Goal: Task Accomplishment & Management: Use online tool/utility

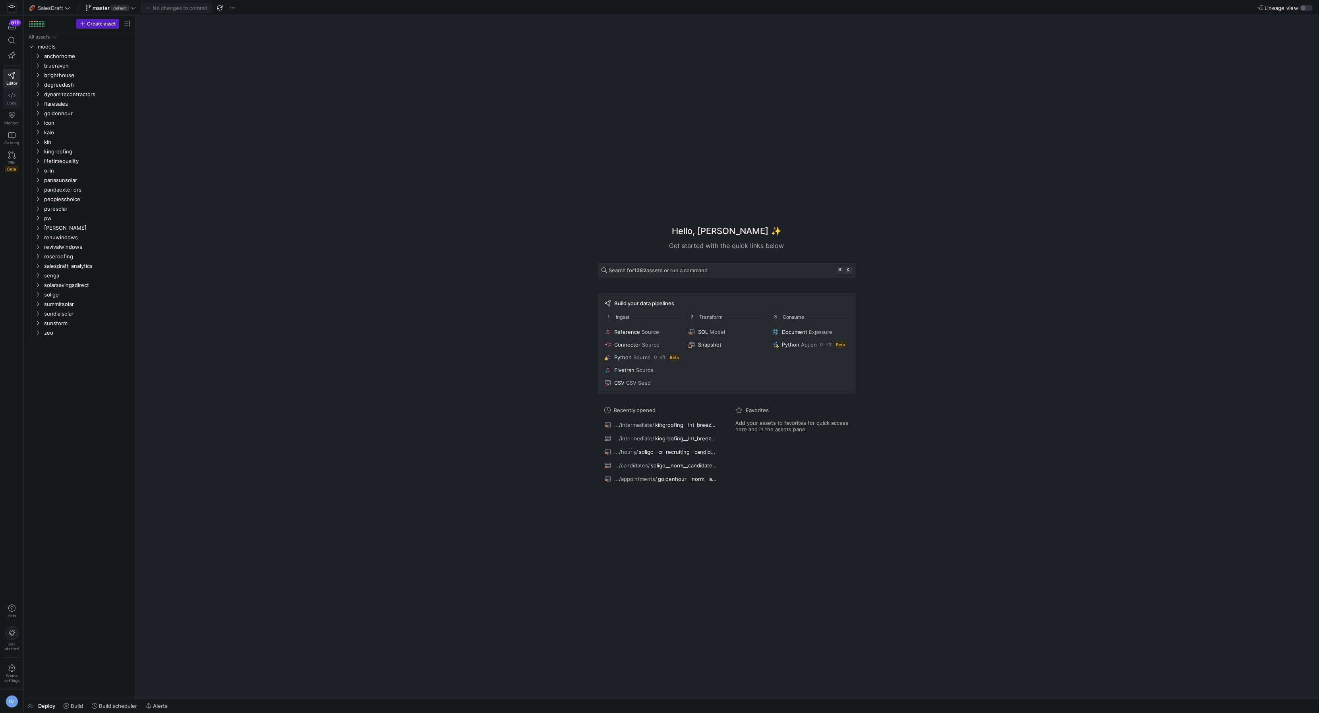
click at [10, 97] on icon at bounding box center [11, 95] width 7 height 7
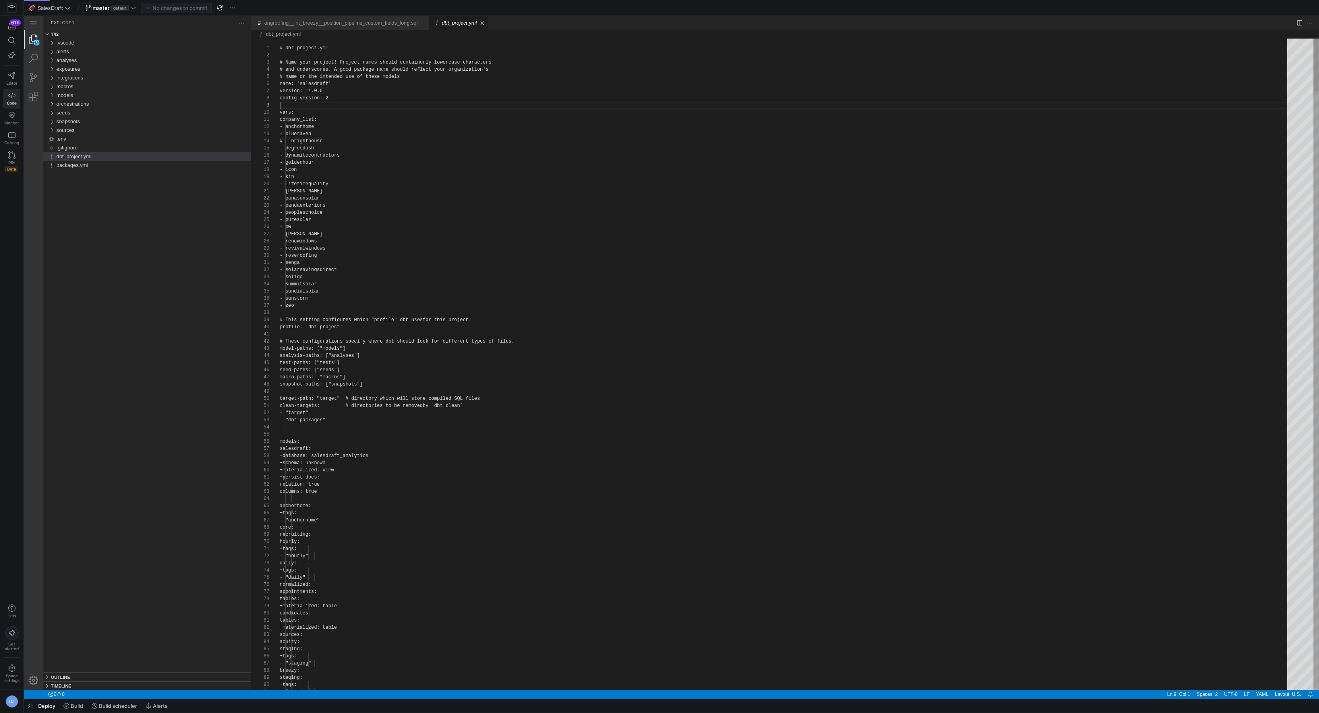
scroll to position [57, 0]
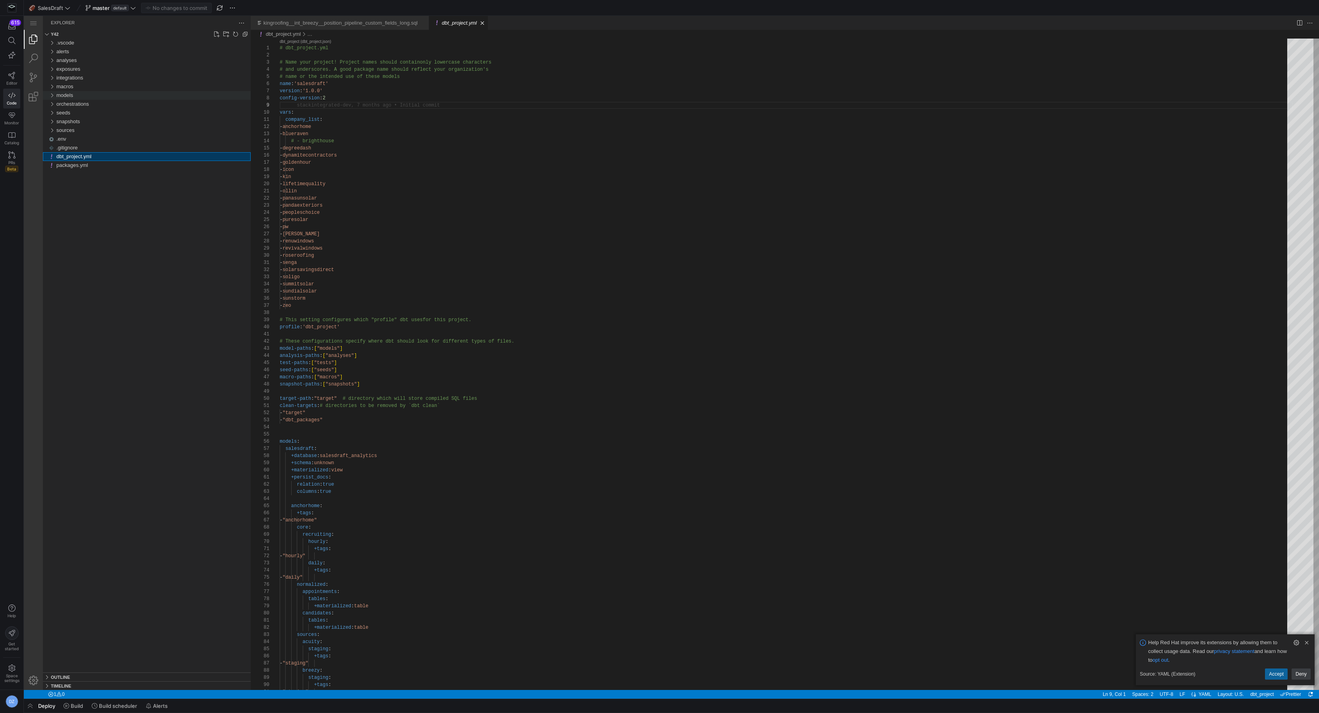
click at [96, 97] on div "models" at bounding box center [153, 95] width 194 height 9
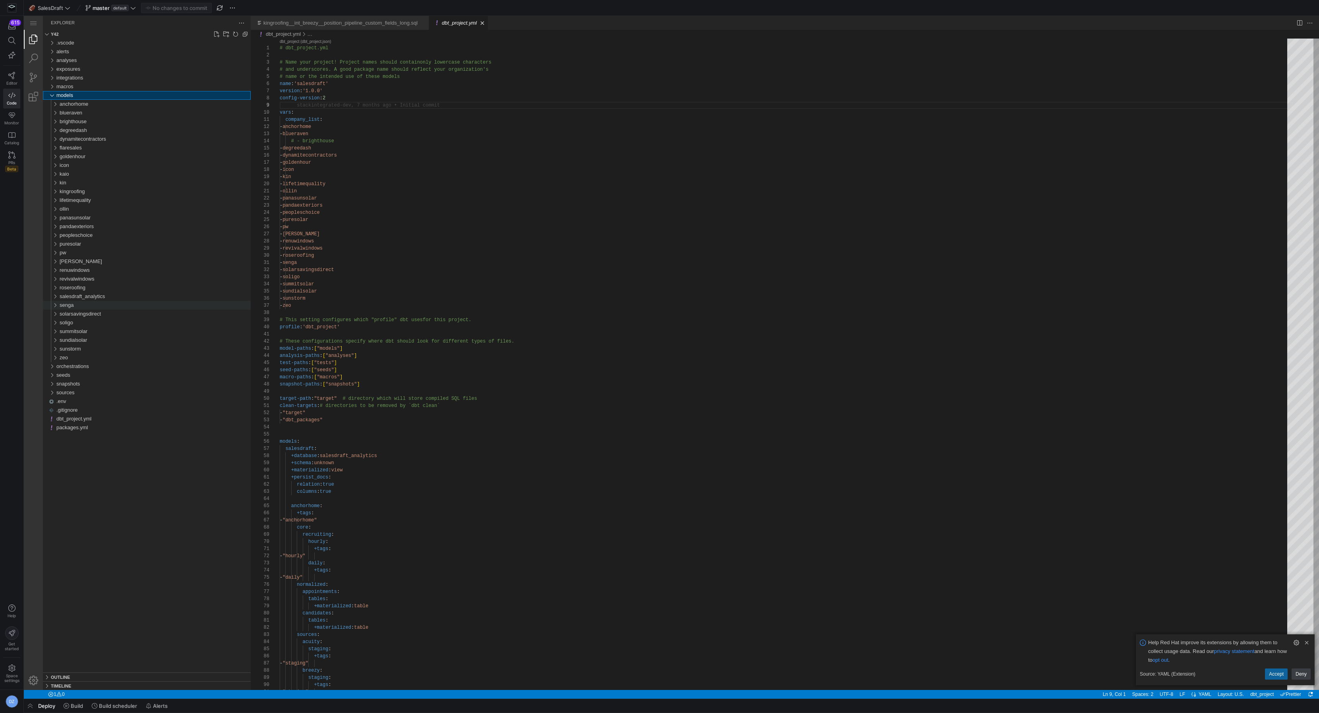
click at [85, 306] on div "senga" at bounding box center [155, 305] width 191 height 9
click at [83, 307] on div "senga" at bounding box center [155, 305] width 191 height 9
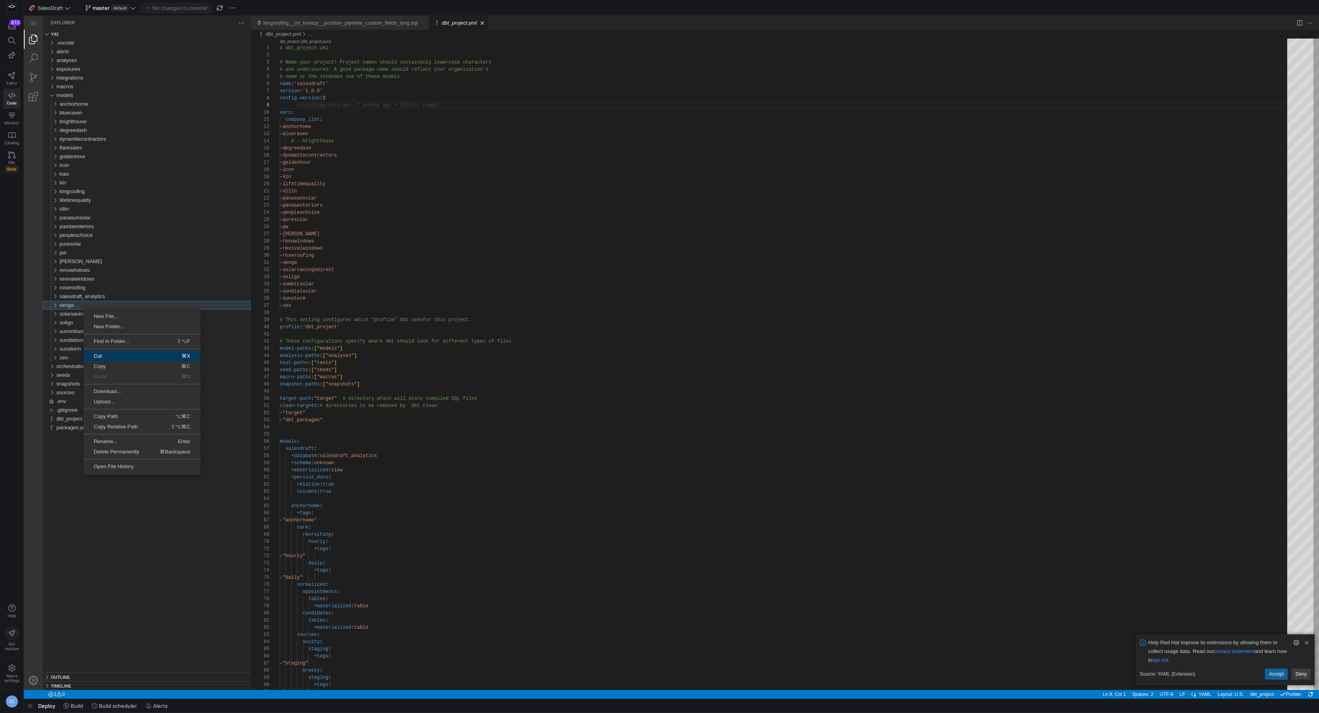
click at [126, 360] on link "Cut ⌘X" at bounding box center [141, 356] width 117 height 10
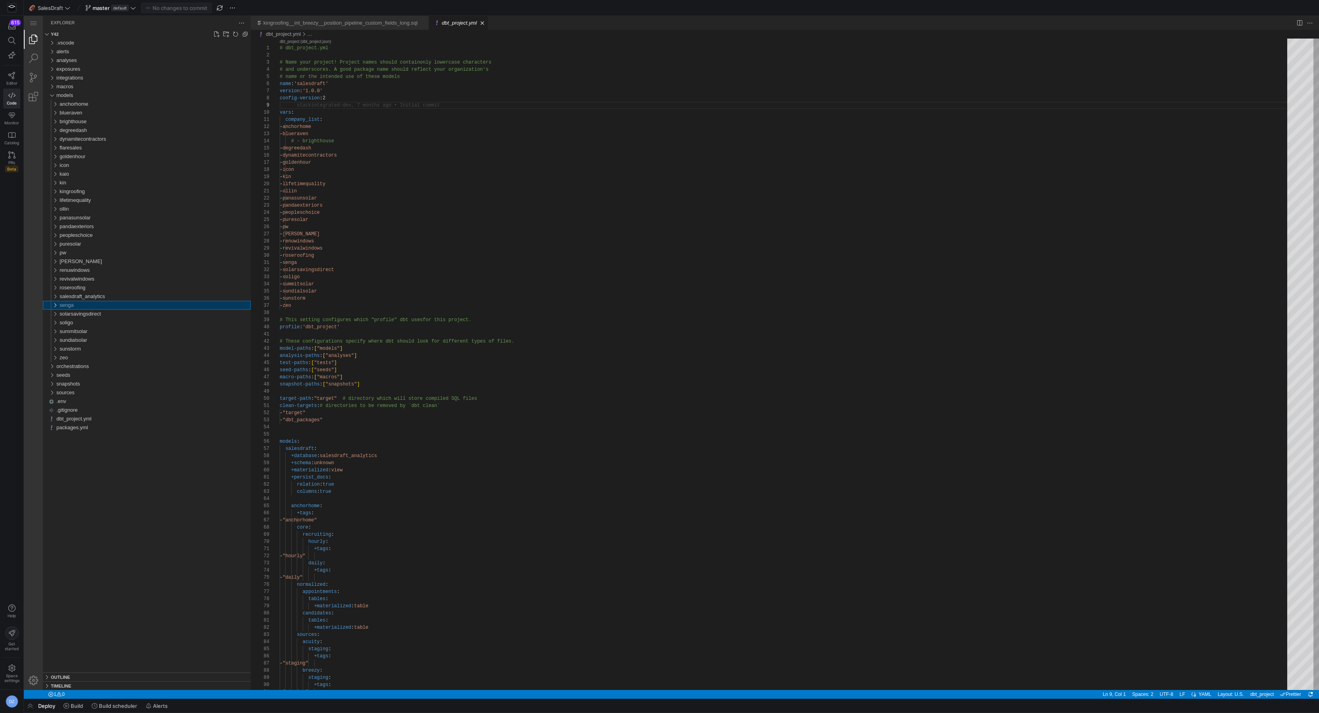
click at [146, 522] on div ".vscode alerts analyses exposures integrations macros models anchorhome bluerav…" at bounding box center [147, 356] width 208 height 634
click at [145, 522] on div ".vscode alerts analyses exposures integrations macros models anchorhome bluerav…" at bounding box center [147, 356] width 208 height 634
click at [98, 306] on div "senga" at bounding box center [155, 305] width 191 height 9
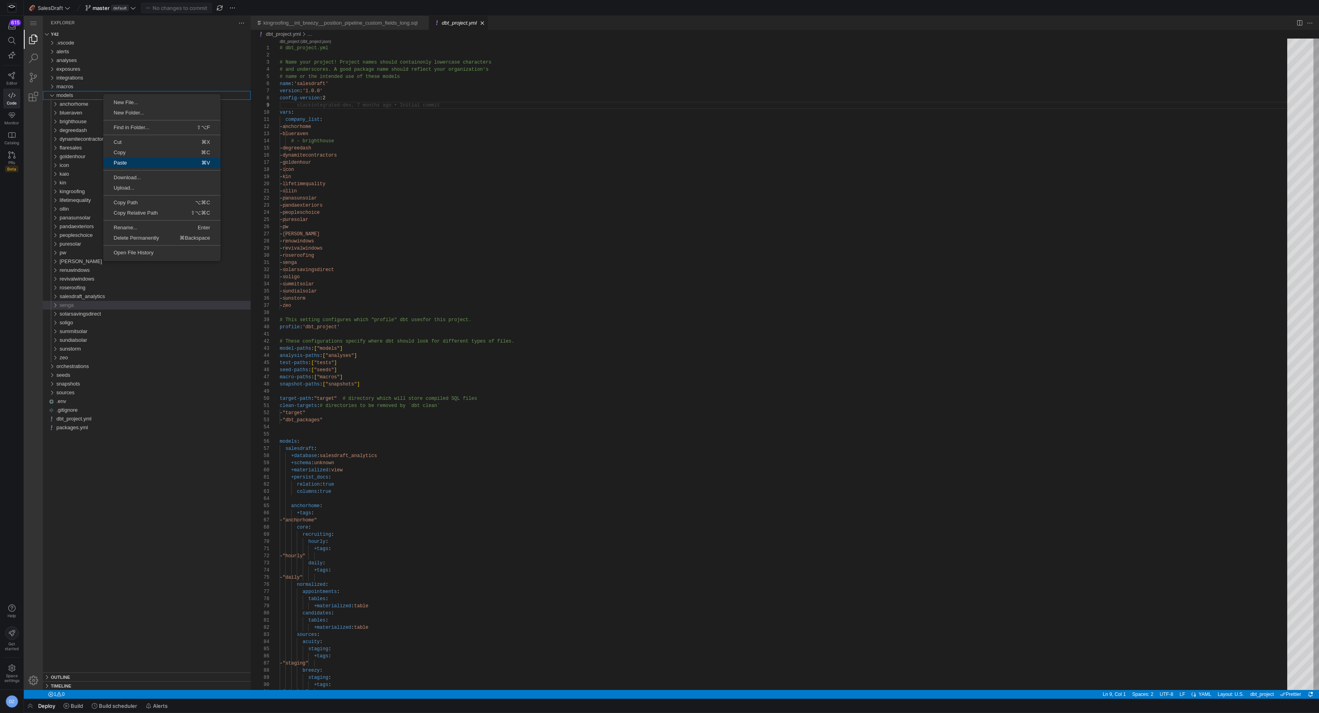
click at [192, 165] on span "⌘V" at bounding box center [187, 162] width 65 height 5
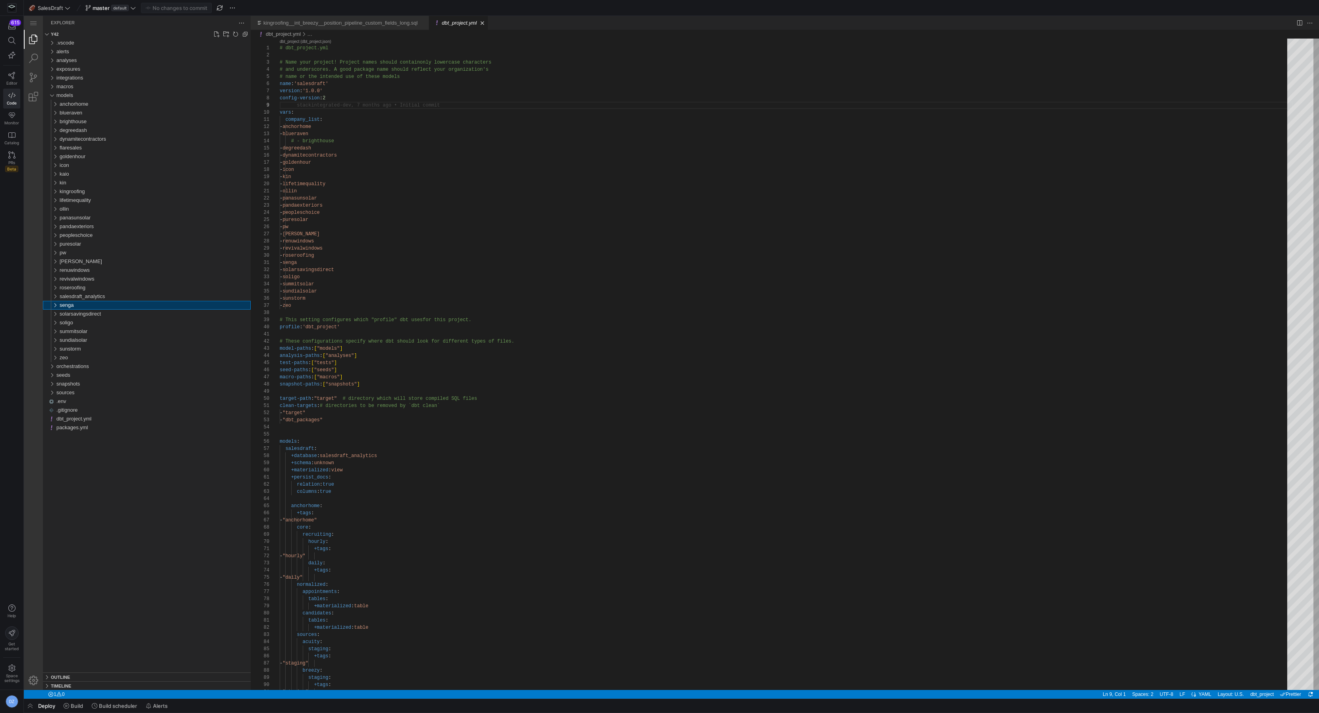
click at [108, 512] on div ".vscode alerts analyses exposures integrations macros models anchorhome bluerav…" at bounding box center [147, 356] width 208 height 634
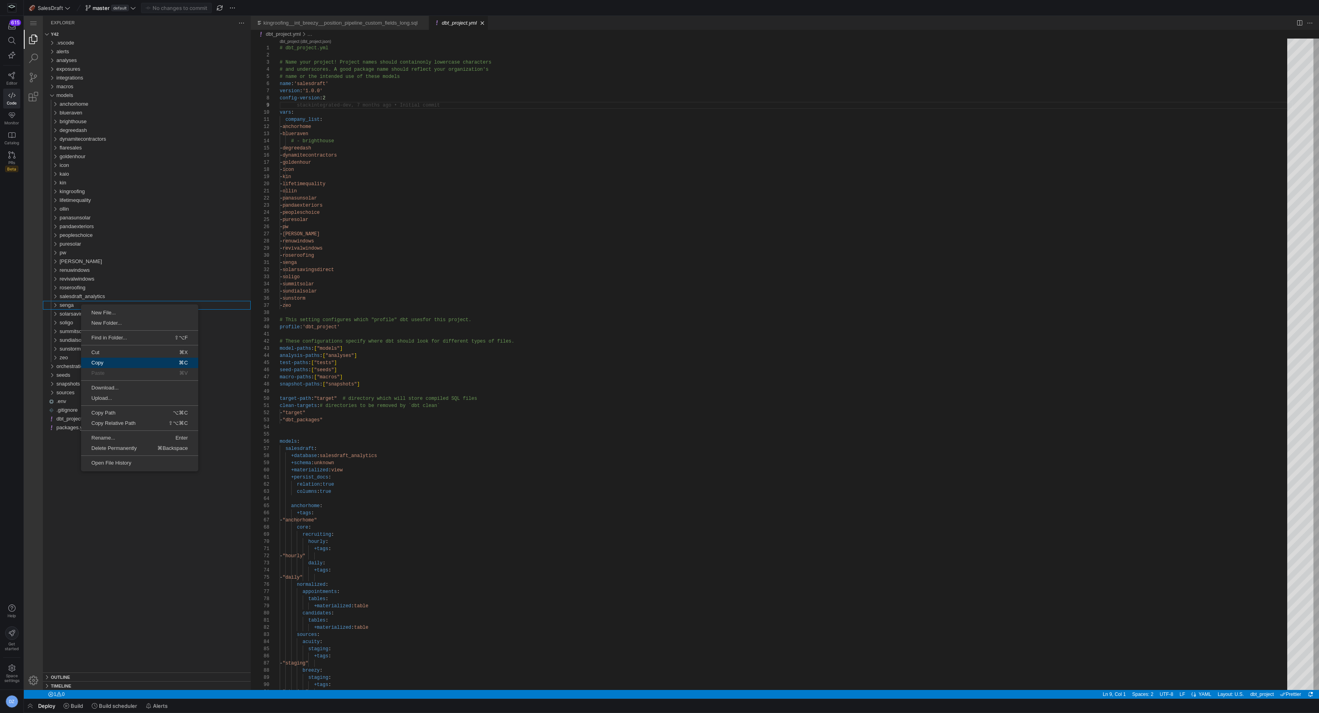
click at [113, 361] on span "Copy" at bounding box center [106, 362] width 51 height 5
click at [119, 447] on span "Rename..." at bounding box center [114, 449] width 58 height 5
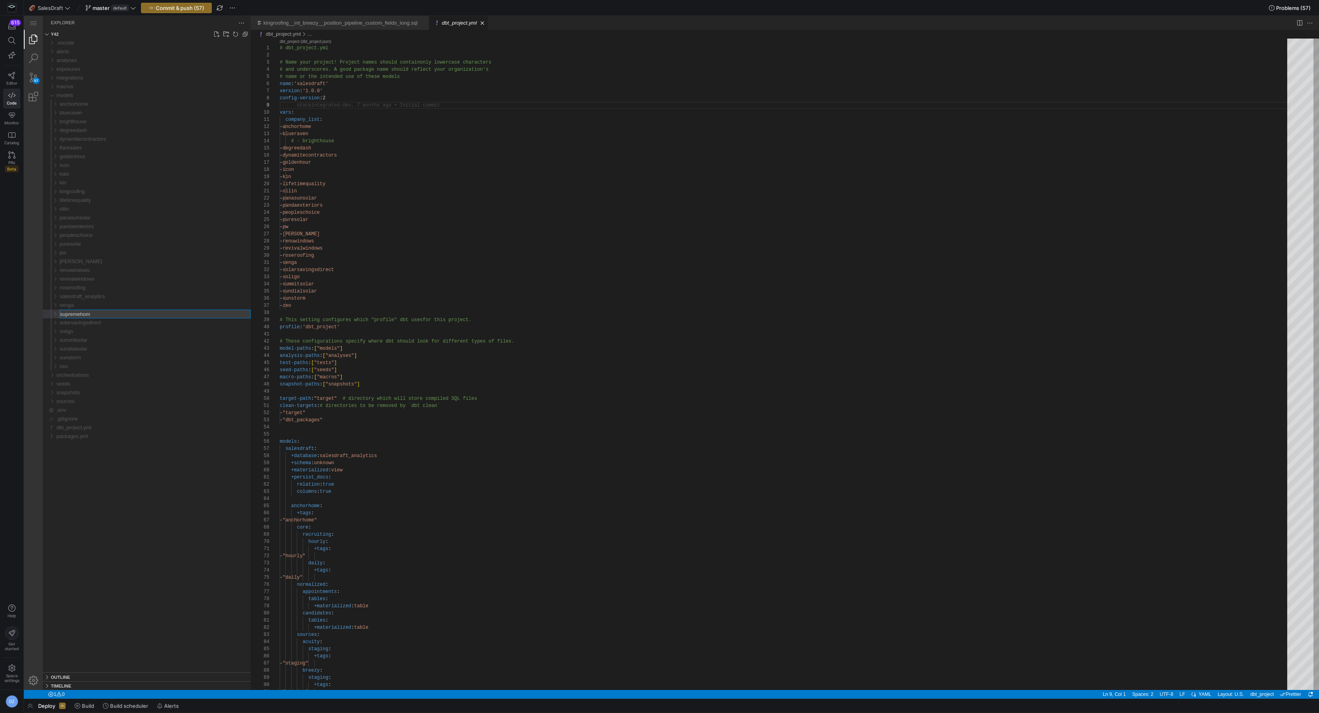
type input "supremehome"
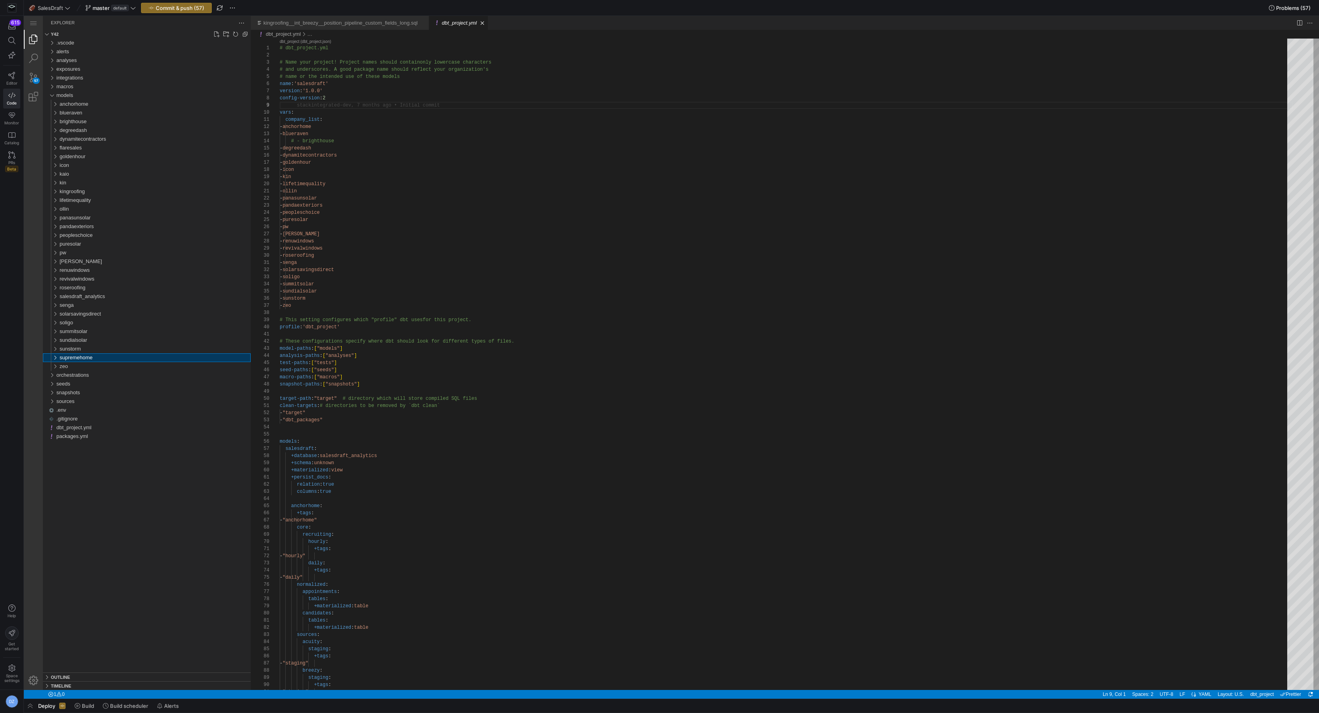
click at [89, 360] on span "supremehome" at bounding box center [76, 357] width 33 height 6
click at [78, 367] on div "core" at bounding box center [157, 366] width 188 height 9
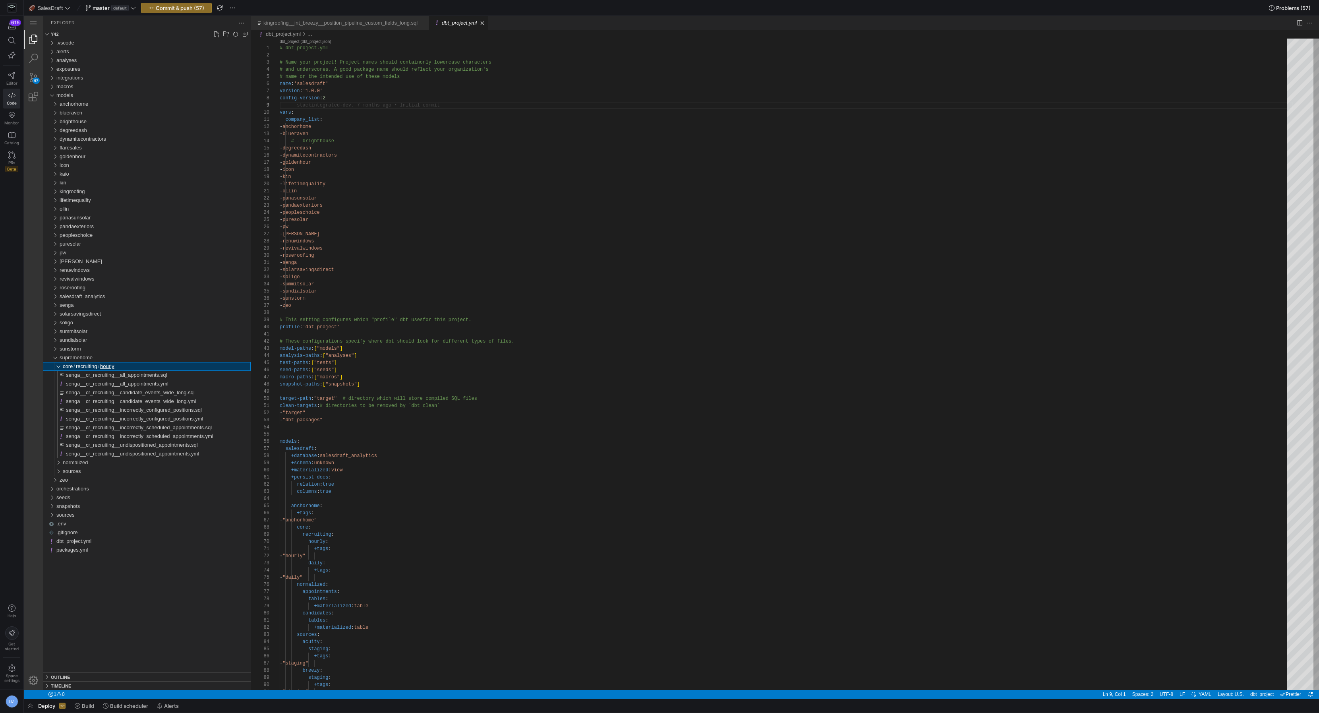
click at [58, 366] on div "hourly" at bounding box center [55, 366] width 18 height 9
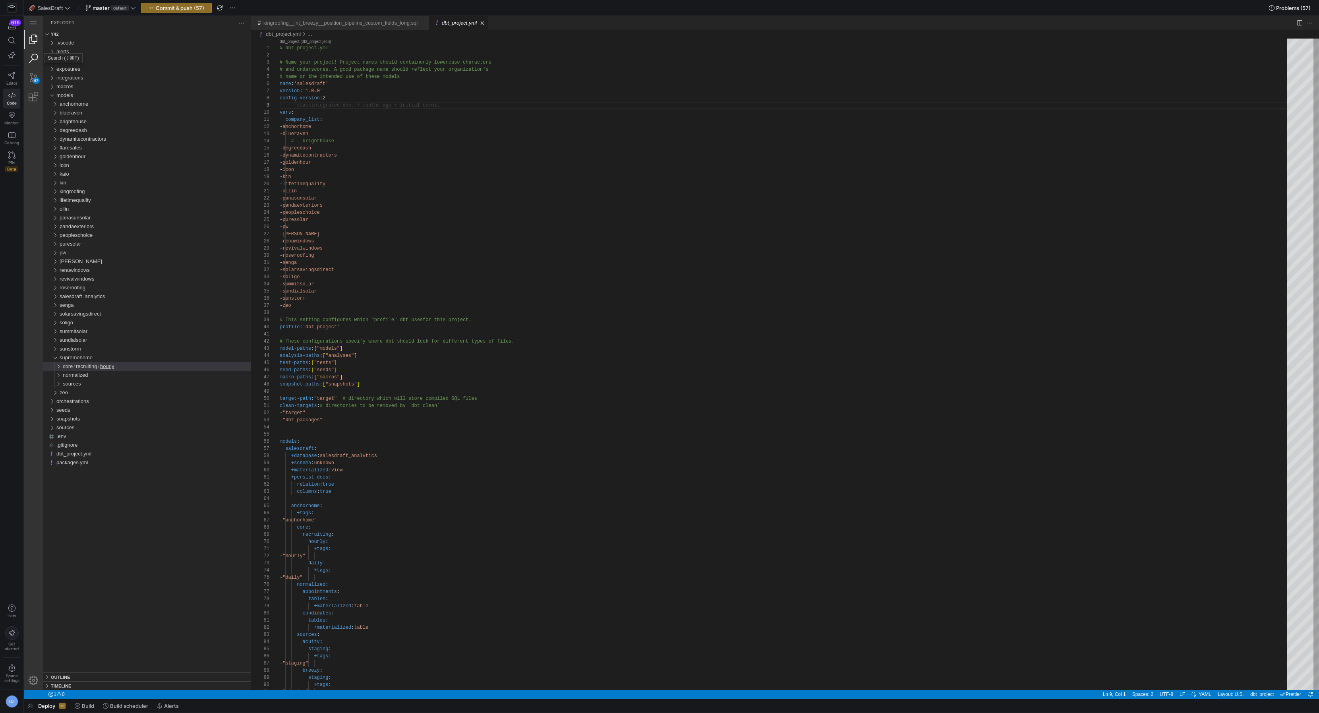
click at [27, 60] on link "Search (⇧⌘F)" at bounding box center [33, 58] width 19 height 19
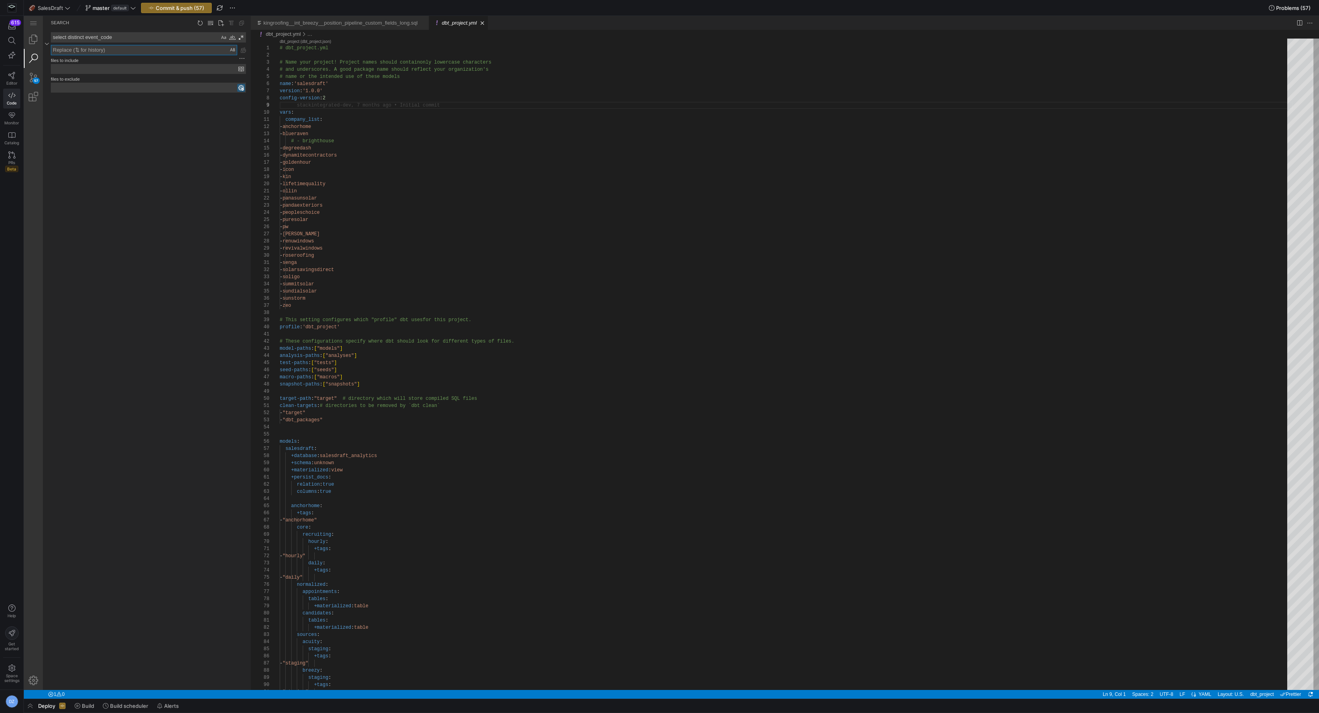
click at [107, 48] on textarea "Replace: Type replace term and press Enter to preview" at bounding box center [144, 50] width 186 height 10
click at [107, 37] on textarea "select distinct event_code" at bounding box center [135, 38] width 168 height 10
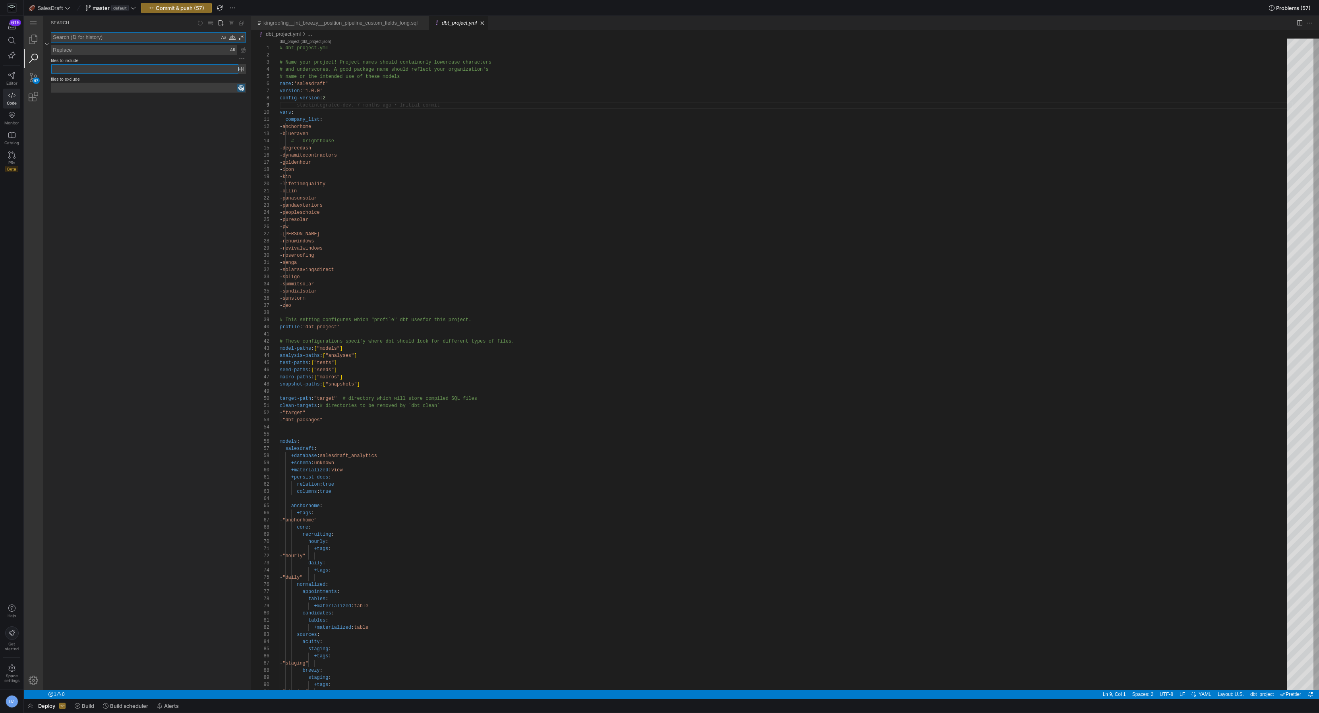
click at [107, 68] on input "files to include" at bounding box center [144, 68] width 187 height 9
type input "models/supremehome"
click at [157, 35] on textarea "Search: Type Search Term and press Enter to search" at bounding box center [135, 38] width 168 height 10
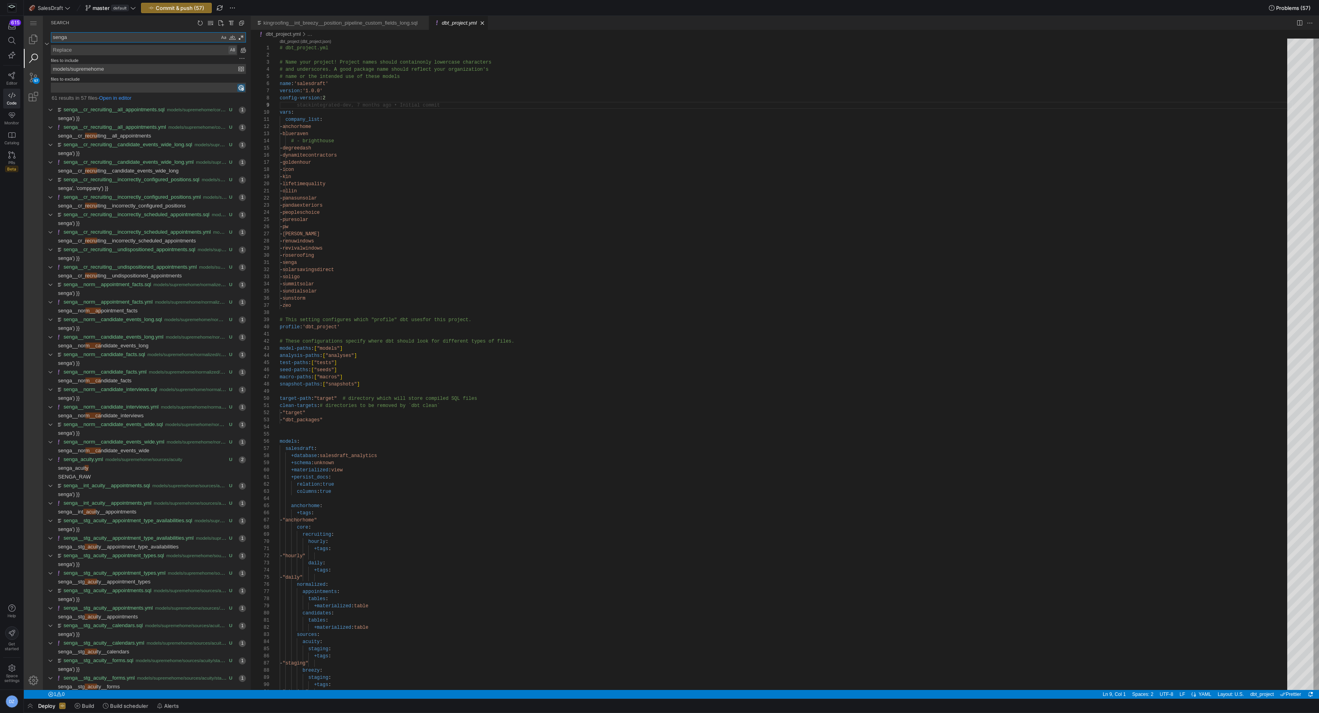
type textarea "senga"
click at [234, 48] on div "Preserve Case (⌥⌘P)" at bounding box center [232, 50] width 8 height 8
click at [231, 50] on div "Preserve Case (⌥⌘P)" at bounding box center [232, 50] width 8 height 8
click at [232, 50] on div "Preserve Case (⌥⌘P)" at bounding box center [232, 50] width 8 height 8
click at [201, 50] on textarea "Replace: Type replace term and press Enter to preview" at bounding box center [144, 50] width 186 height 10
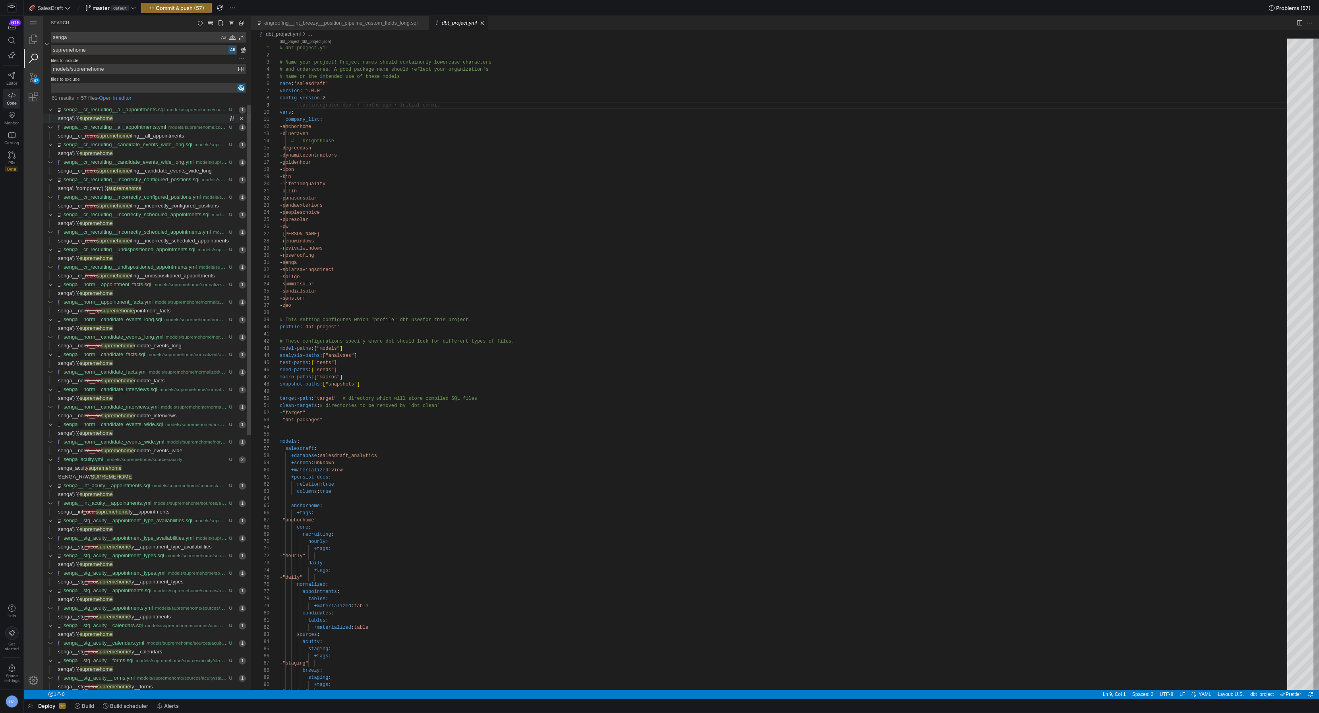
type textarea "supremehome"
click at [127, 118] on span "Replace '' with 'supremehome' at column 44 in line senga') }}" at bounding box center [182, 118] width 138 height 9
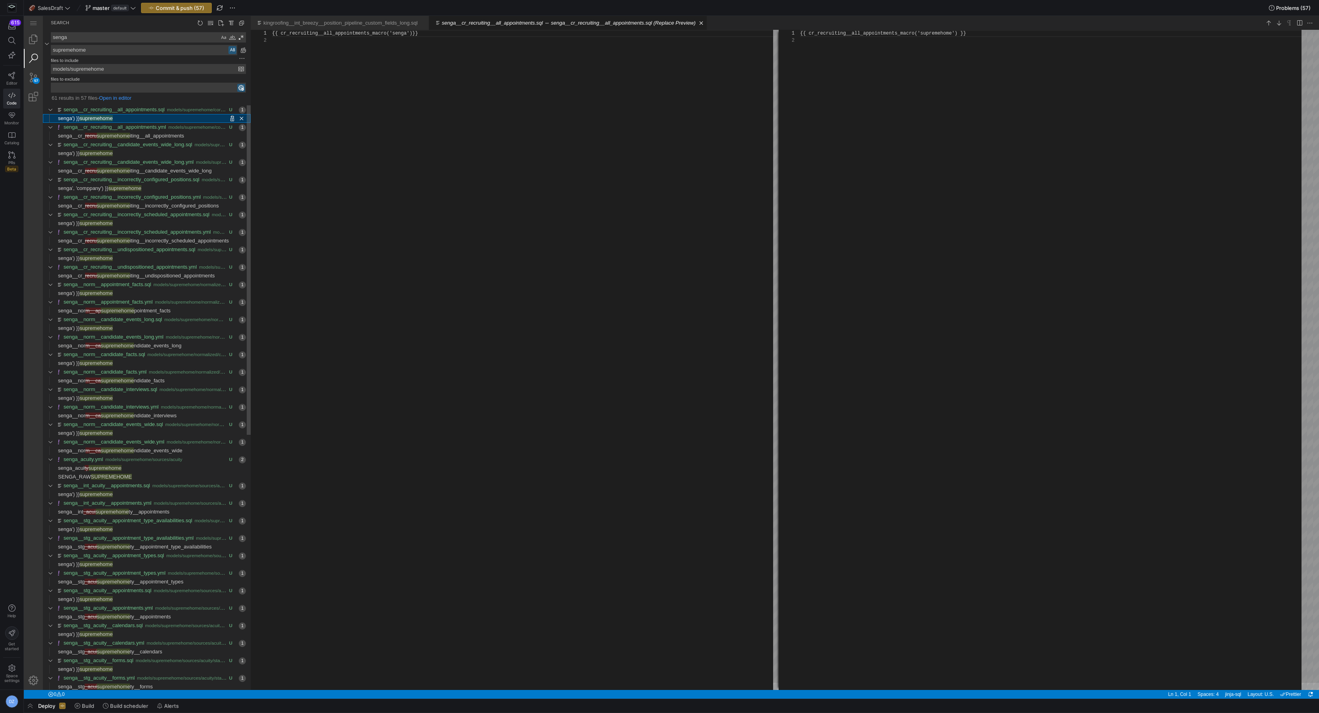
scroll to position [7, 0]
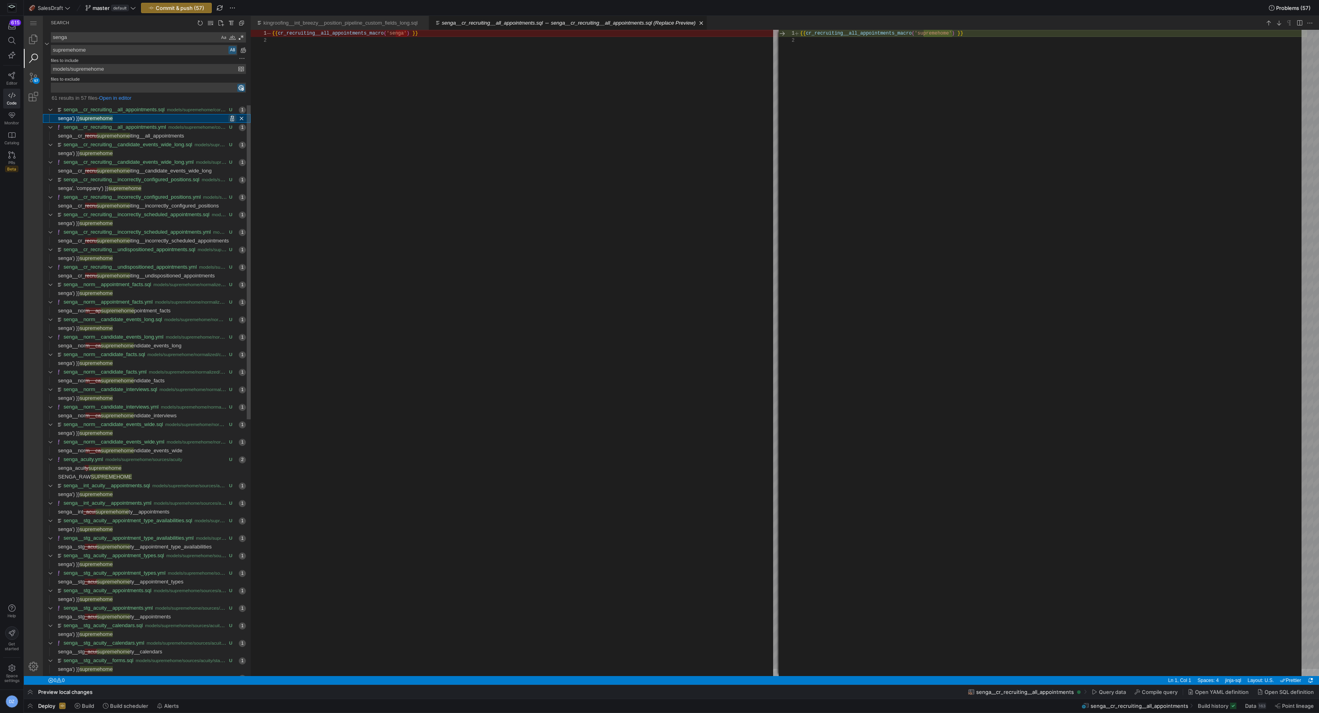
click at [231, 117] on link "Replace (⇧⌘1)" at bounding box center [232, 118] width 8 height 8
type textarea "{{ cr_recruiting__all_appointments_macro('supremehome') }}"
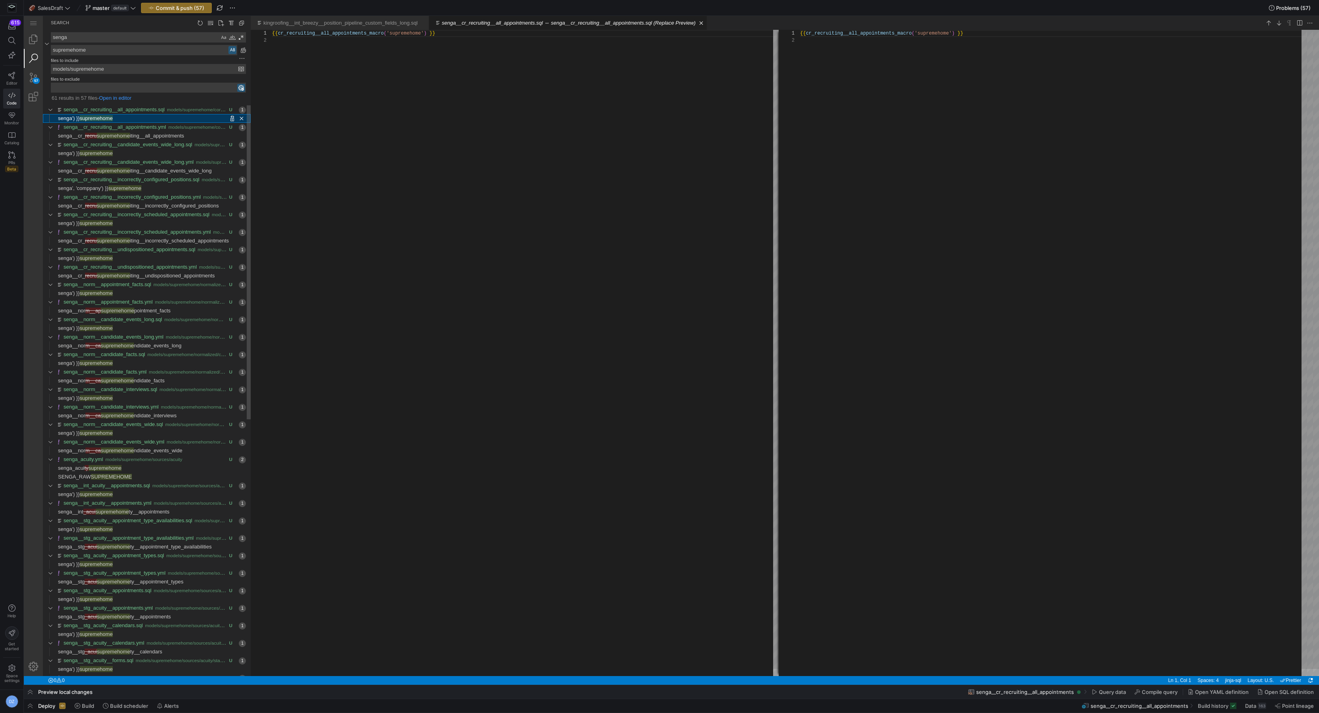
click at [196, 117] on span "Replace '' with 'supremehome' at column 44 in line senga') }}" at bounding box center [182, 118] width 138 height 9
click at [168, 133] on span "iting__all_appointments" at bounding box center [157, 136] width 54 height 6
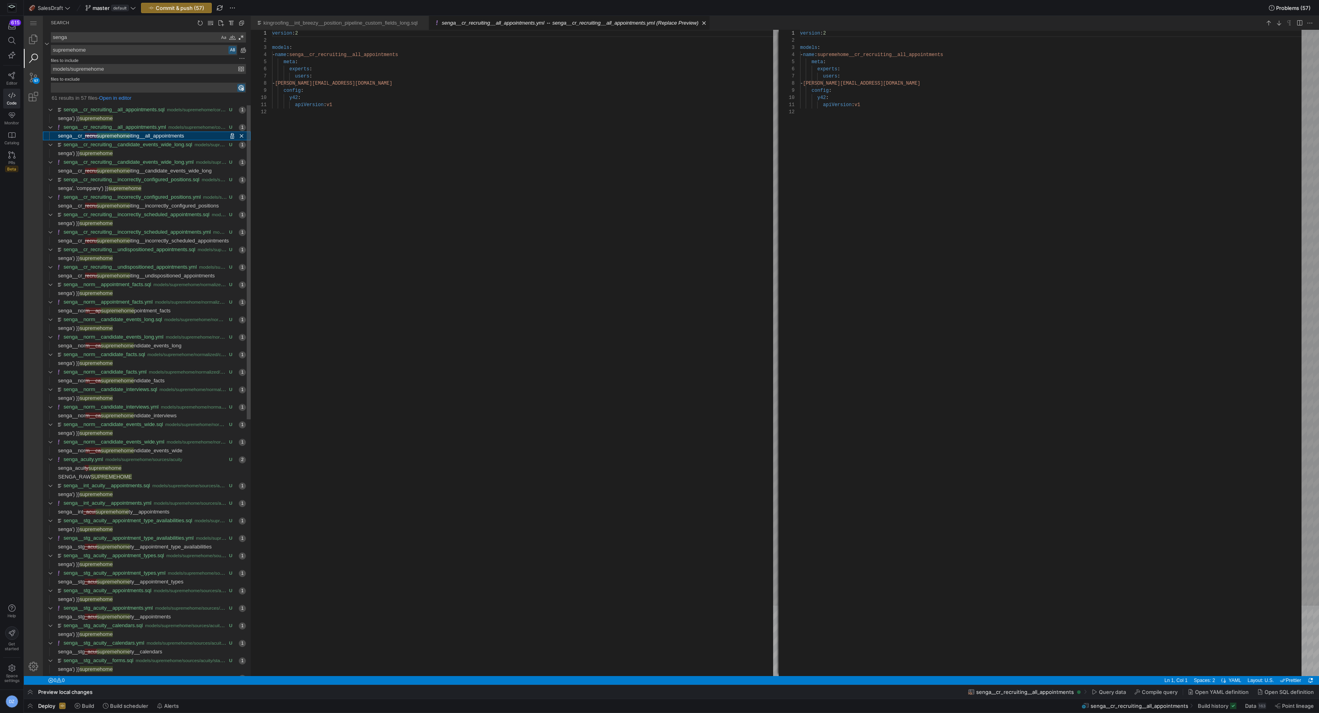
scroll to position [72, 0]
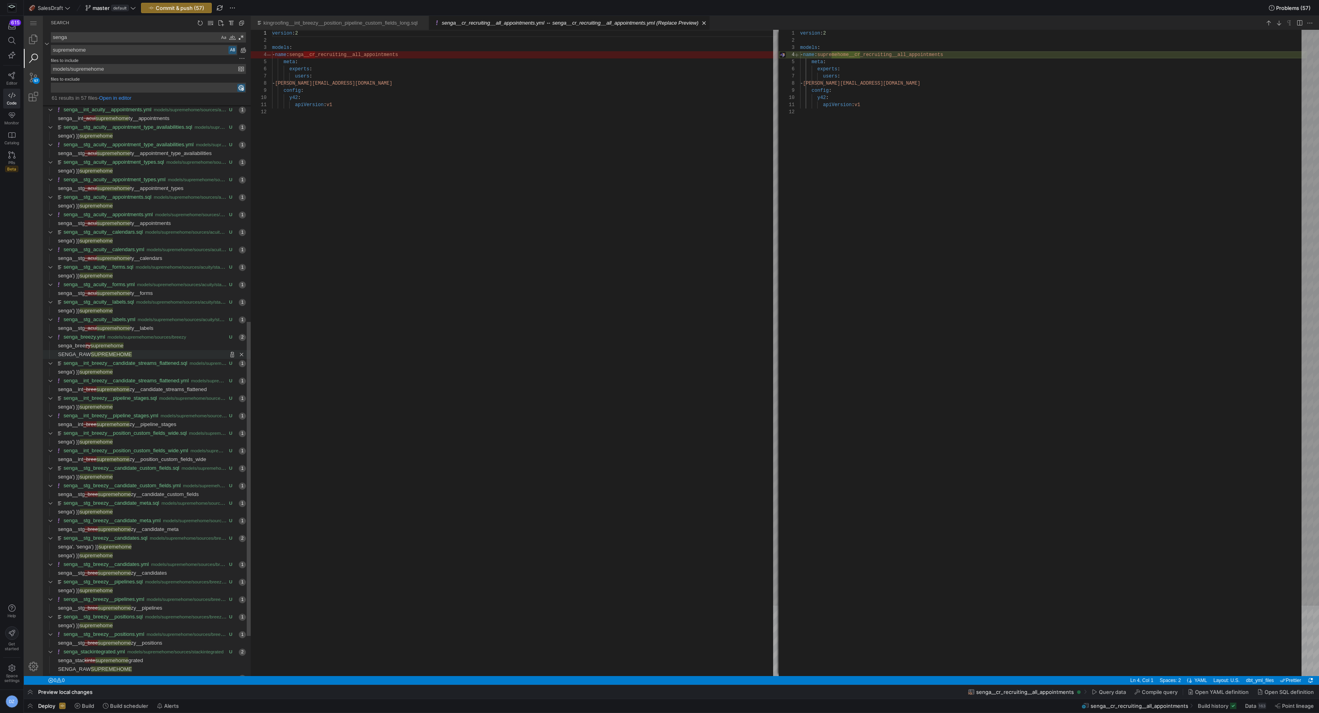
click at [134, 353] on span "Replace '' with 'SUPREMEHOME' at column 16 in line SENGA_RAW" at bounding box center [191, 354] width 119 height 9
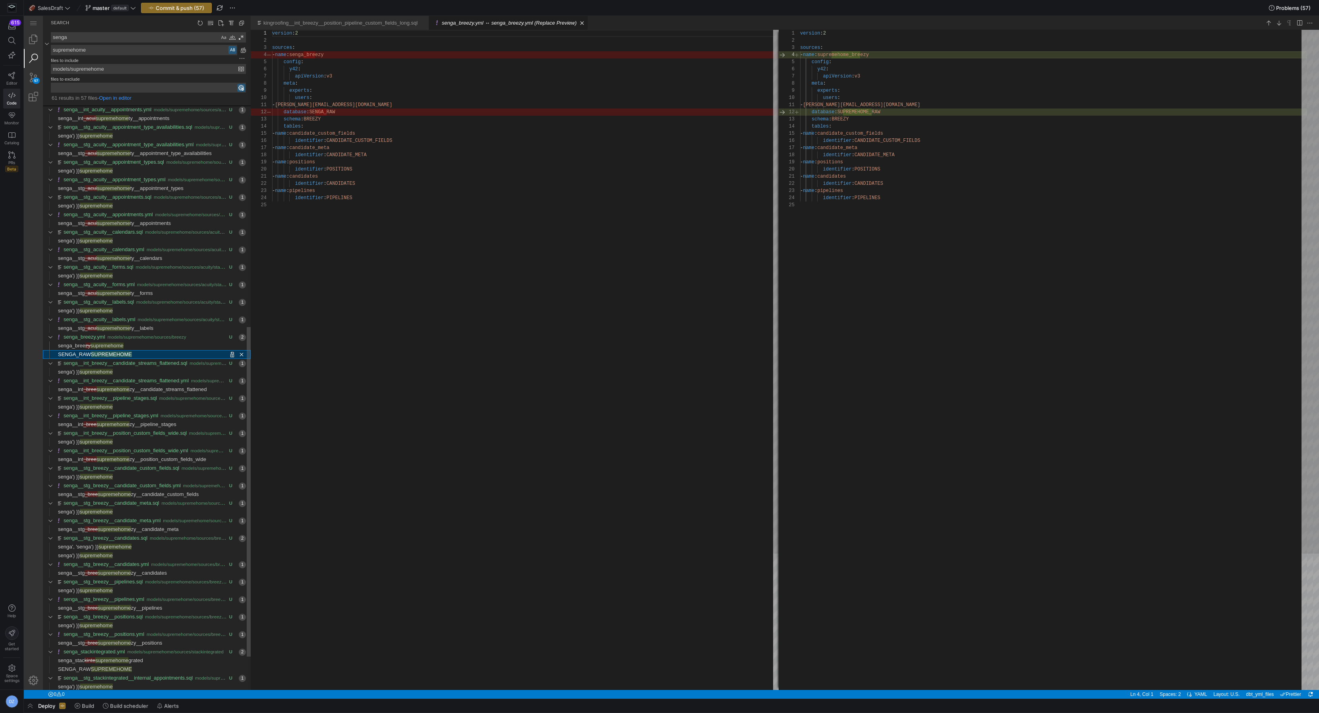
scroll to position [72, 0]
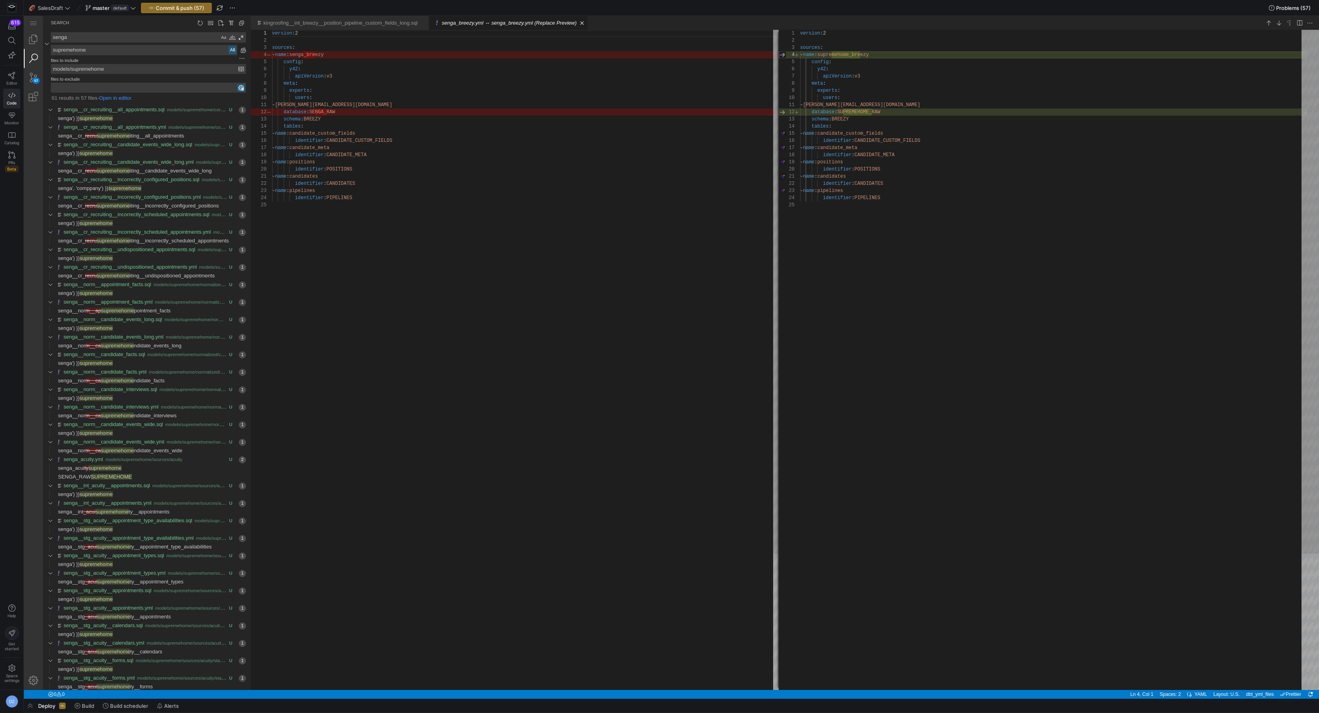
click at [114, 50] on textarea "supremehome" at bounding box center [144, 50] width 186 height 10
click at [243, 50] on link "Replace All (⌥⌘Enter)" at bounding box center [243, 50] width 9 height 9
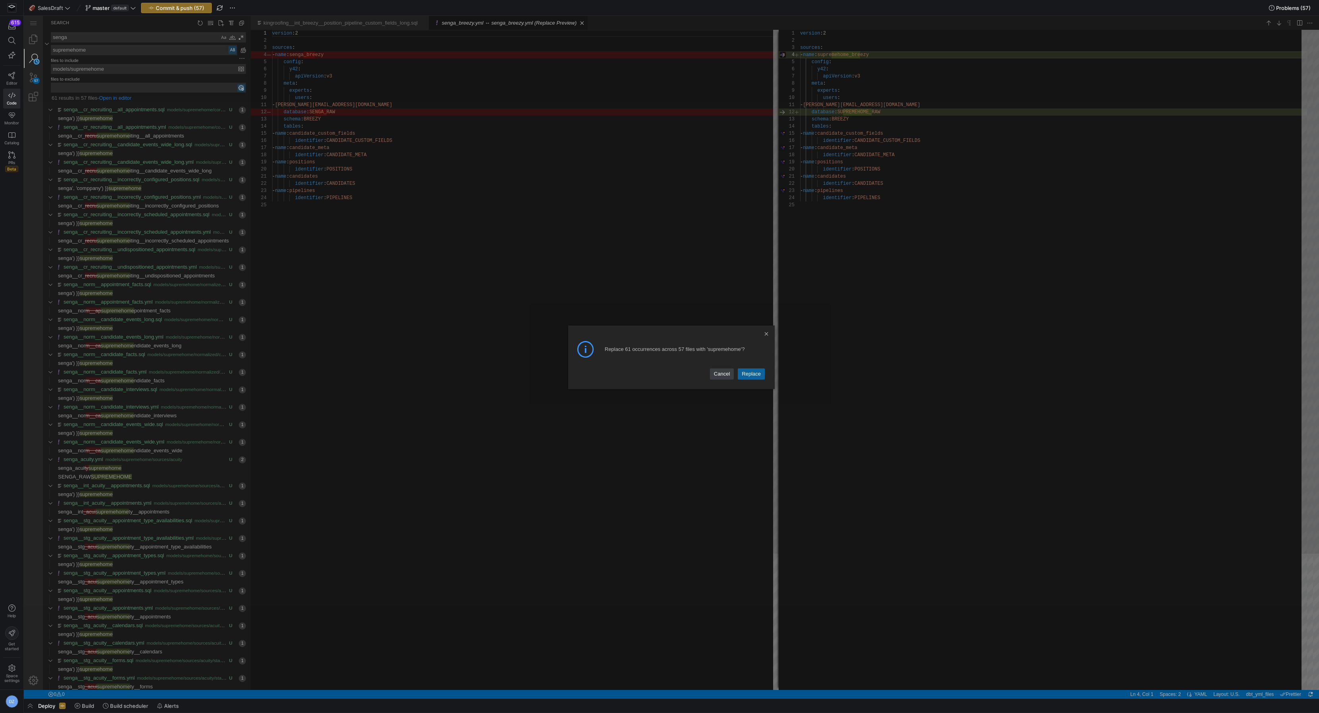
click at [153, 414] on div "Cancel Replace Replace 61 occurrences across 57 files with 'supremehome'?" at bounding box center [671, 357] width 1295 height 683
click at [704, 373] on div "Cancel Replace" at bounding box center [685, 374] width 164 height 14
click at [719, 374] on link "Cancel" at bounding box center [722, 373] width 24 height 11
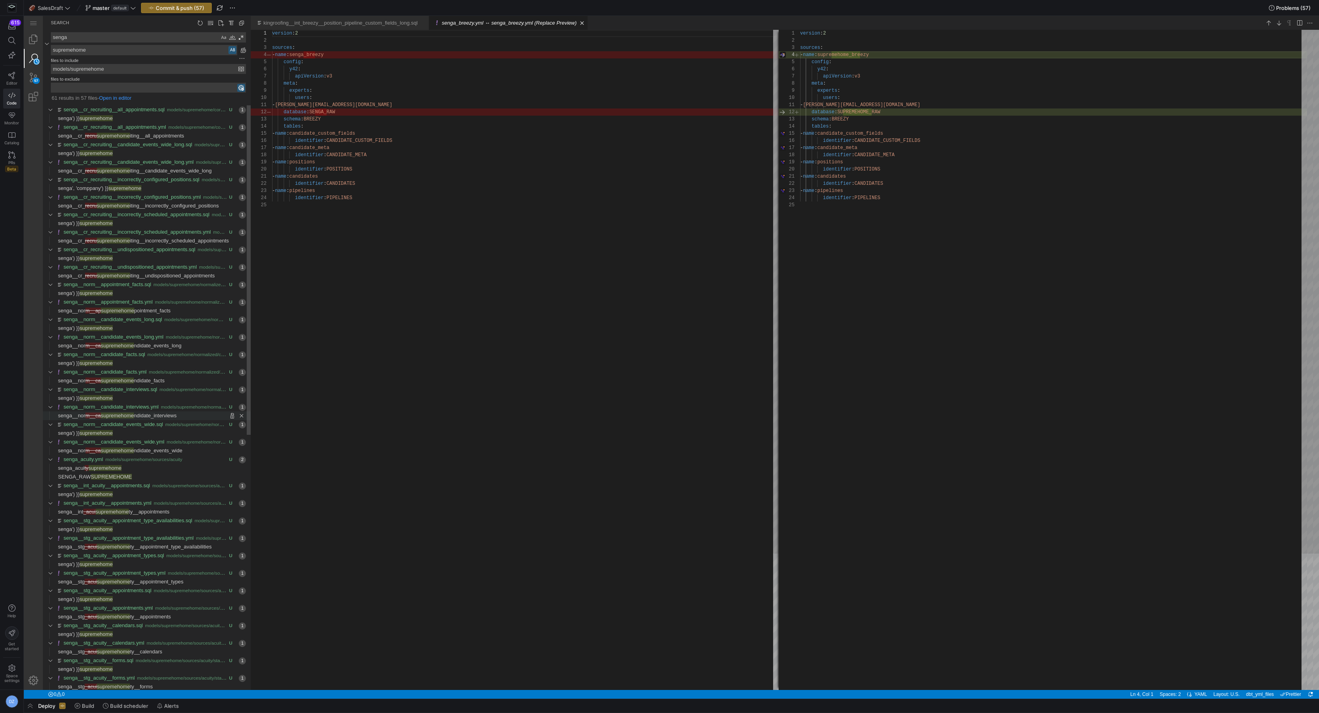
click at [171, 413] on span "ndidate_interviews" at bounding box center [155, 415] width 43 height 6
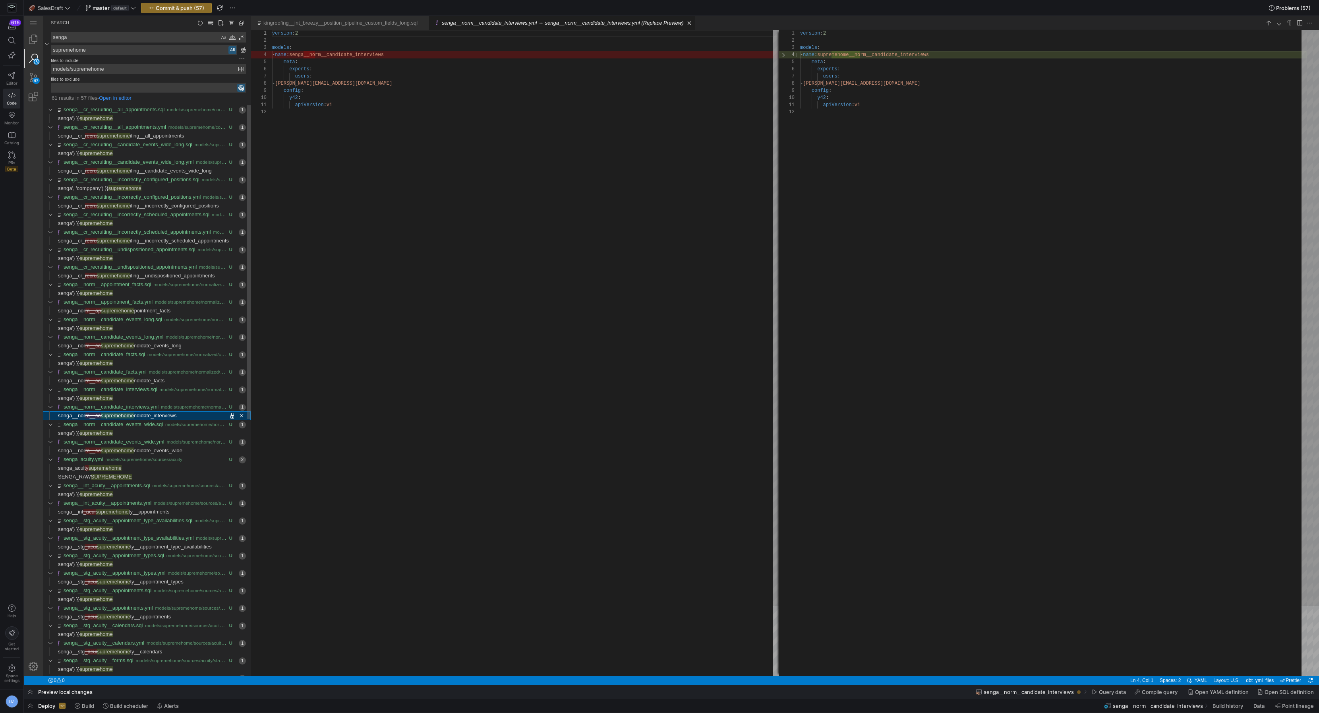
scroll to position [72, 0]
click at [241, 51] on link "Replace All (⌥⌘Enter)" at bounding box center [243, 50] width 9 height 9
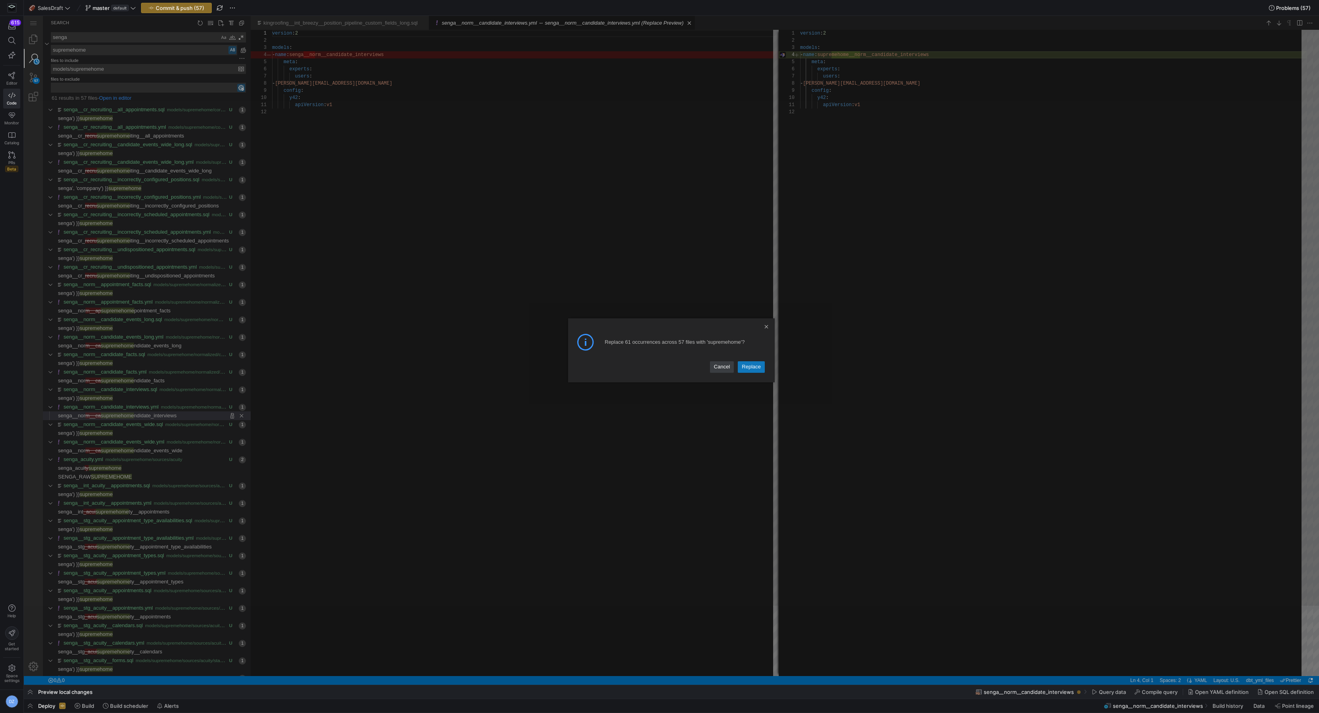
click at [758, 364] on link "Replace" at bounding box center [751, 366] width 27 height 11
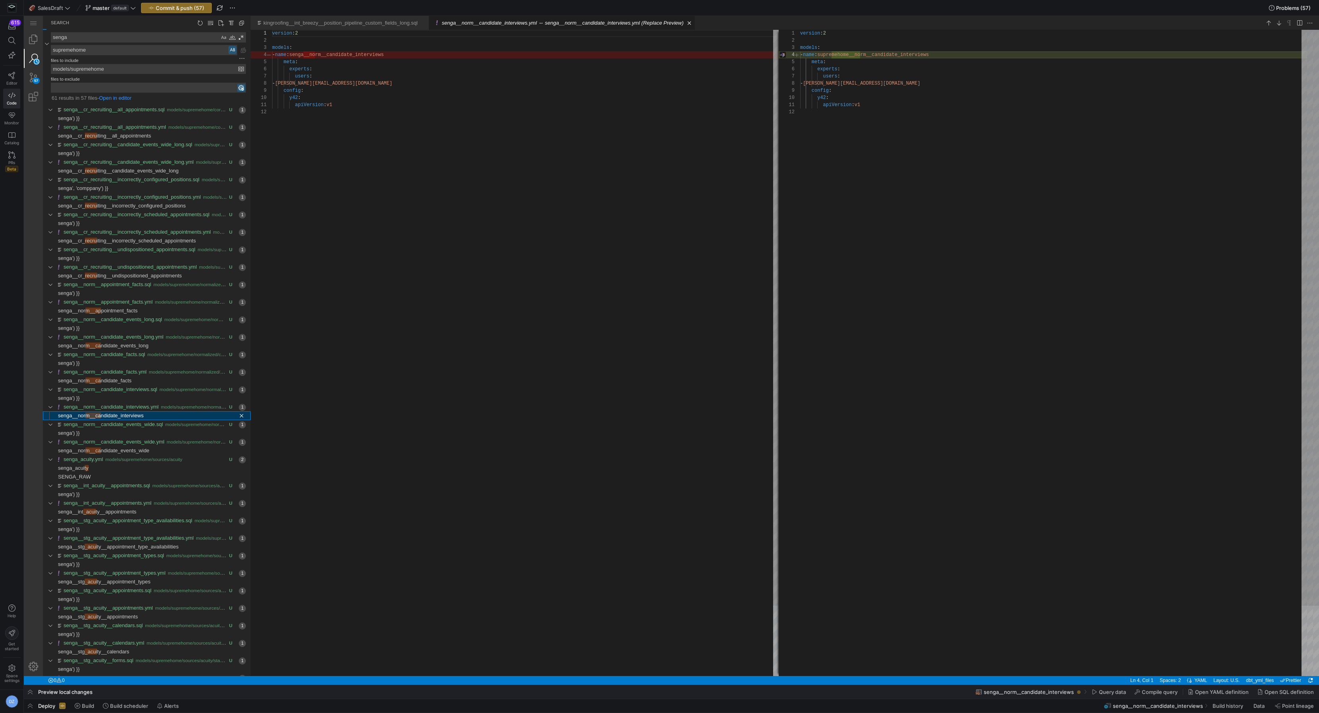
type textarea "version: 2 models: - name: supremehome__norm__candidate_interviews meta: expert…"
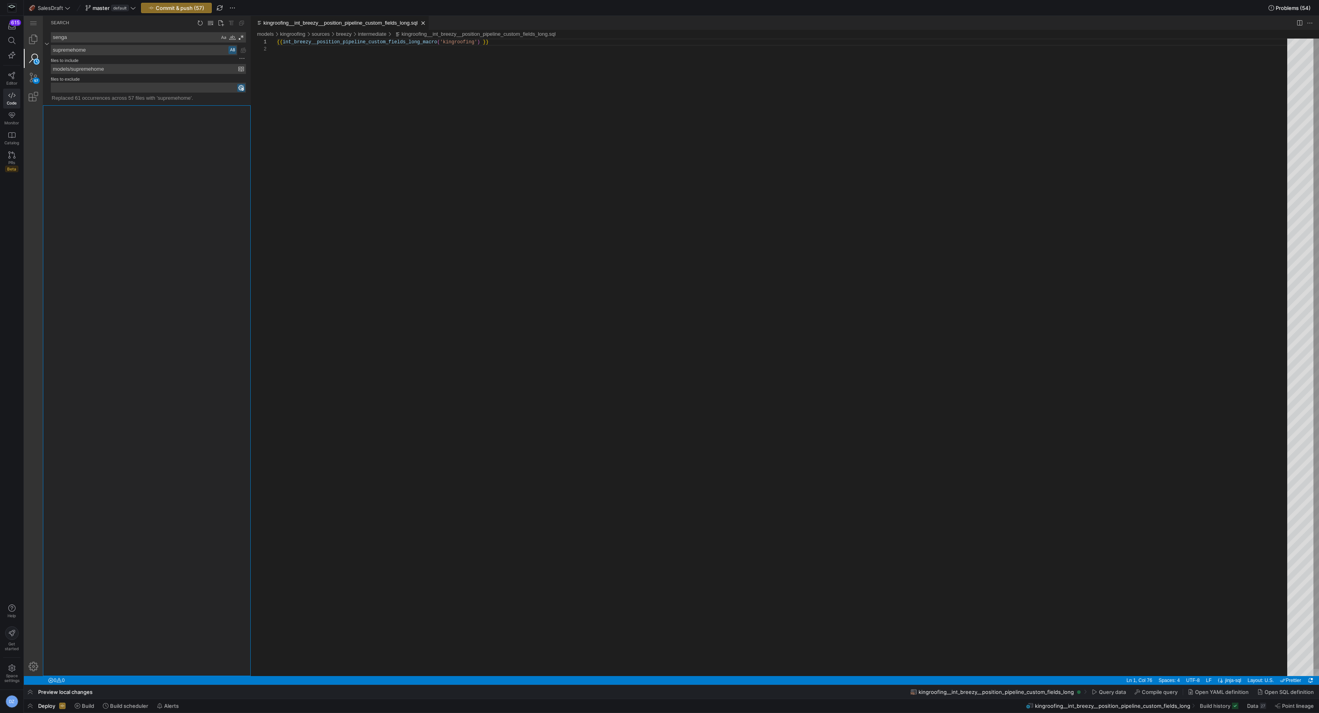
scroll to position [7, 215]
click at [92, 50] on textarea "supremehome" at bounding box center [144, 50] width 186 height 10
click at [234, 51] on div "Preserve Case (⌥⌘P)" at bounding box center [232, 50] width 8 height 8
click at [164, 42] on textarea "senga" at bounding box center [135, 38] width 168 height 10
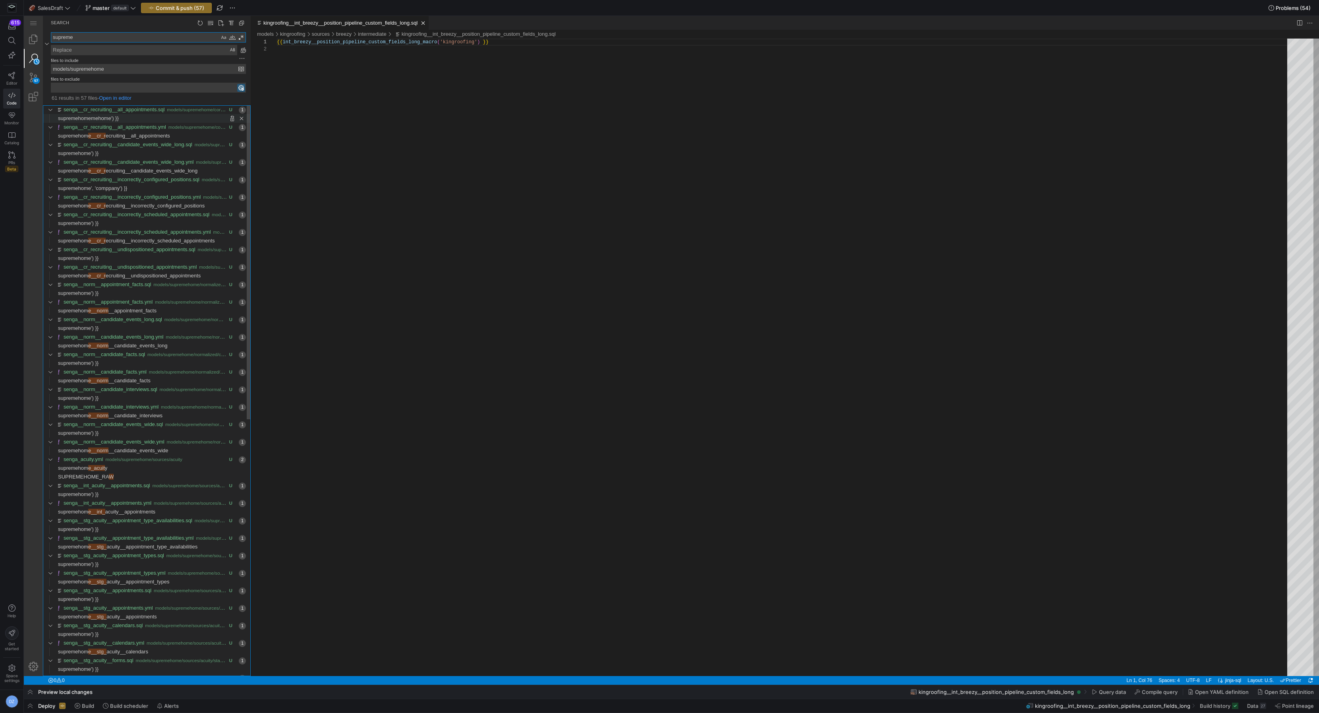
click at [157, 116] on span "Found '' at column 44 in line 'supremehomemehome') }}'" at bounding box center [185, 118] width 132 height 9
click at [190, 134] on span "Found 'e__cr_r' at column 12 in line 'supremehome__cr_recruiting__all_appointme…" at bounding box center [210, 136] width 81 height 9
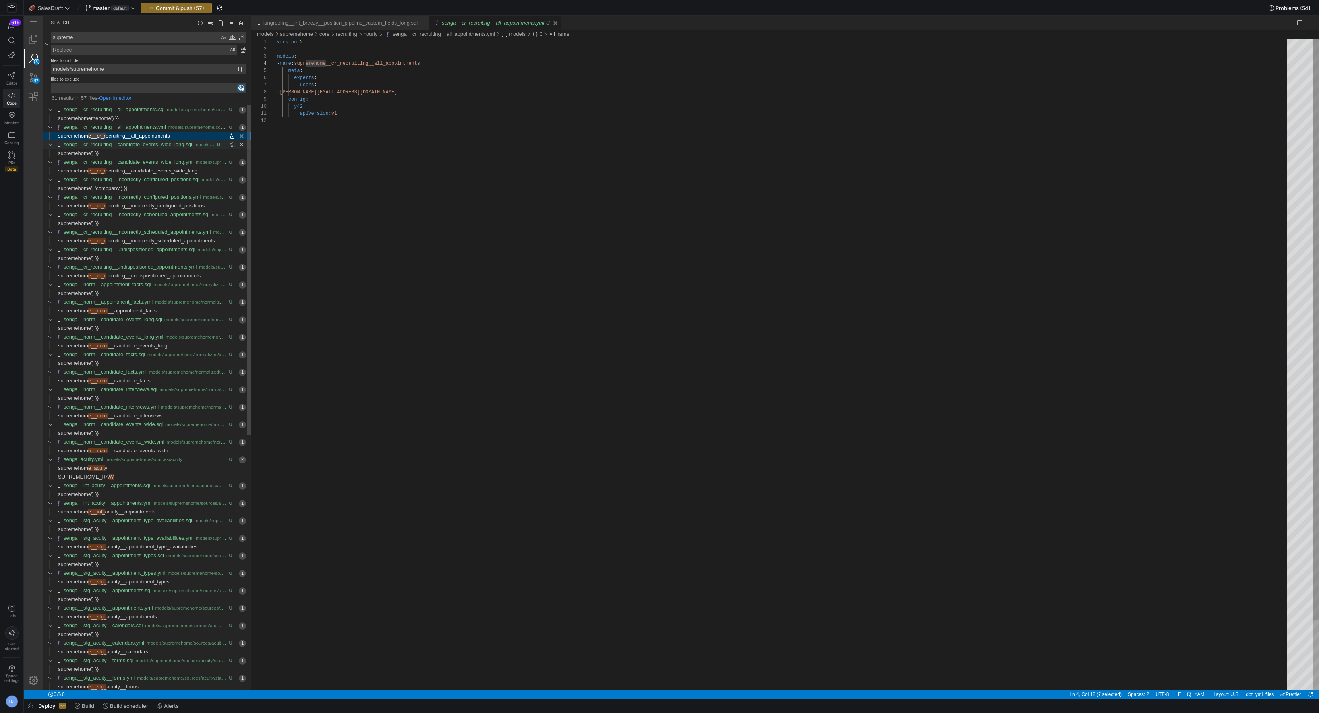
scroll to position [72, 48]
click at [184, 149] on span "Found '' at column 54 in line 'supremehome') }}'" at bounding box center [175, 153] width 152 height 9
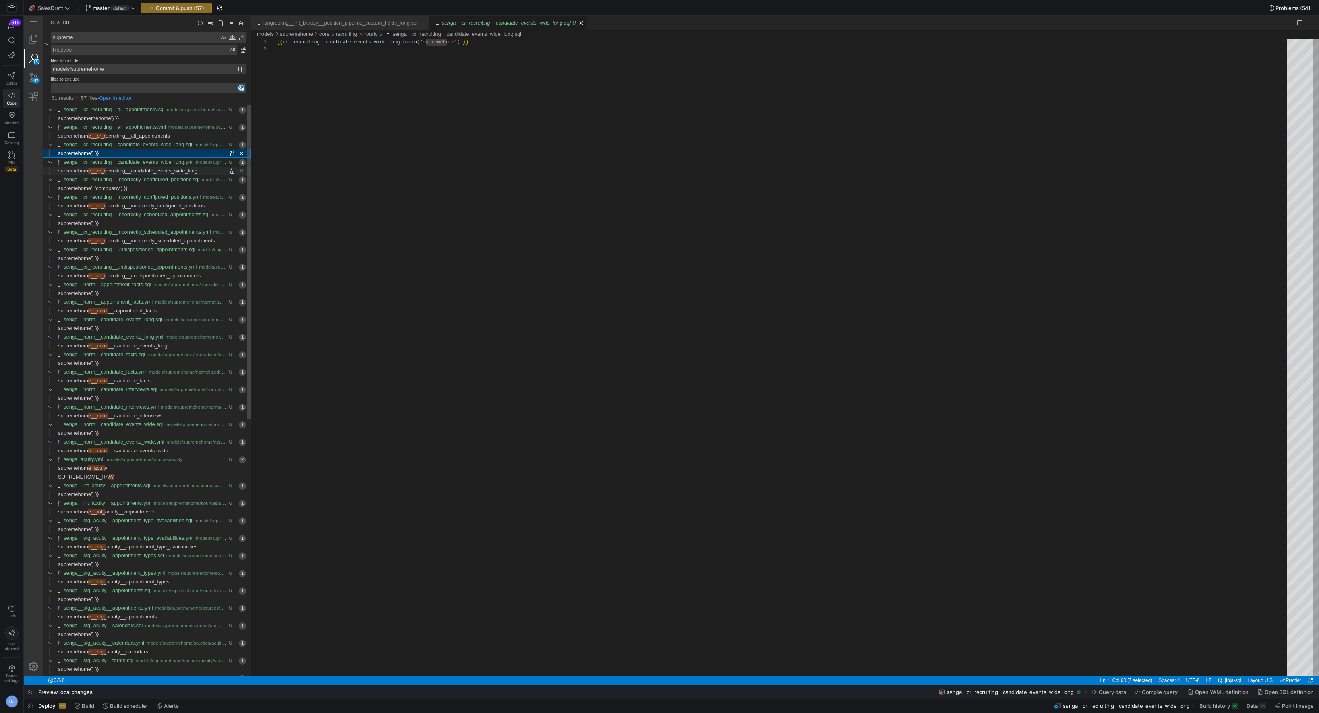
click at [178, 168] on span "ecruiting__candidate_events_wide_long" at bounding box center [152, 171] width 92 height 6
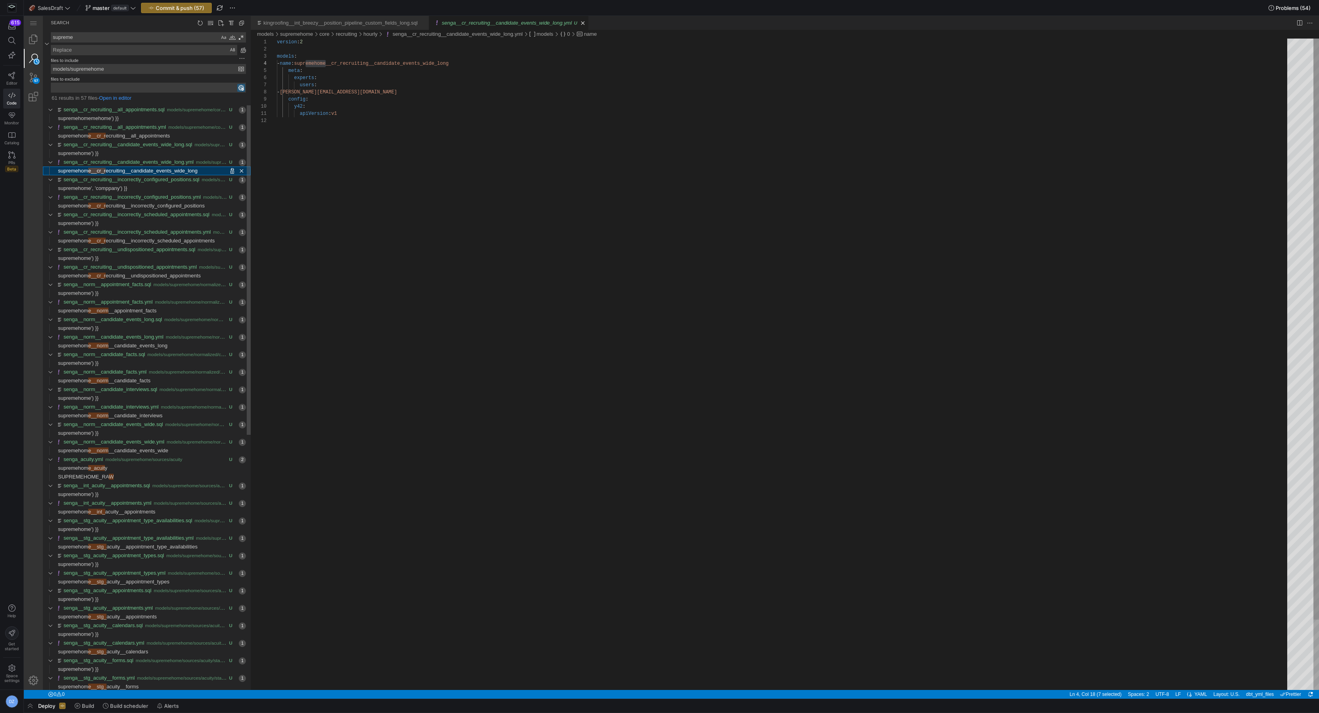
scroll to position [72, 48]
click at [168, 190] on span "Found '' at column 60 in line 'supremehome', 'comppany') }}'" at bounding box center [189, 188] width 124 height 9
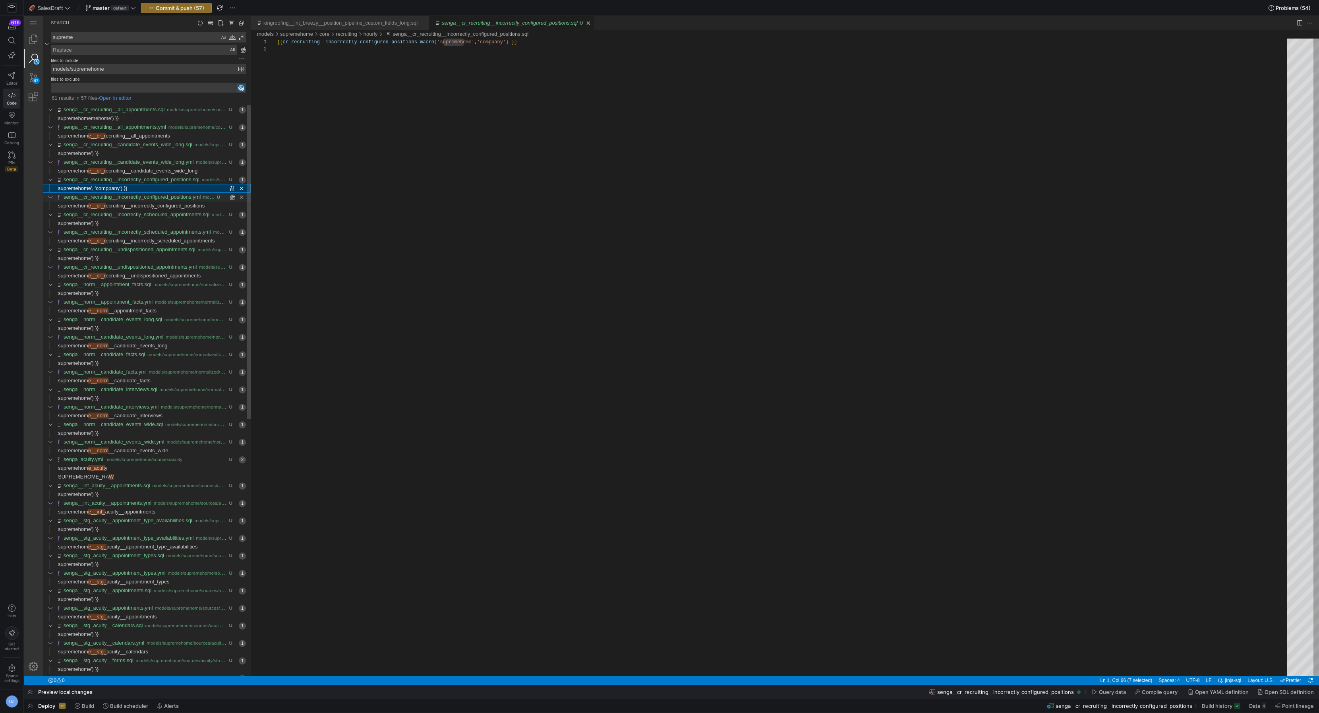
scroll to position [7, 186]
click at [168, 204] on span "ecruiting__incorrectly_configured_positions" at bounding box center [155, 206] width 99 height 6
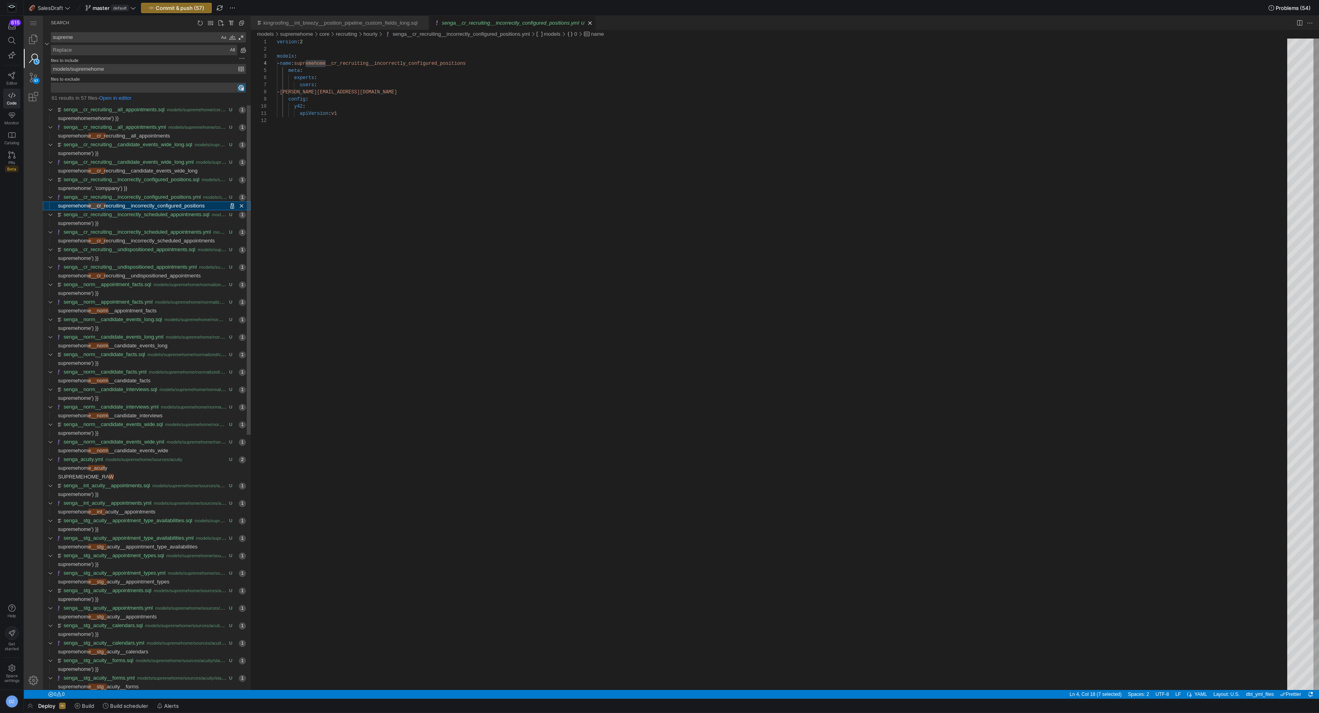
scroll to position [72, 48]
click at [167, 221] on span "Found '' at column 62 in line 'supremehome') }}'" at bounding box center [175, 223] width 152 height 9
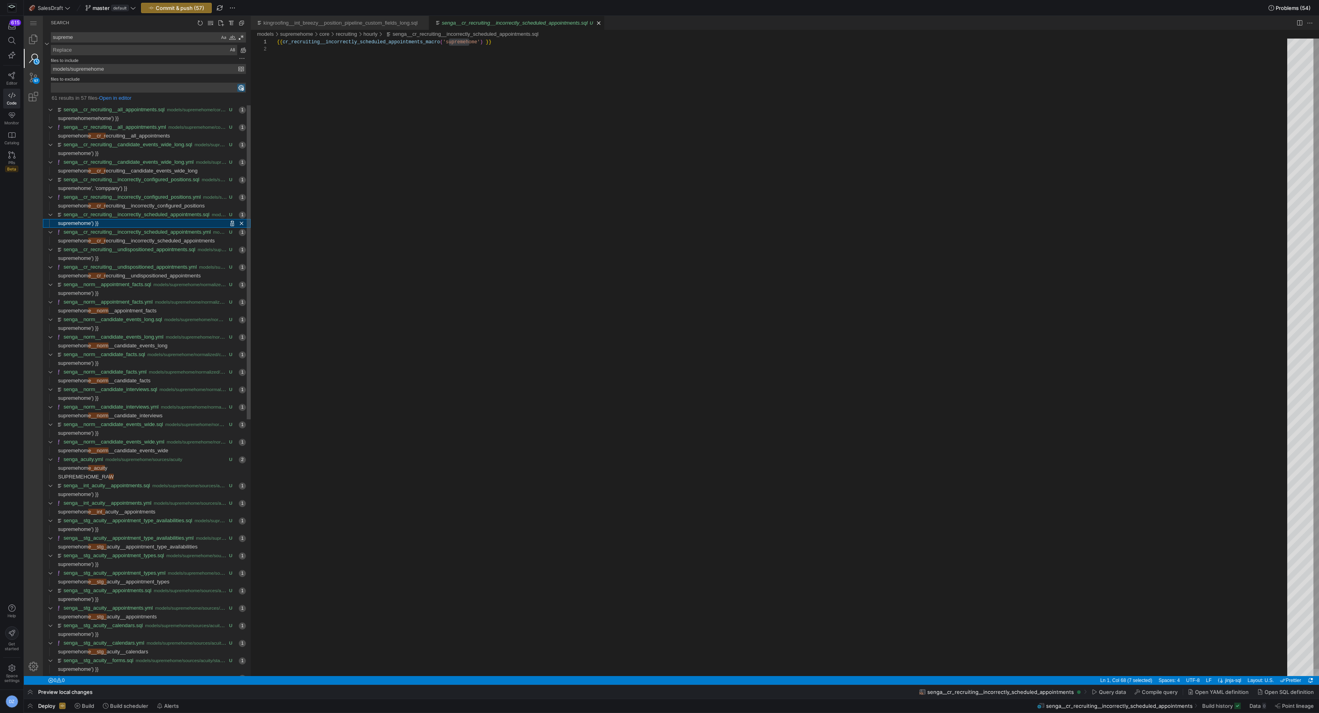
scroll to position [7, 192]
click at [603, 24] on link "Close (⌘W)" at bounding box center [599, 23] width 8 height 8
click at [195, 37] on textarea "supreme" at bounding box center [135, 38] width 168 height 10
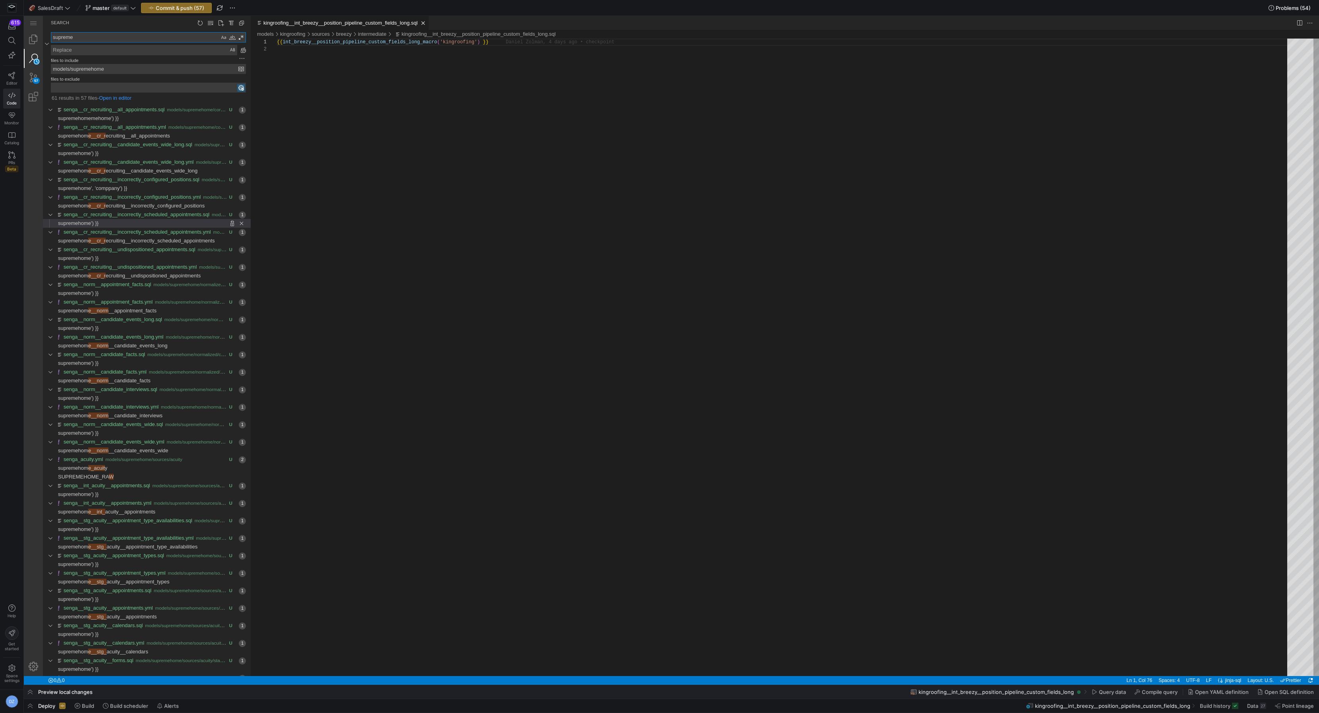
click at [195, 37] on textarea "supreme" at bounding box center [135, 38] width 168 height 10
type textarea "SUPREME"
click at [224, 39] on div "Match Case (⌥⌘C)" at bounding box center [224, 37] width 8 height 8
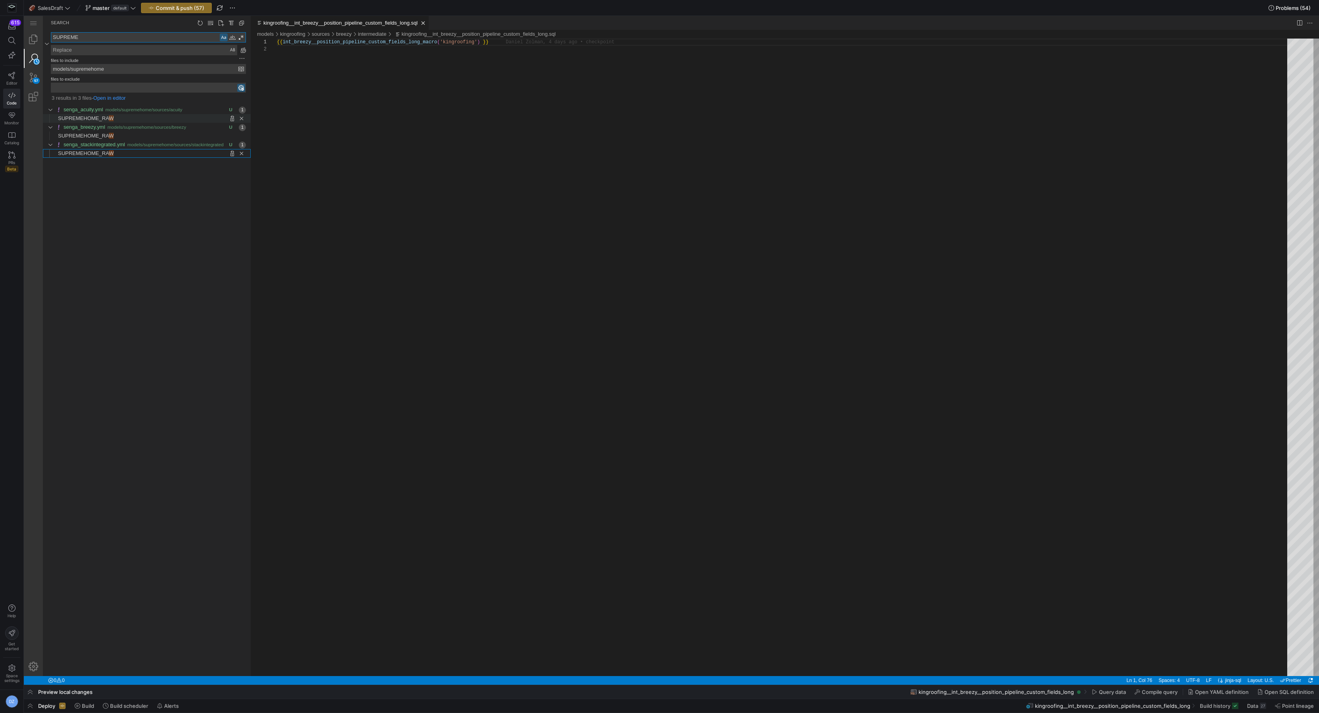
click at [122, 120] on span "Found 'W' at column 16 in line 'SUPREMEHOME_RAW'" at bounding box center [182, 118] width 137 height 9
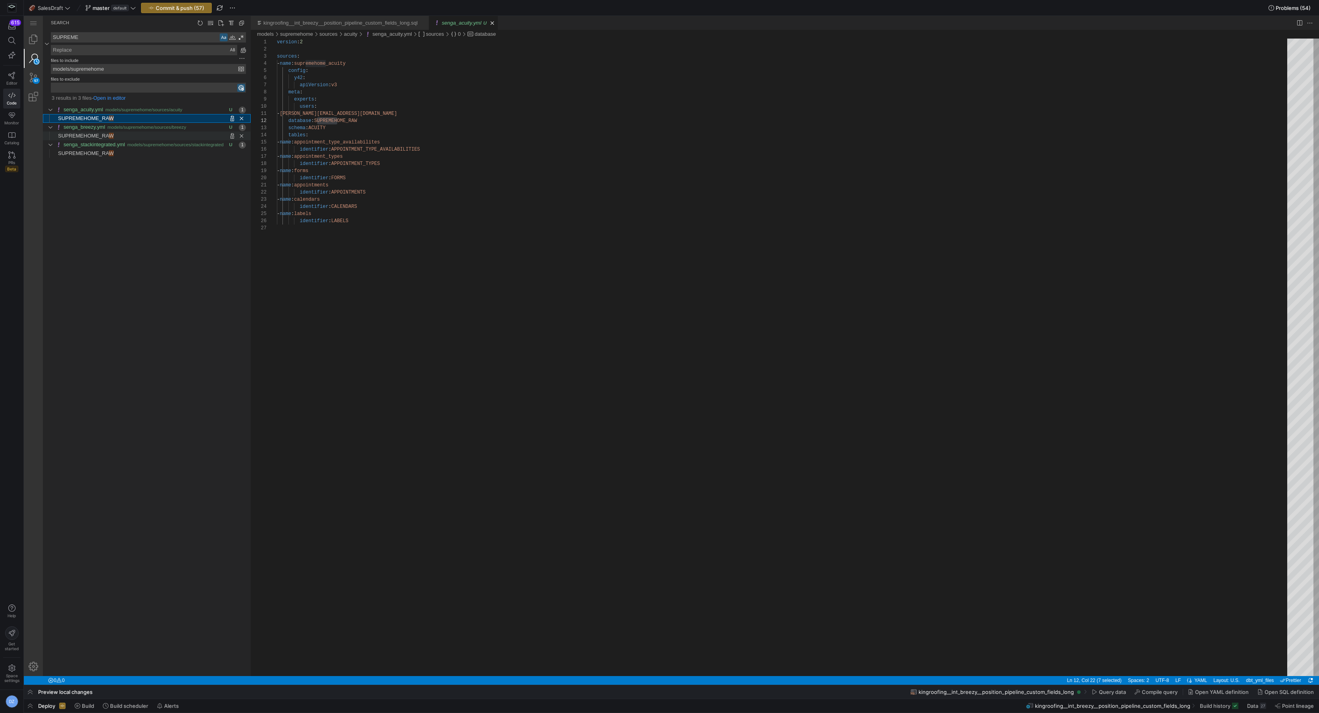
scroll to position [72, 60]
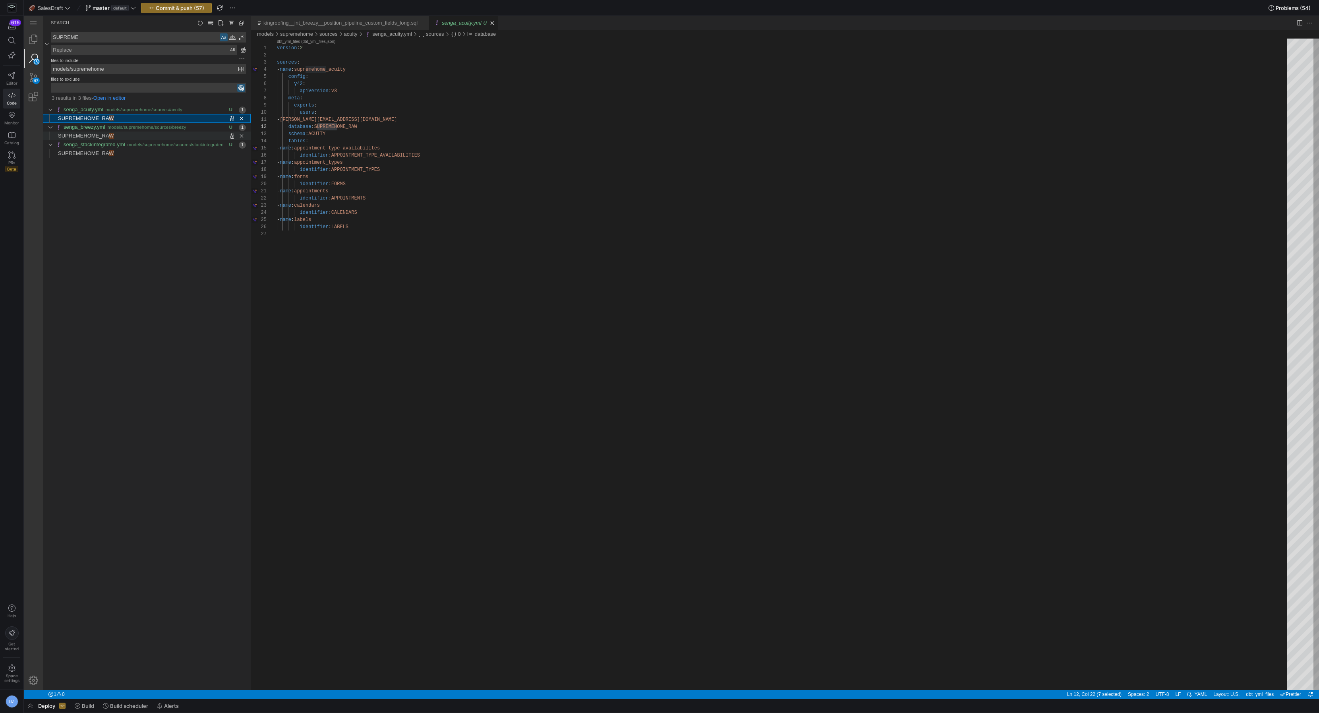
click at [117, 135] on span "Found 'W' at column 16 in line 'SUPREMEHOME_RAW'" at bounding box center [182, 136] width 137 height 9
click at [118, 150] on span "Found 'W' at column 16 in line 'SUPREMEHOME_RAW'" at bounding box center [182, 153] width 137 height 9
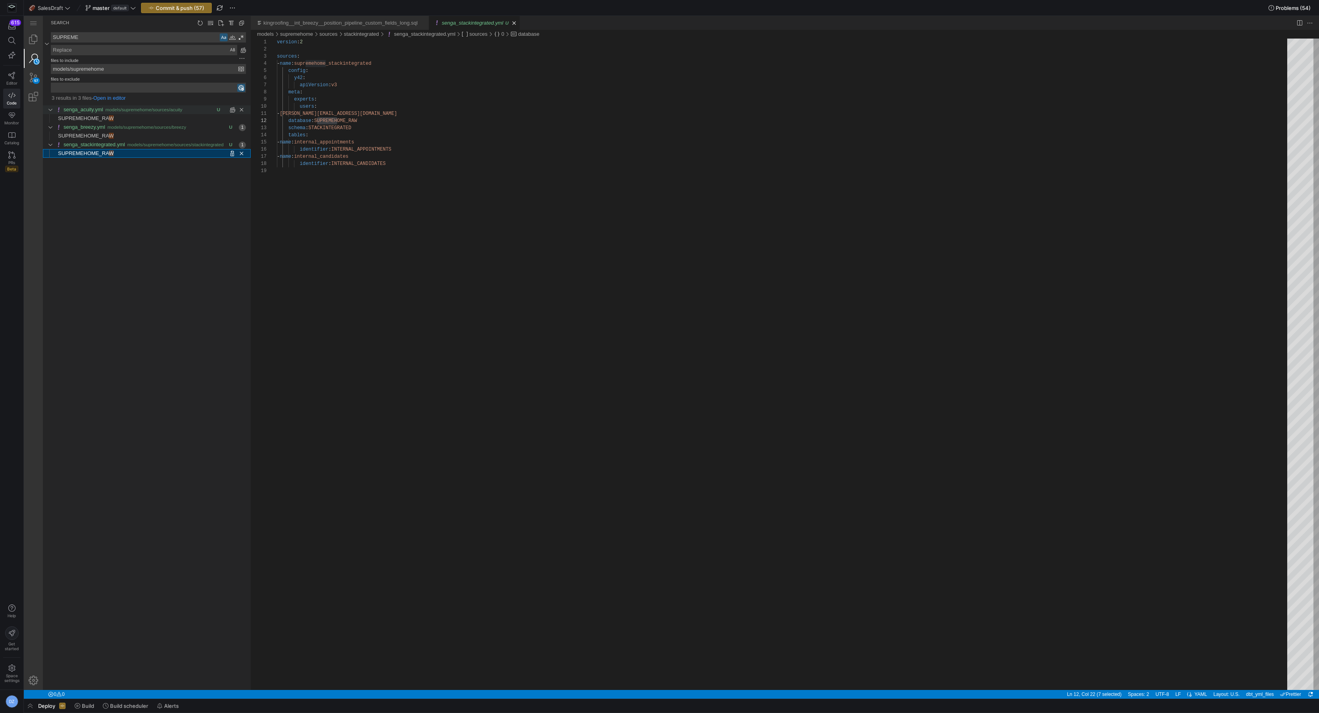
scroll to position [57, 60]
click at [125, 70] on input "models/supremehome" at bounding box center [144, 68] width 187 height 9
click at [141, 43] on div "SUPREME SUPREME" at bounding box center [145, 43] width 202 height 23
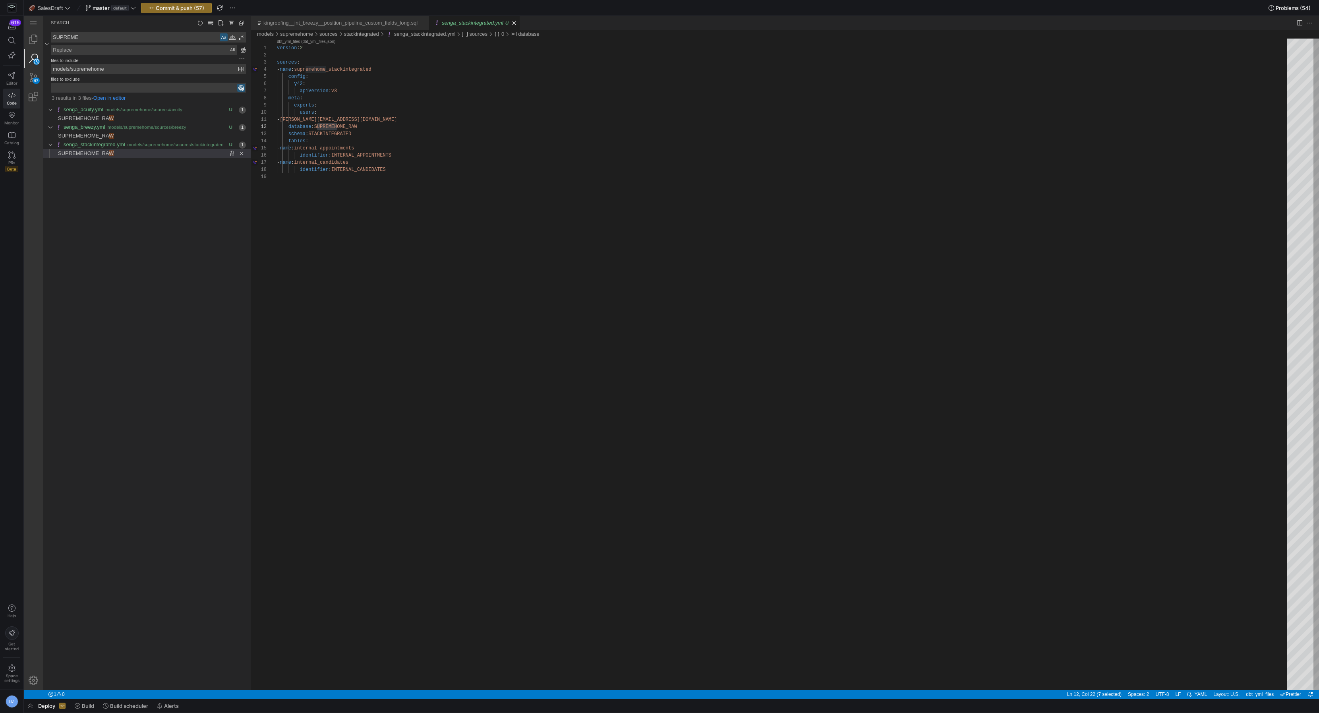
click at [141, 43] on div "SUPREME SUPREME" at bounding box center [145, 43] width 202 height 23
click at [142, 39] on textarea "SUPREME" at bounding box center [135, 38] width 168 height 10
click at [221, 39] on div "Match Case (⌥⌘C)" at bounding box center [224, 37] width 8 height 8
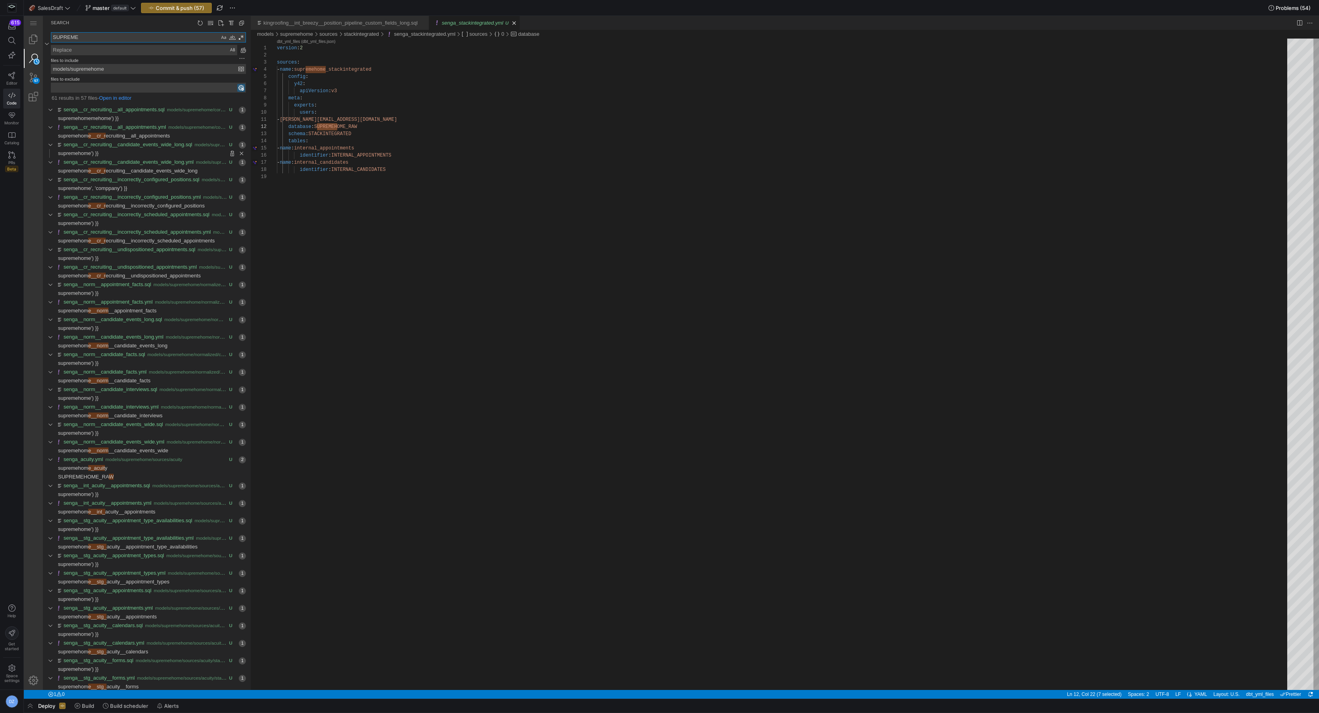
click at [177, 39] on textarea "SUPREME" at bounding box center [135, 38] width 168 height 10
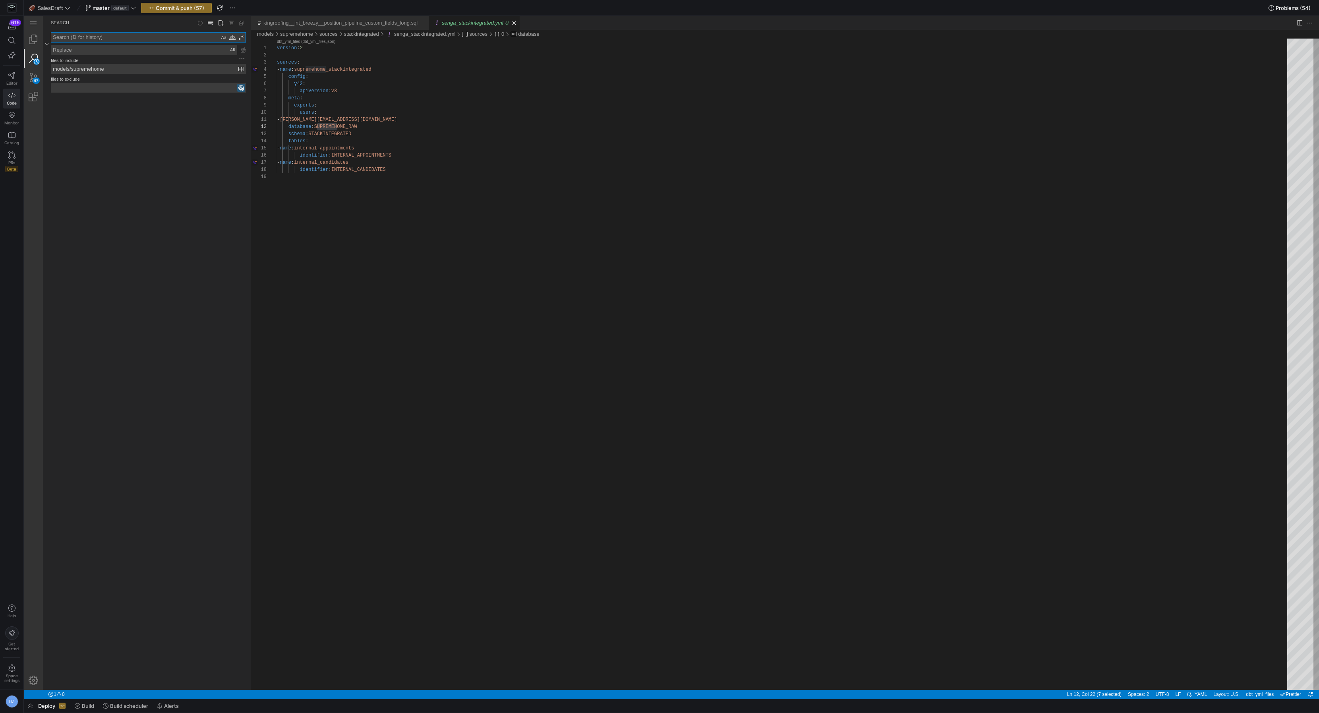
click at [152, 54] on textarea "Replace: Type replace term and press Enter to preview" at bounding box center [144, 50] width 186 height 10
click at [89, 38] on textarea "Search: Type Search Term and press Enter to search" at bounding box center [135, 38] width 168 height 10
click at [37, 43] on link "Explorer (⇧⌘E)" at bounding box center [33, 39] width 19 height 19
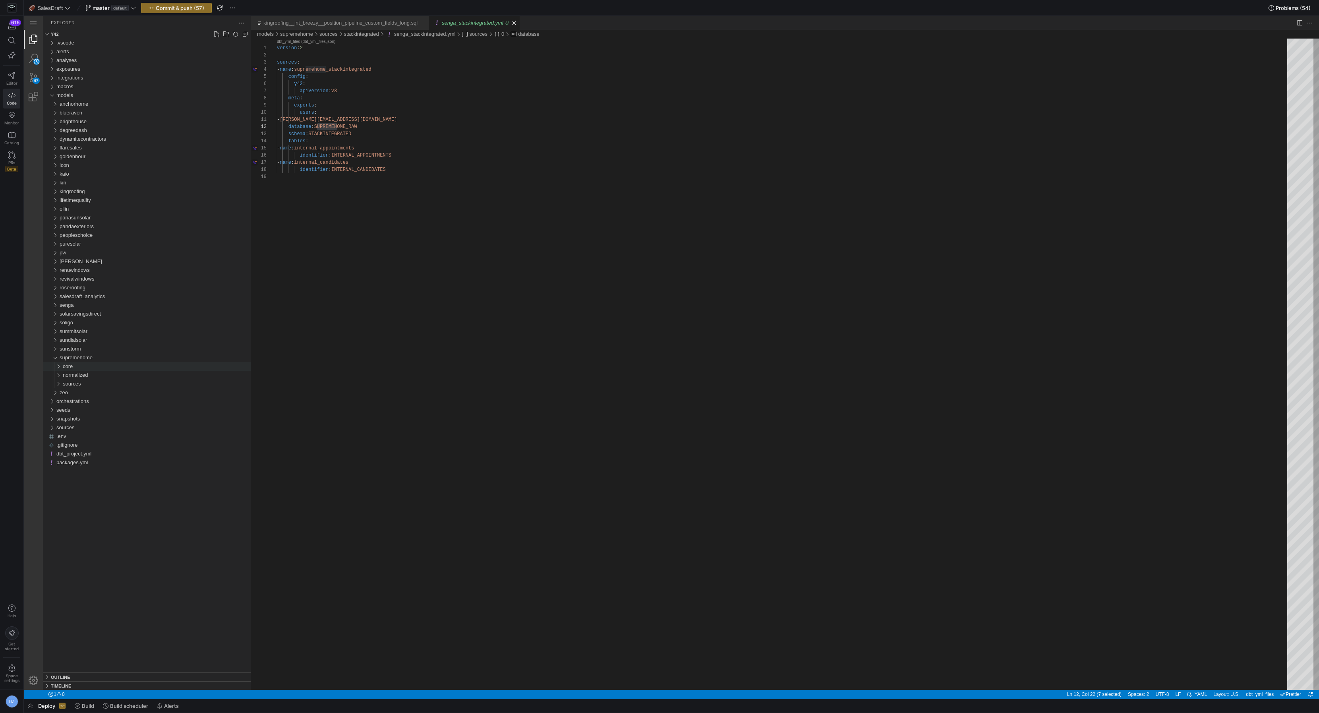
click at [115, 363] on div "core" at bounding box center [157, 366] width 188 height 9
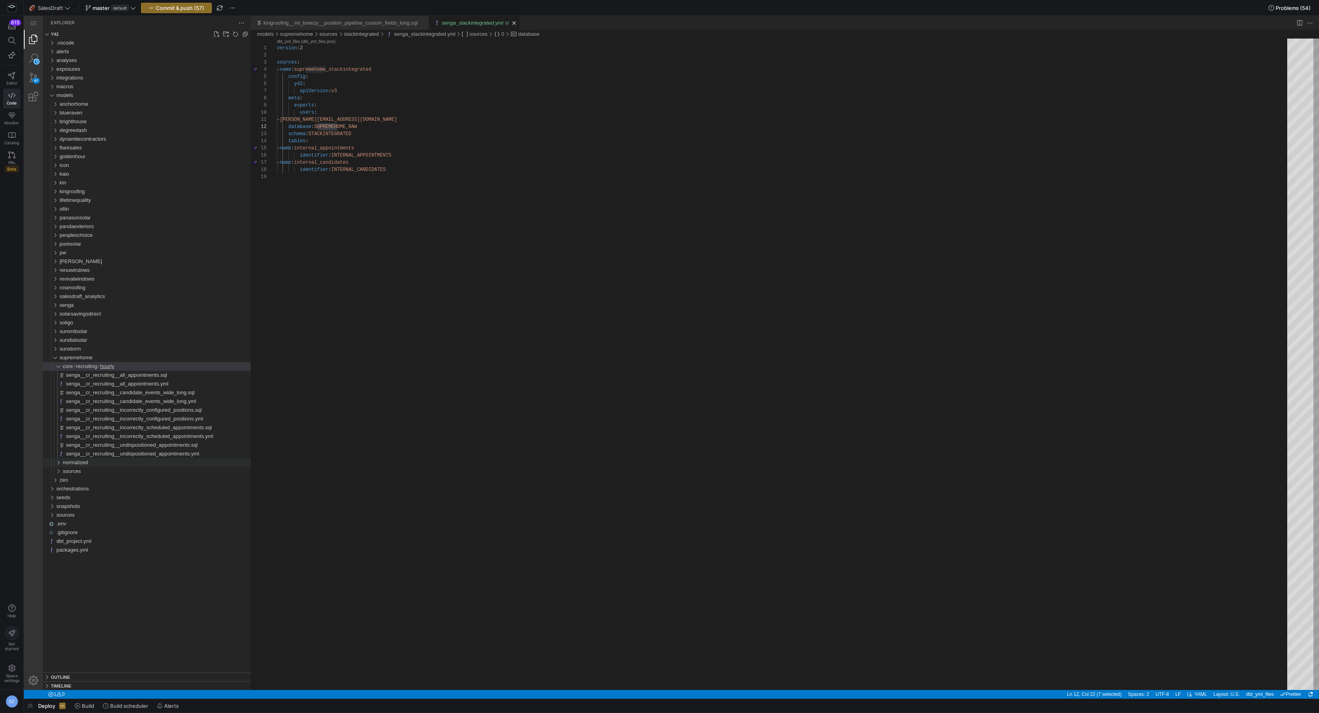
click at [100, 462] on div "normalized" at bounding box center [157, 462] width 188 height 9
click at [95, 473] on span "appointments" at bounding box center [81, 471] width 31 height 6
click at [90, 498] on span "candidates" at bounding box center [78, 497] width 25 height 6
click at [99, 508] on div "tables" at bounding box center [160, 506] width 182 height 9
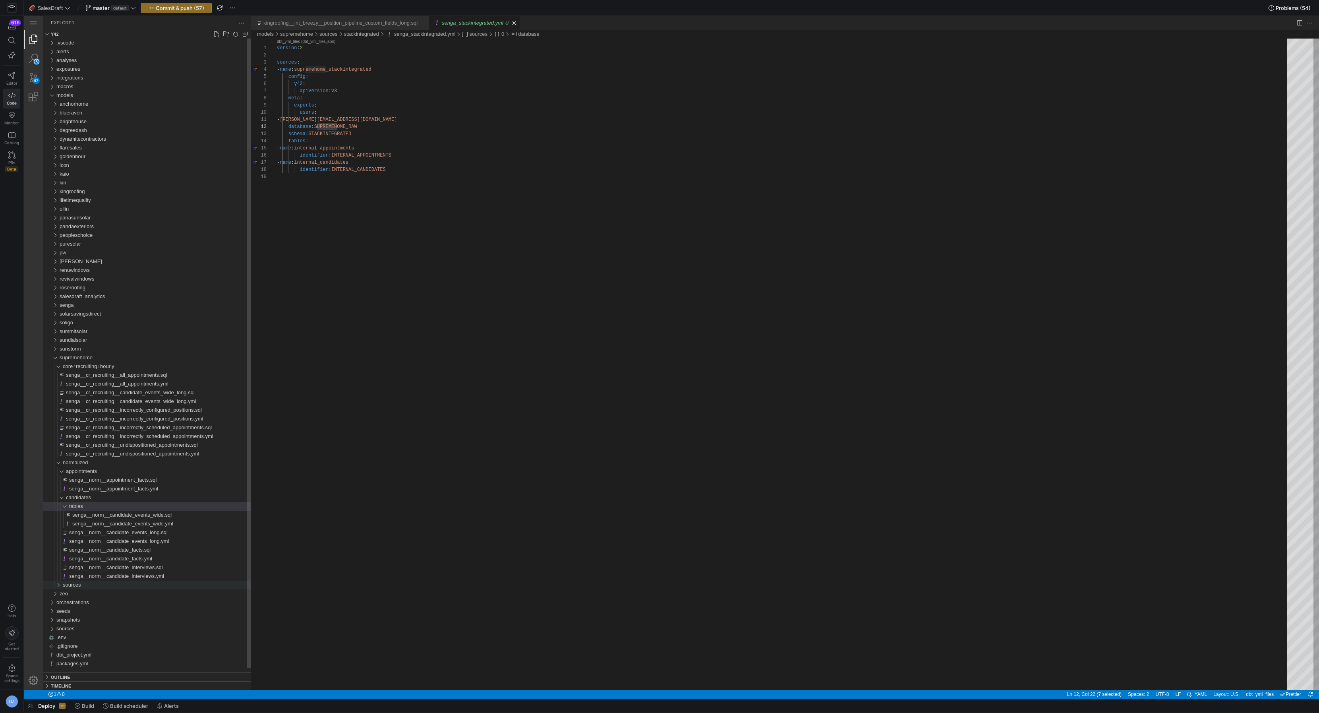
click at [93, 584] on div "sources" at bounding box center [157, 585] width 188 height 9
click at [86, 590] on div "acuity" at bounding box center [158, 593] width 185 height 9
click at [91, 604] on span "intermediate" at bounding box center [83, 602] width 29 height 6
click at [91, 631] on div "staging" at bounding box center [160, 628] width 182 height 9
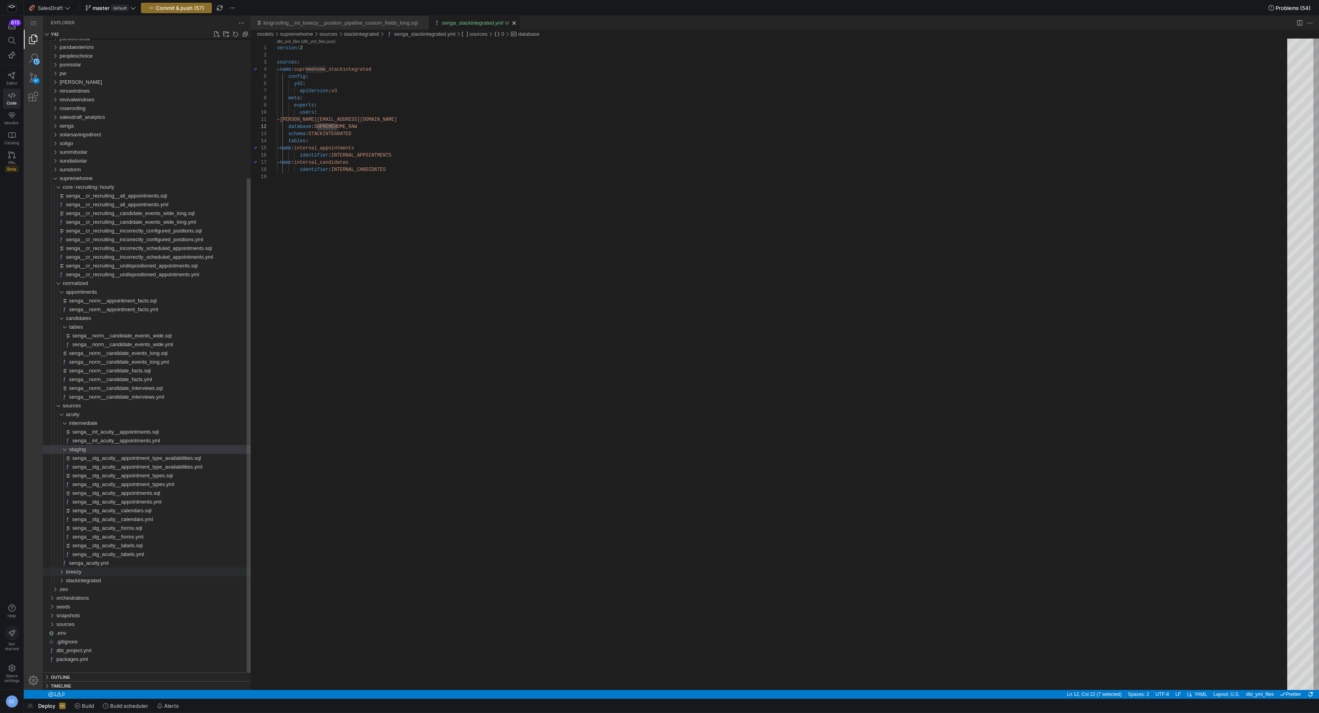
click at [83, 569] on div "breezy" at bounding box center [158, 571] width 185 height 9
click at [91, 584] on div "intermediate" at bounding box center [160, 580] width 182 height 9
click at [91, 640] on div "staging" at bounding box center [160, 641] width 182 height 9
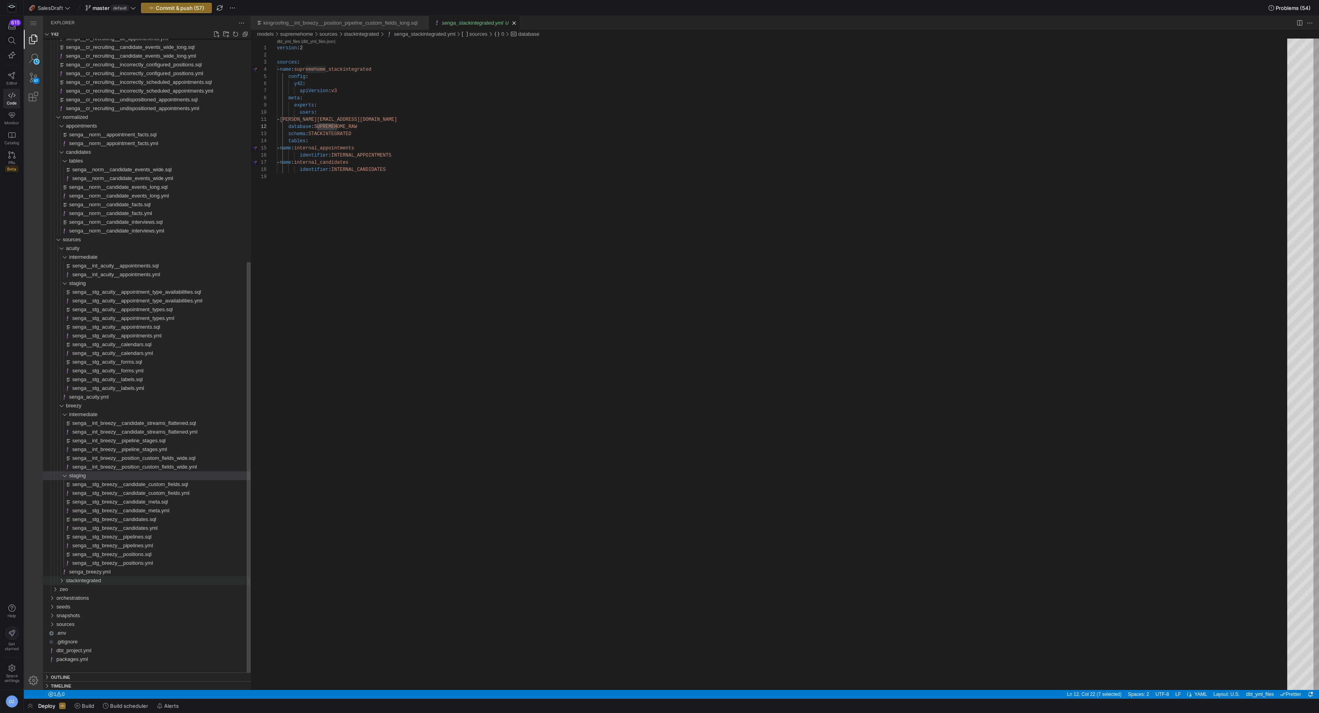
click at [99, 579] on span "stackintegrated" at bounding box center [83, 580] width 35 height 6
click at [97, 591] on div "staging" at bounding box center [160, 589] width 182 height 9
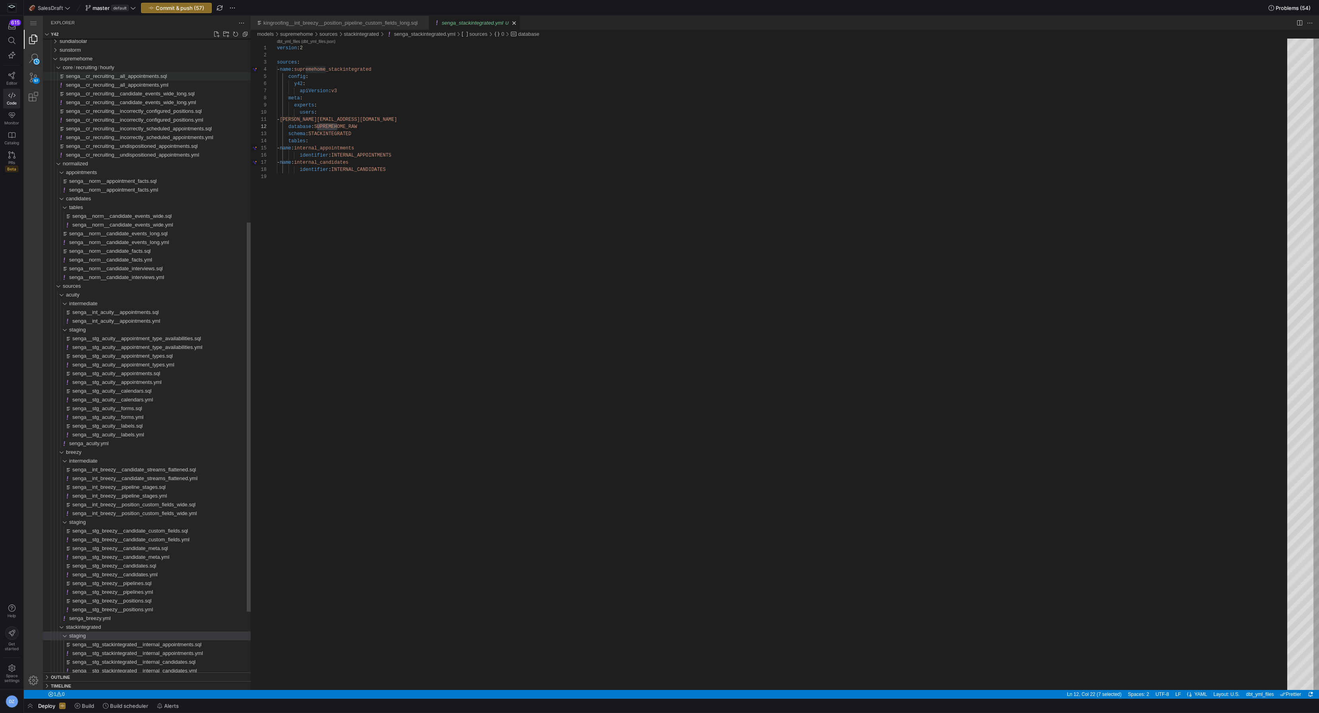
click at [112, 74] on span "senga__cr_recruiting__all_appointments.sql" at bounding box center [116, 76] width 101 height 6
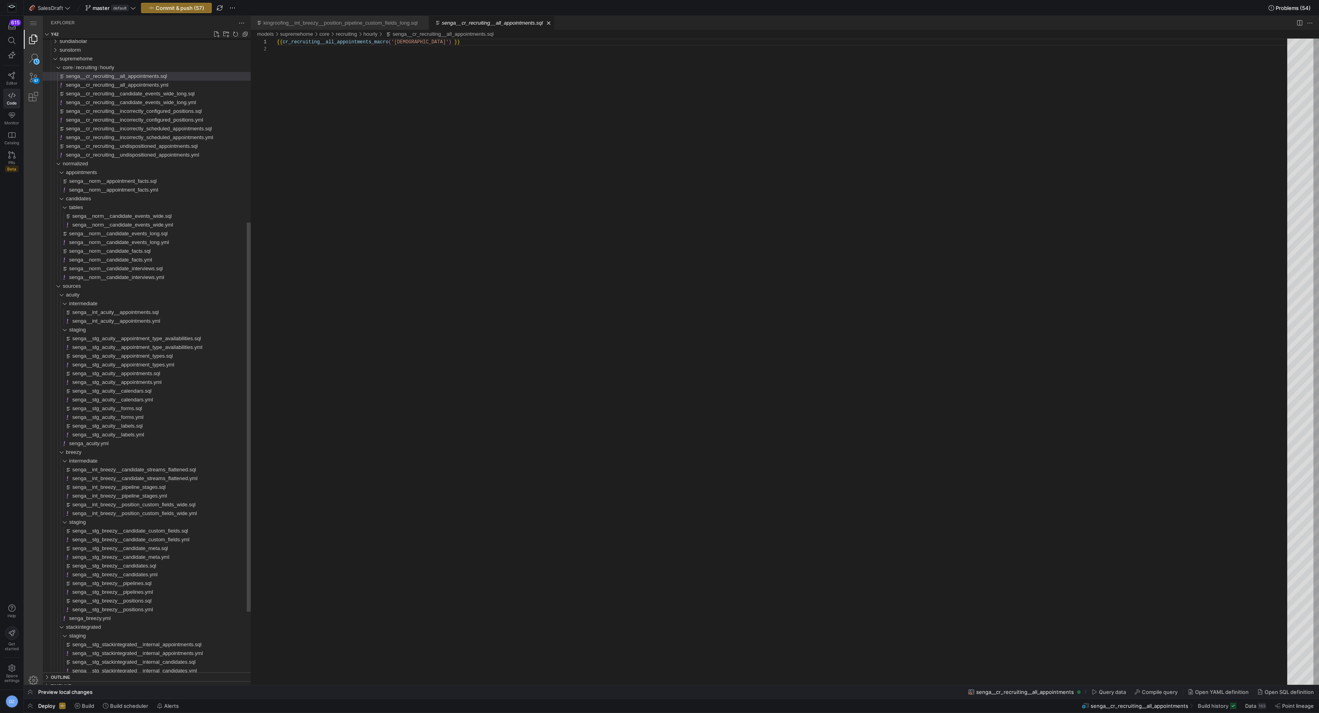
scroll to position [7, 0]
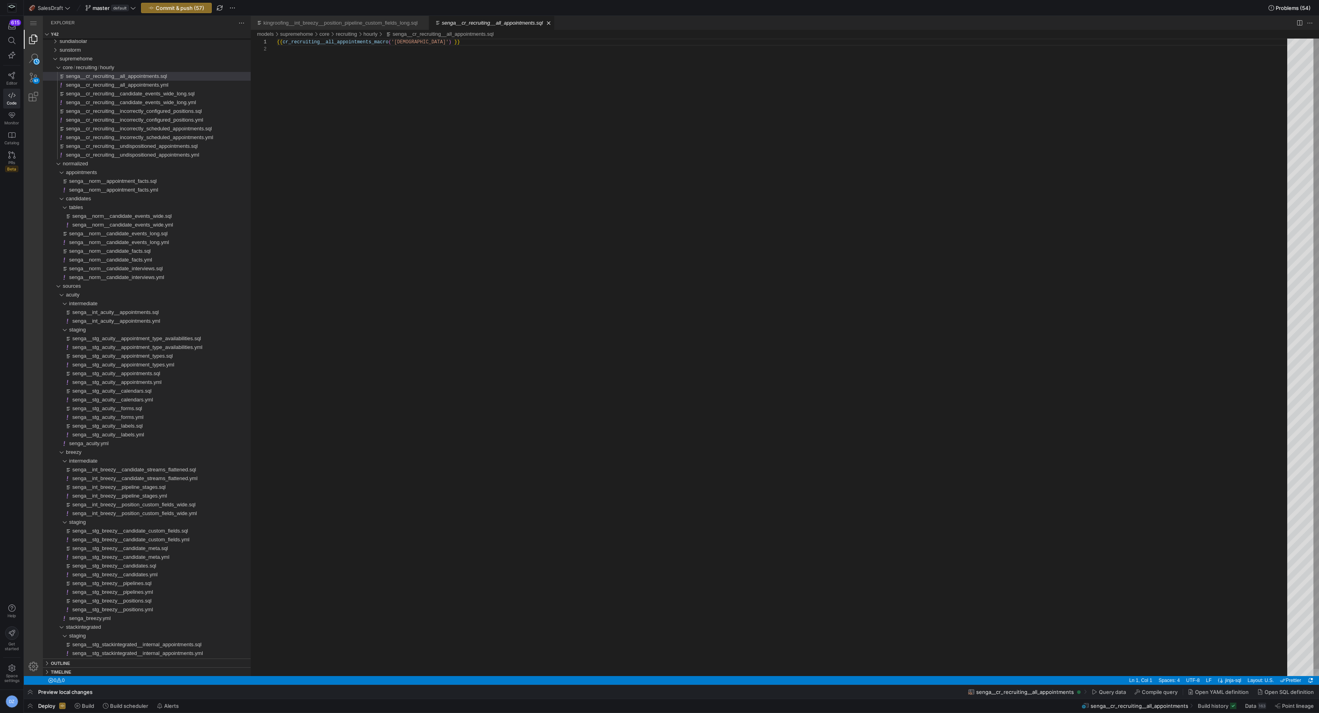
click at [431, 45] on div "{{ cr_recruiting__all_appointments_macro ( 'supremehomemehome' ) }}" at bounding box center [785, 361] width 1016 height 644
click at [446, 42] on div "{{ cr_recruiting__all_appointments_macro ( 'supremehomemehome' ) }}" at bounding box center [785, 361] width 1016 height 644
type textarea "{{ cr_recruiting__all_appointments_macro('supremehome') }}"
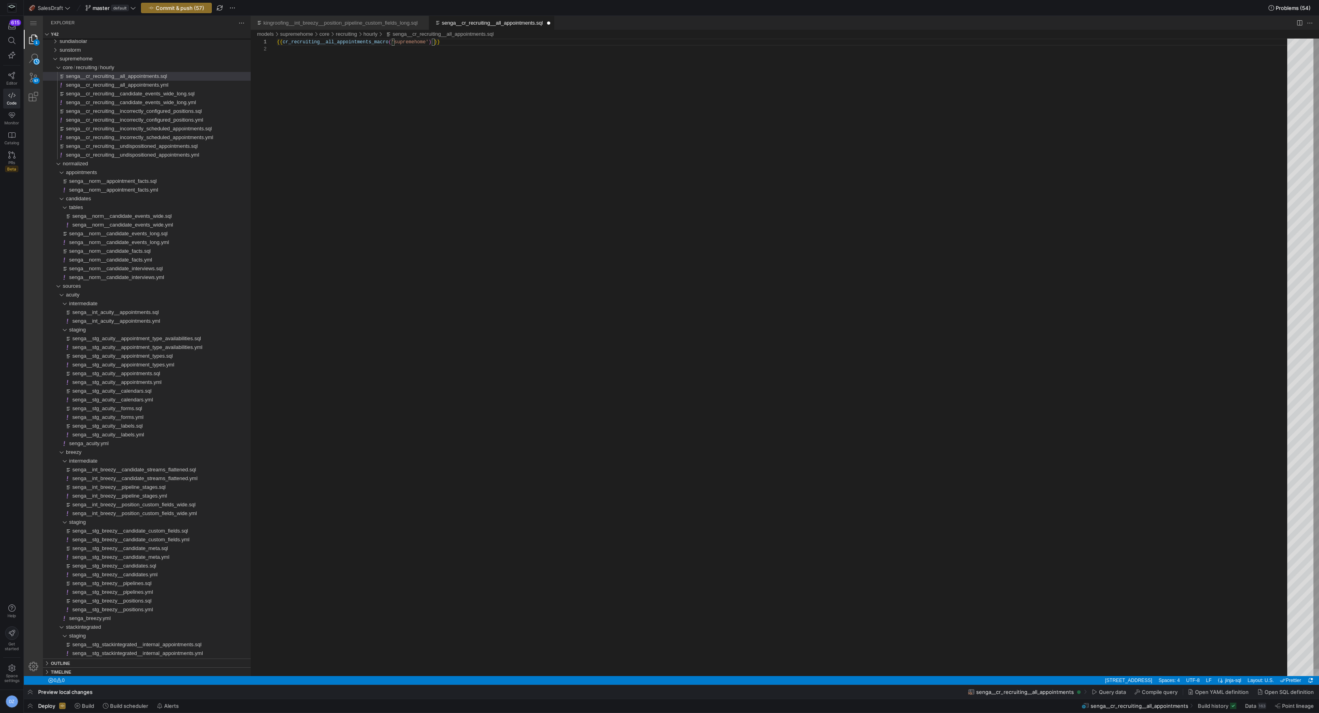
click at [423, 44] on div "{{ cr_recruiting__all_appointments_macro ( 'supremehome' ) }}" at bounding box center [785, 361] width 1016 height 644
click at [165, 92] on span "senga__cr_recruiting__candidate_events_wide_long.sql" at bounding box center [130, 94] width 129 height 6
click at [166, 110] on span "senga__cr_recruiting__incorrectly_configured_positions.sql" at bounding box center [134, 111] width 136 height 6
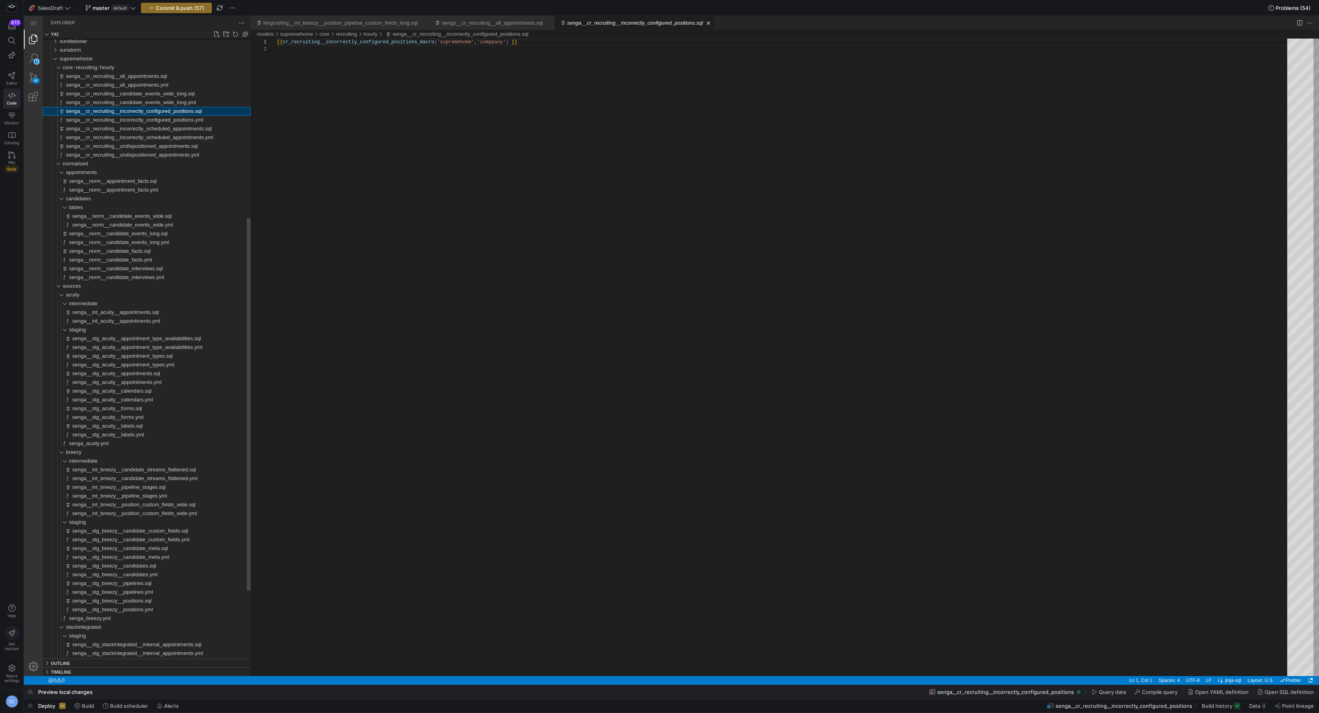
scroll to position [7, 0]
click at [712, 23] on link "Close (⌘W)" at bounding box center [708, 23] width 8 height 8
click at [553, 23] on link "Close (⌘W)" at bounding box center [549, 23] width 8 height 8
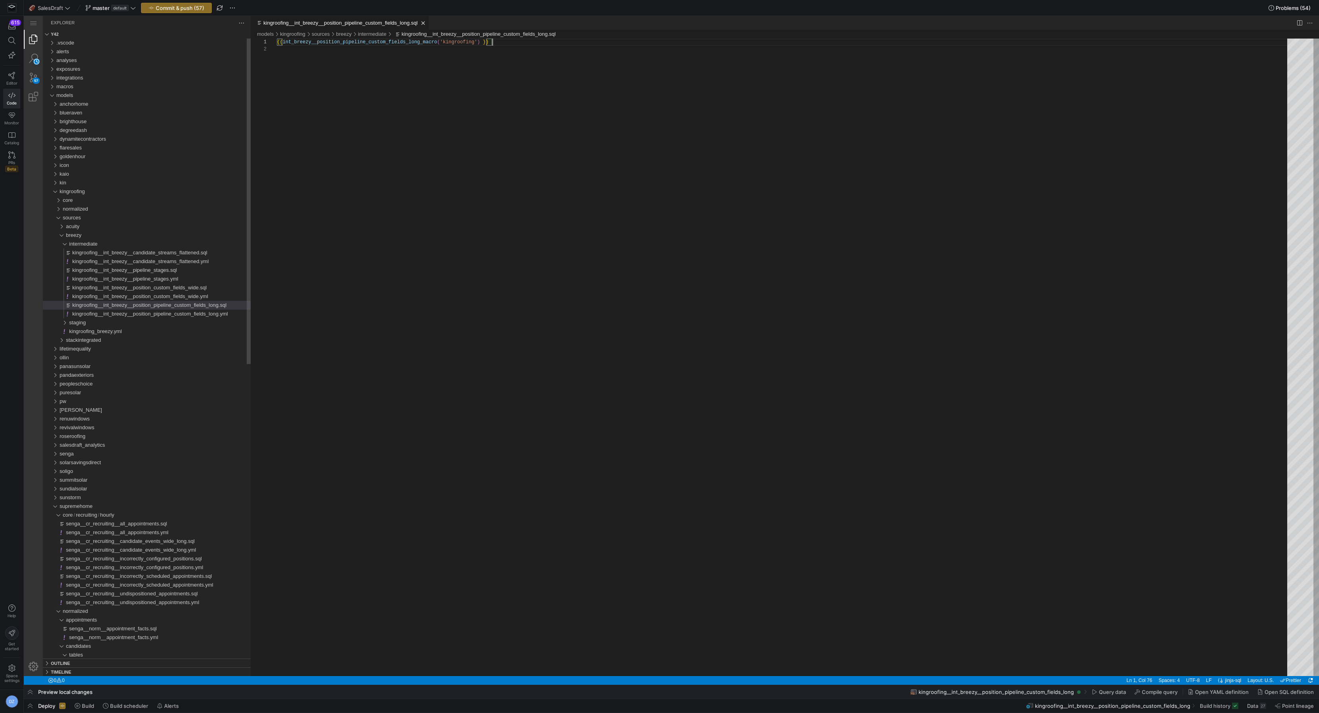
scroll to position [0, 215]
click at [427, 23] on link "Close (⌘W)" at bounding box center [423, 23] width 8 height 8
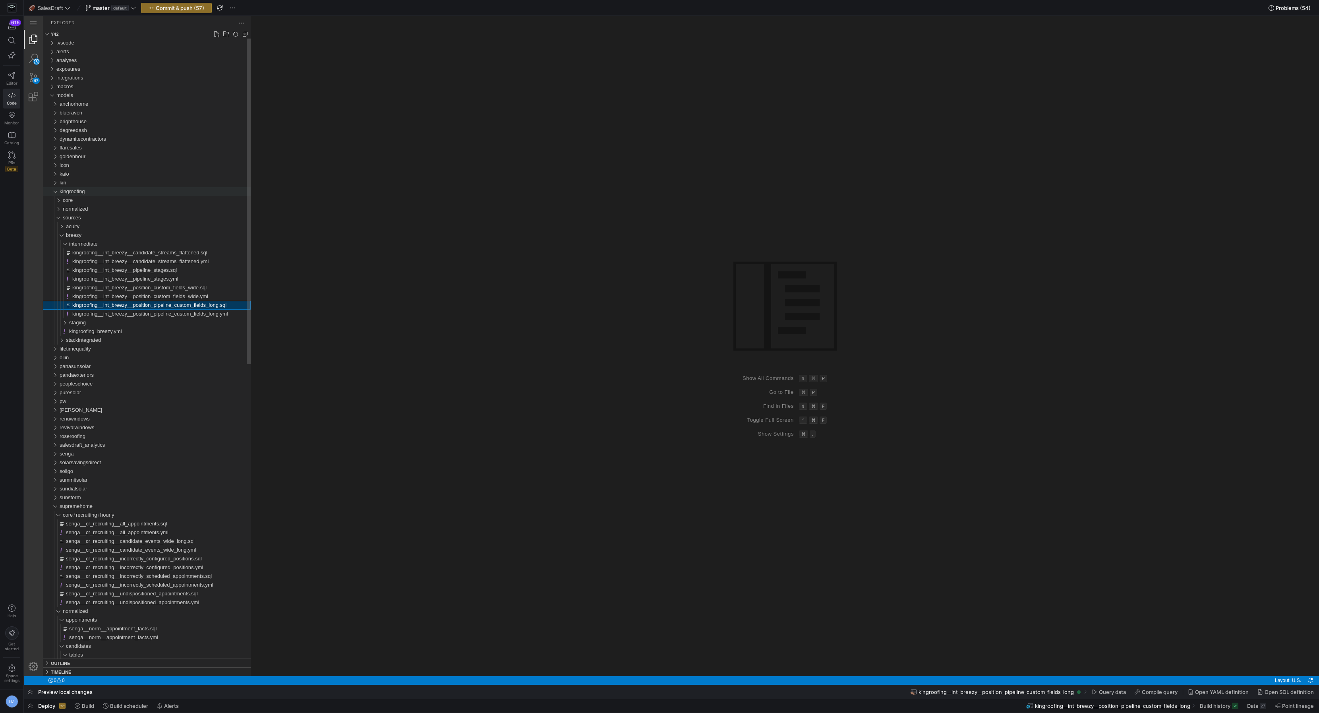
click at [98, 190] on div "kingroofing" at bounding box center [155, 191] width 191 height 9
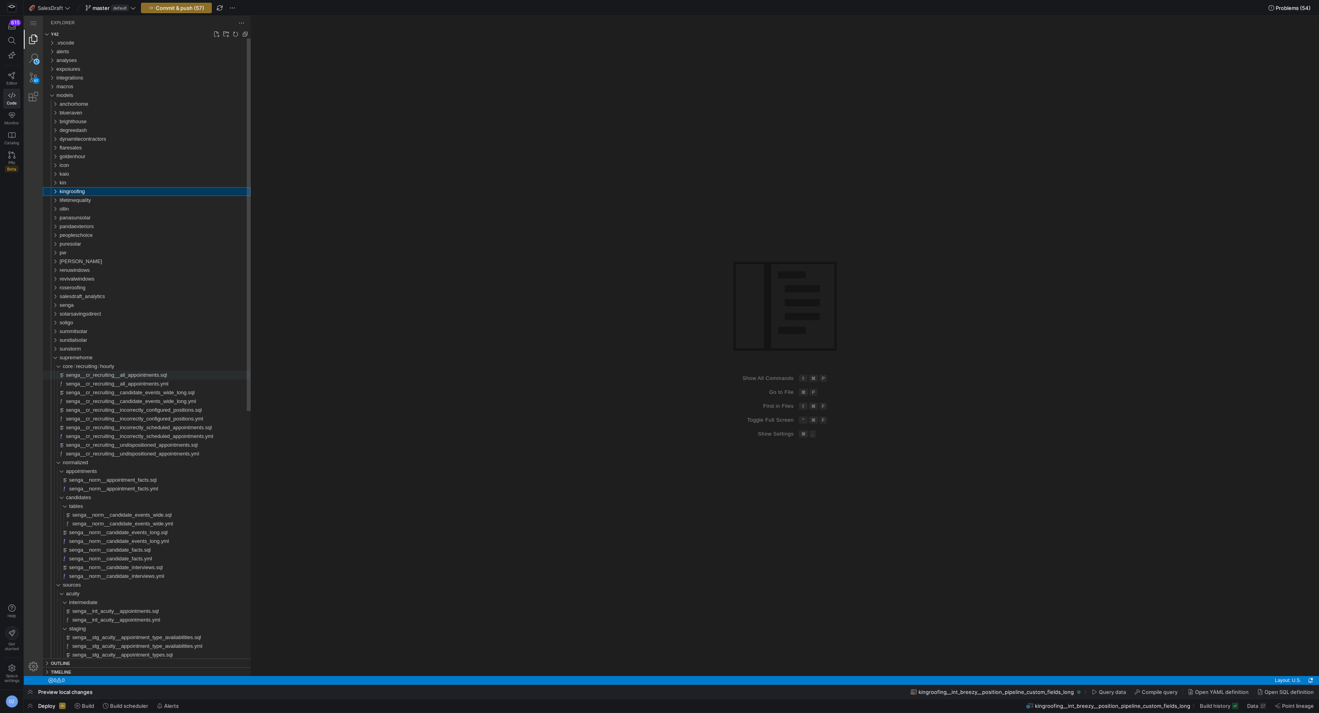
click at [129, 376] on span "senga__cr_recruiting__all_appointments.sql" at bounding box center [116, 375] width 101 height 6
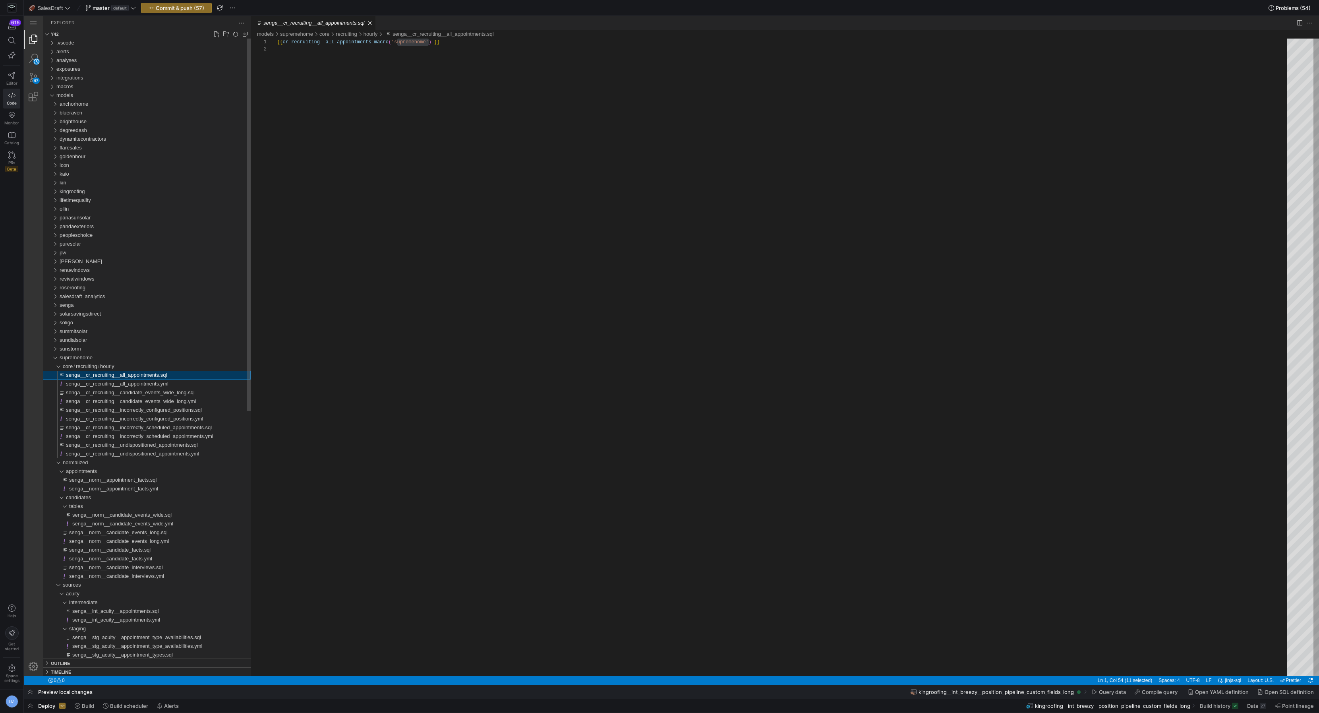
scroll to position [7, 152]
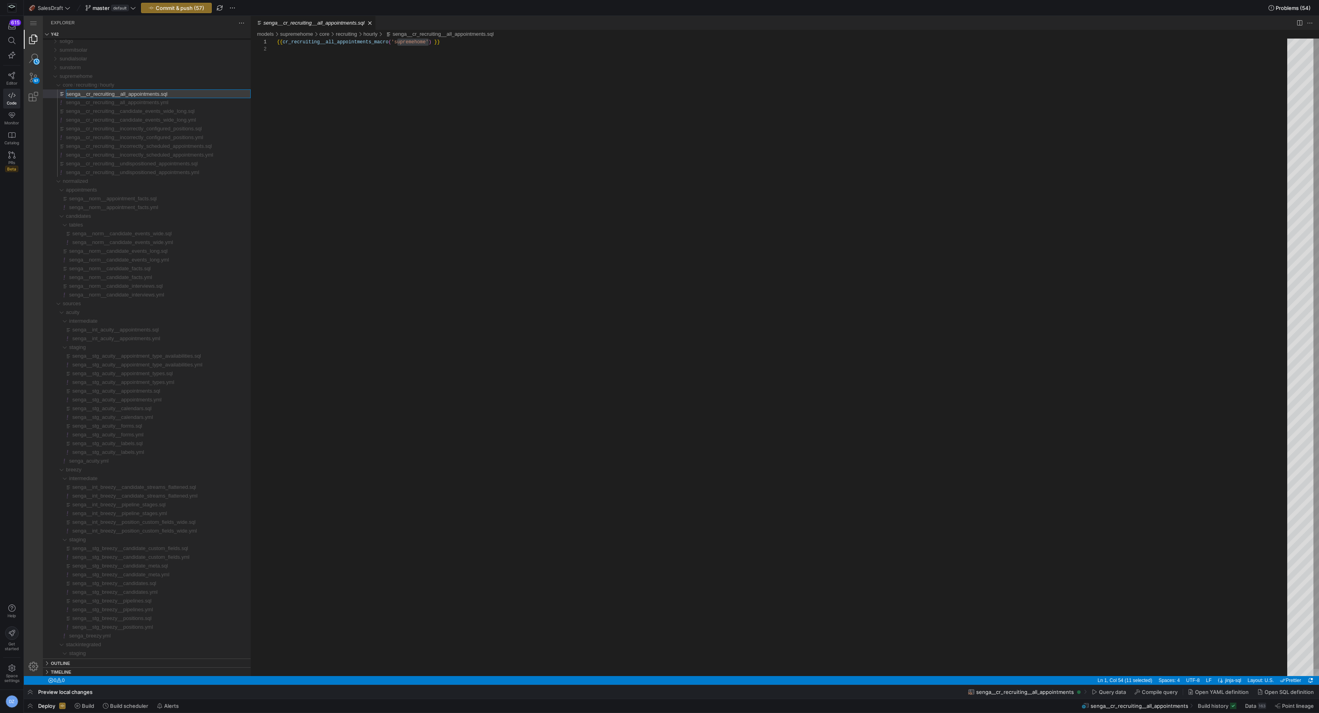
type input "supremehome__cr_recruiting__all_appointments.sql"
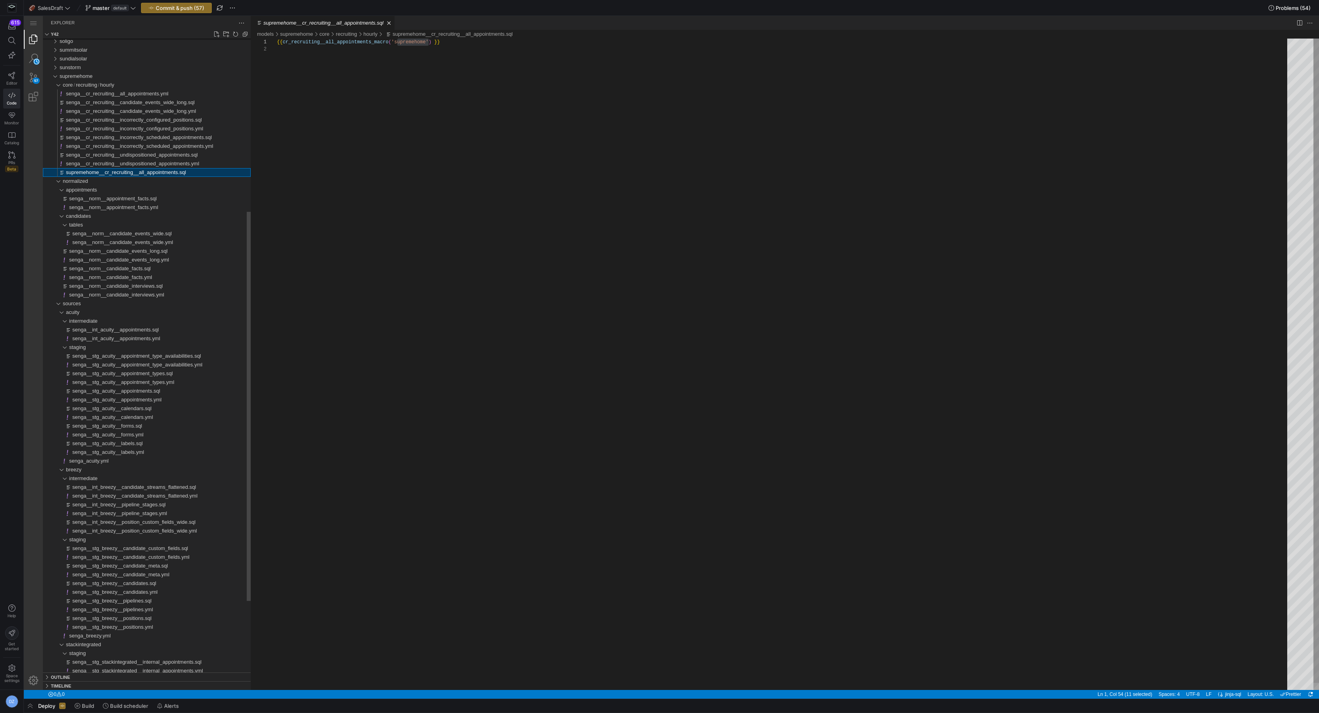
scroll to position [7, 152]
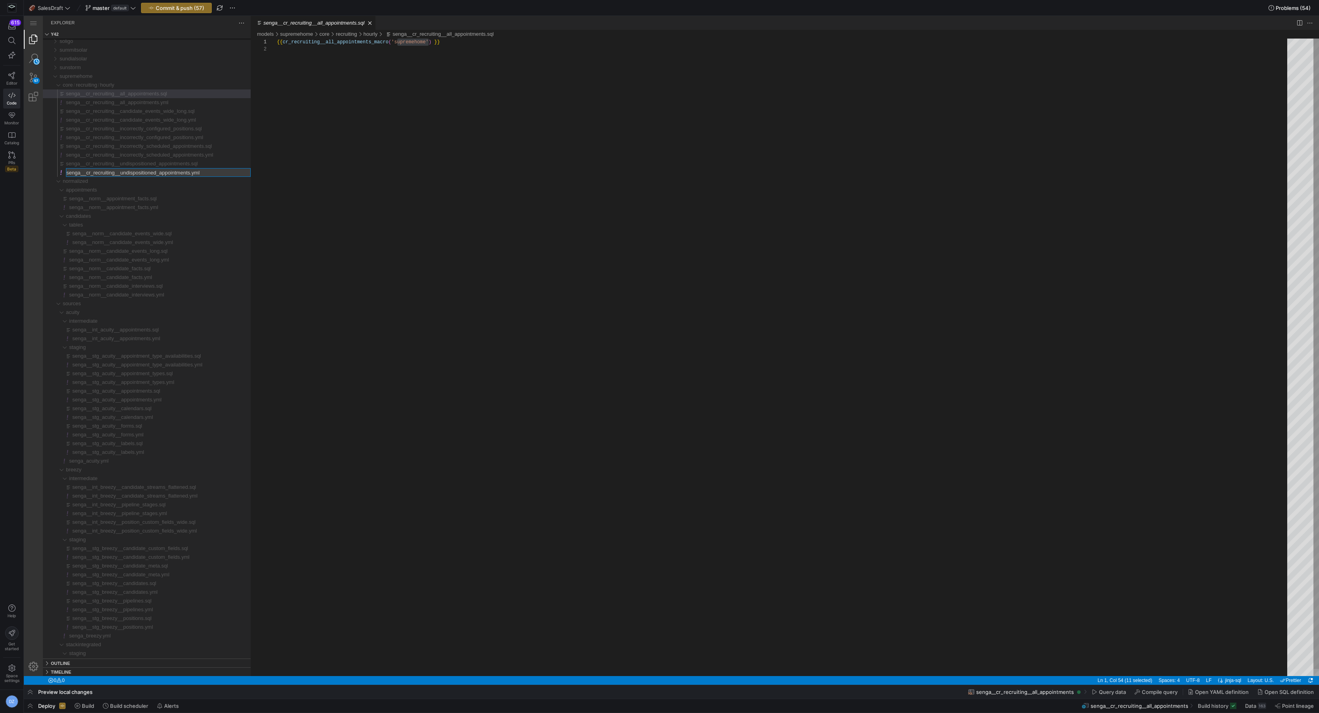
type input "supremehome__cr_recruiting__undispositioned_appointments.yml"
type input "supremehome__cr_recruiting__undispositioned_appointments.sql"
type input "supremehome__cr_recruiting__incorrectly_scheduled_appointments.yml"
type input "supremehome__cr_recruiting__incorrectly_scheduled_appointments.sql"
type input "supremehome__cr_recruiting__incorrectly_configured_positions.yml"
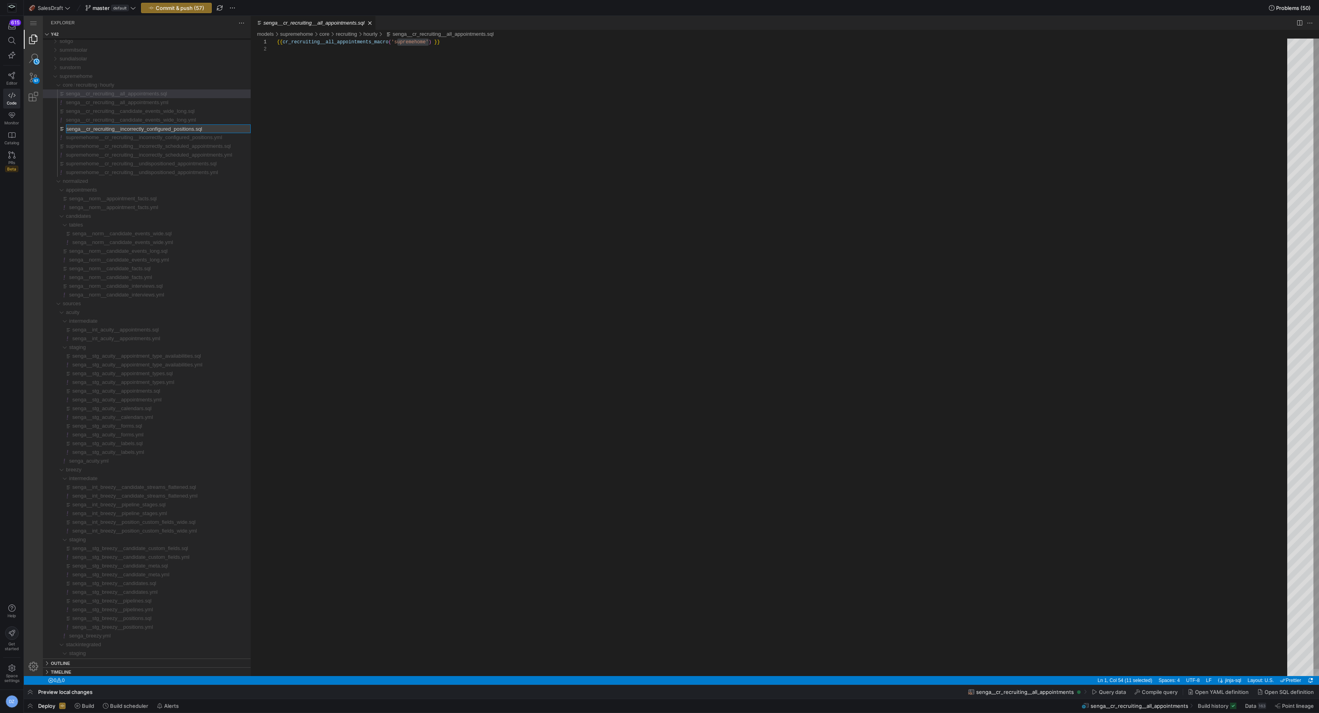
type input "supremehome__cr_recruiting__incorrectly_configured_positions.sql"
type input "supremehome__cr_recruiting__candidate_events_wide_long.yml"
type input "supremehome__cr_recruiting__candidate_events_wide_long.sql"
type input "supremehome__cr_recruiting__all_appointments.yml"
type input "supremehome__cr_recruiting__all_appointments.sql"
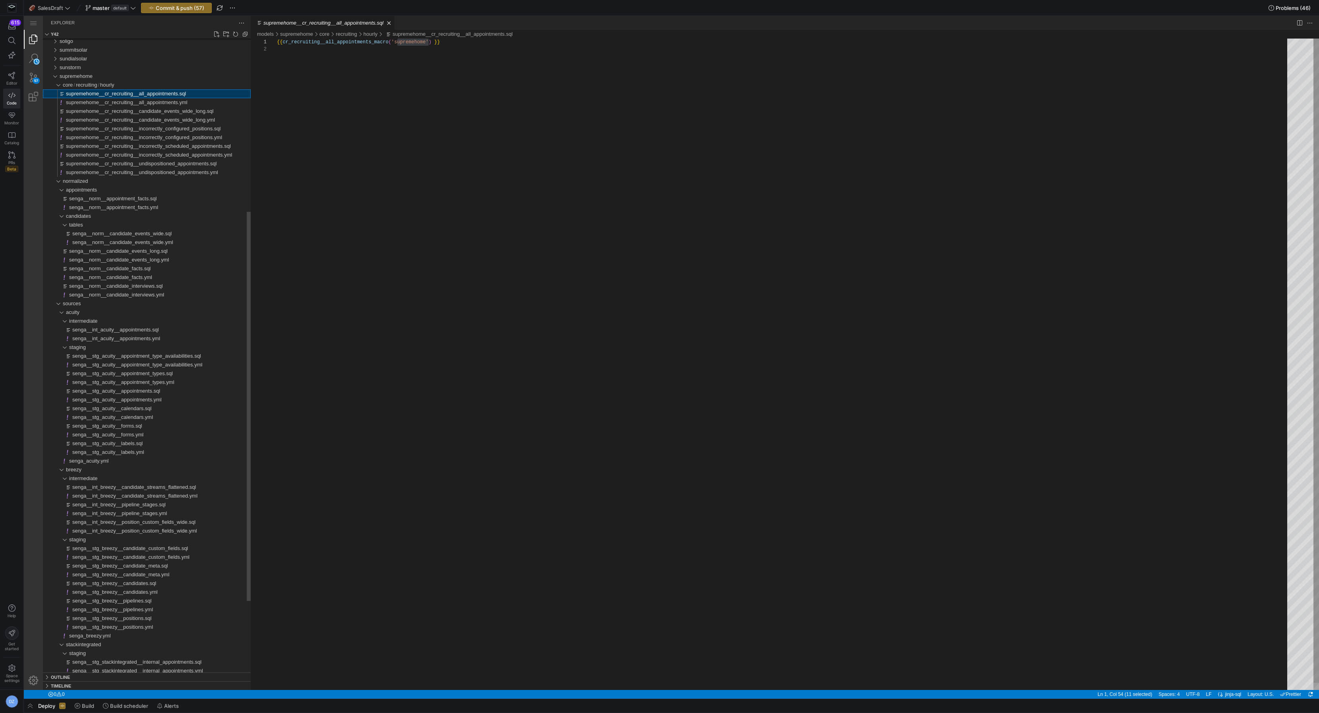
scroll to position [7, 152]
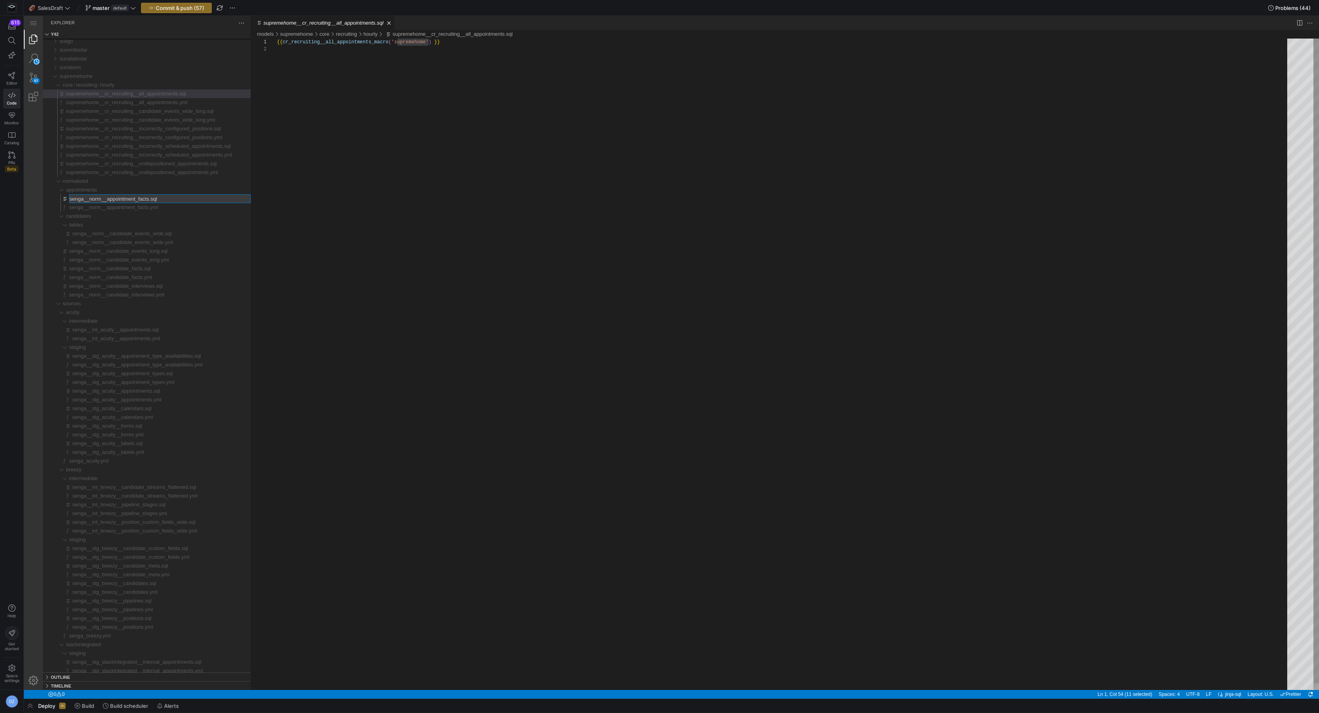
type input "supremehome__norm__appointment_facts.sql"
type input "supremehome__norm__appointment_facts.yml"
type input "supremehome__norm__candidate_events_wide.yml"
type input "supremehome__norm__candidate_events_wide.sql"
type input "supremehome__norm__candidate_interviews.yml"
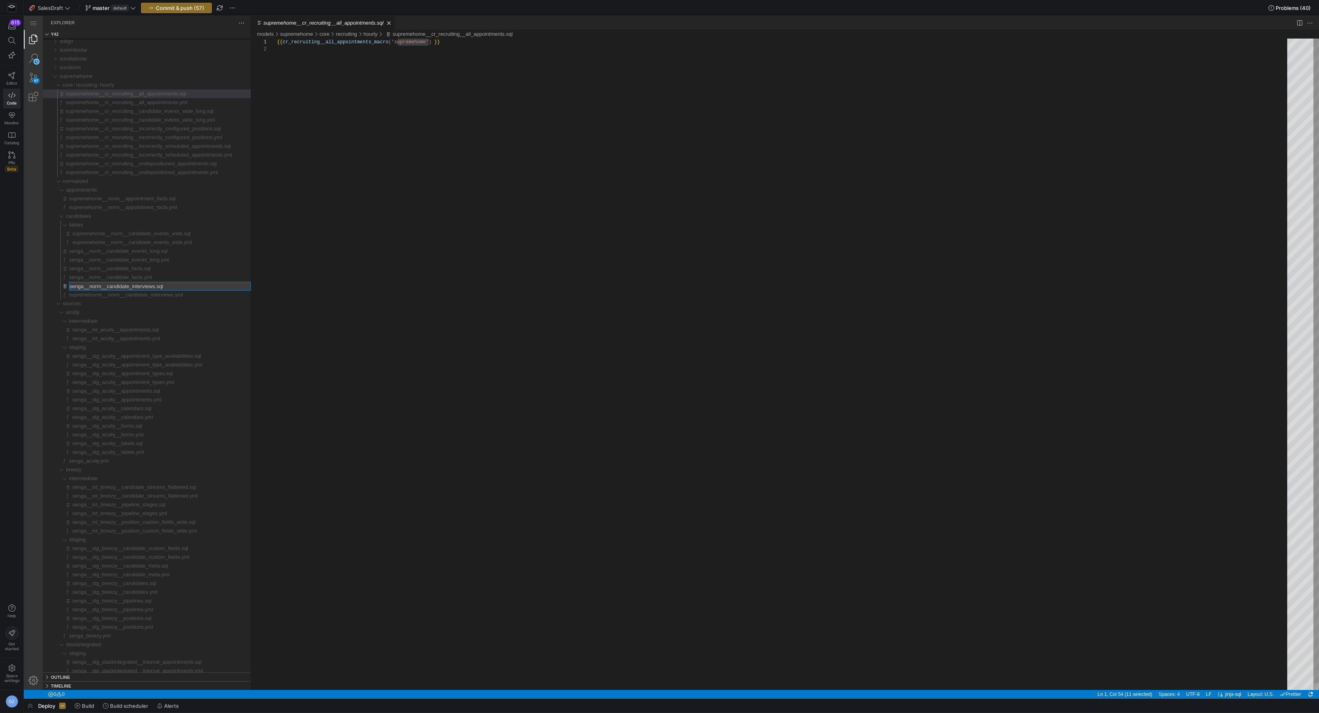
type input "supremehome__norm__candidate_interviews.sql"
type input "supremehome__norm__candidate_facts.yml"
type input "supremehome__norm__candidate_facts.sql"
type input "supremehome__norm__candidate_events_long.yml"
type input "supremehome__norm__candidate_events_long.sql"
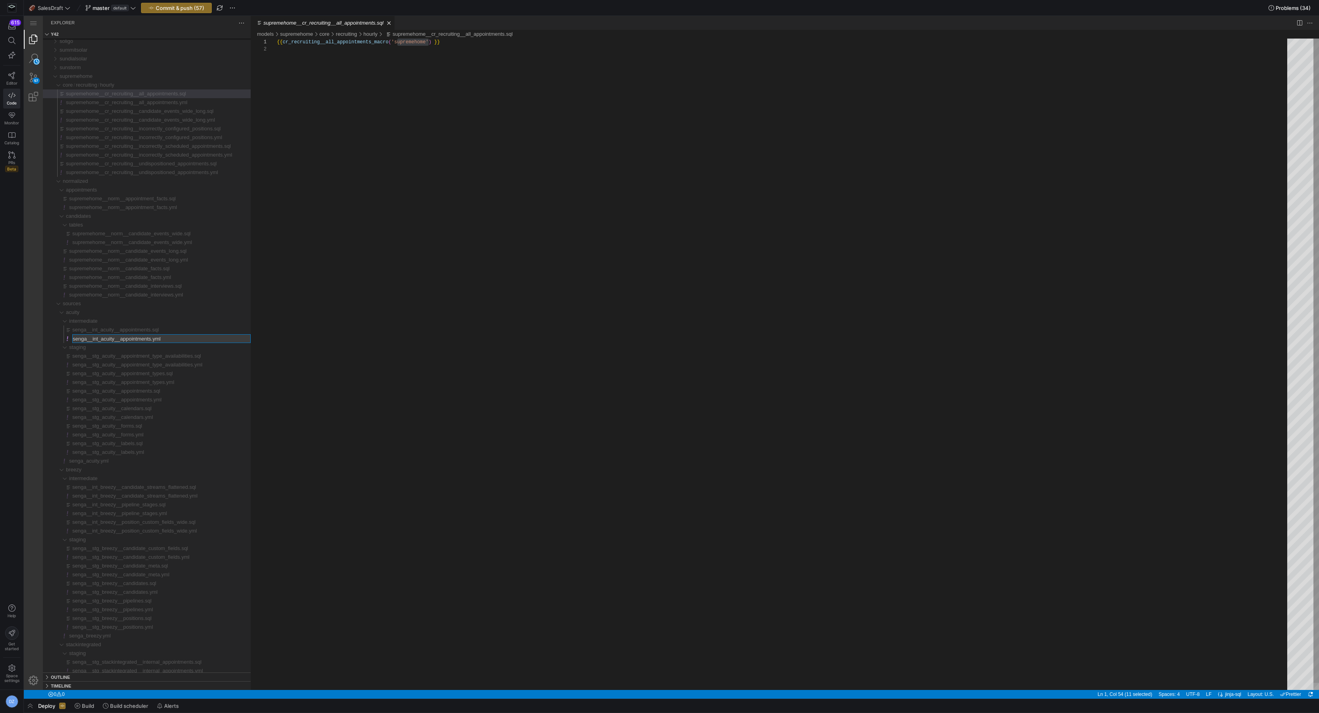
type input "supremehome__int_acuity__appointments.yml"
type input "supremehome__int_acuity__appointments.sql"
type input "supremehome_acuity.yml"
type input "supremehome__stg_acuity__labels.yml"
type input "supremehome__stg_acuity__labels.sql"
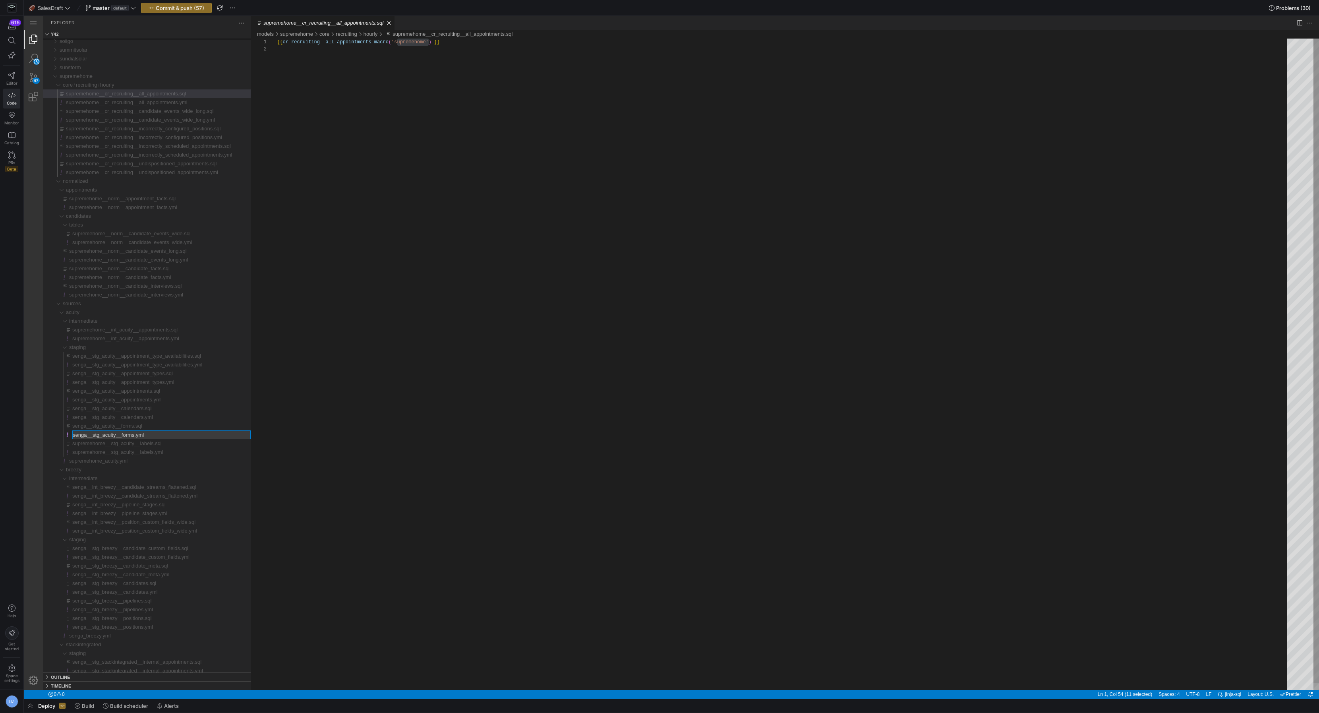
type input "supremehome__stg_acuity__forms.yml"
type input "supremehome__stg_acuity__forms.sql"
type input "supremehome__stg_acuity__calendars.yml"
type input "supremehome__stg_acuity__calendars.sql"
type input "supremehome__stg_acuity__appointments.yml"
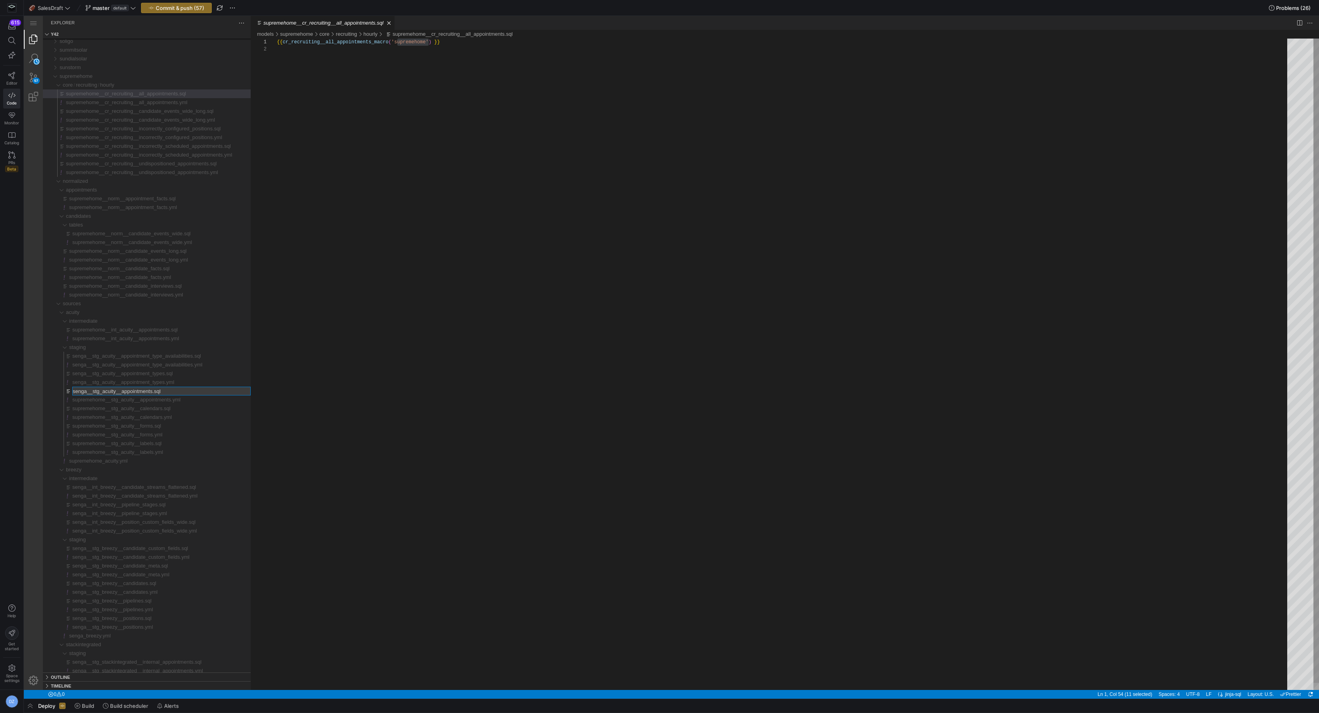
type input "supremehome__stg_acuity__appointments.sql"
type input "supremehome__stg_acuity__appointment_types.yml"
type input "supremehome__stg_acuity__appointment_types.sql"
type input "supremehome__stg_acuity__appointment_type_availabilities.yml"
type input "supremehome__stg_acuity__appointment_type_availabilities.sql"
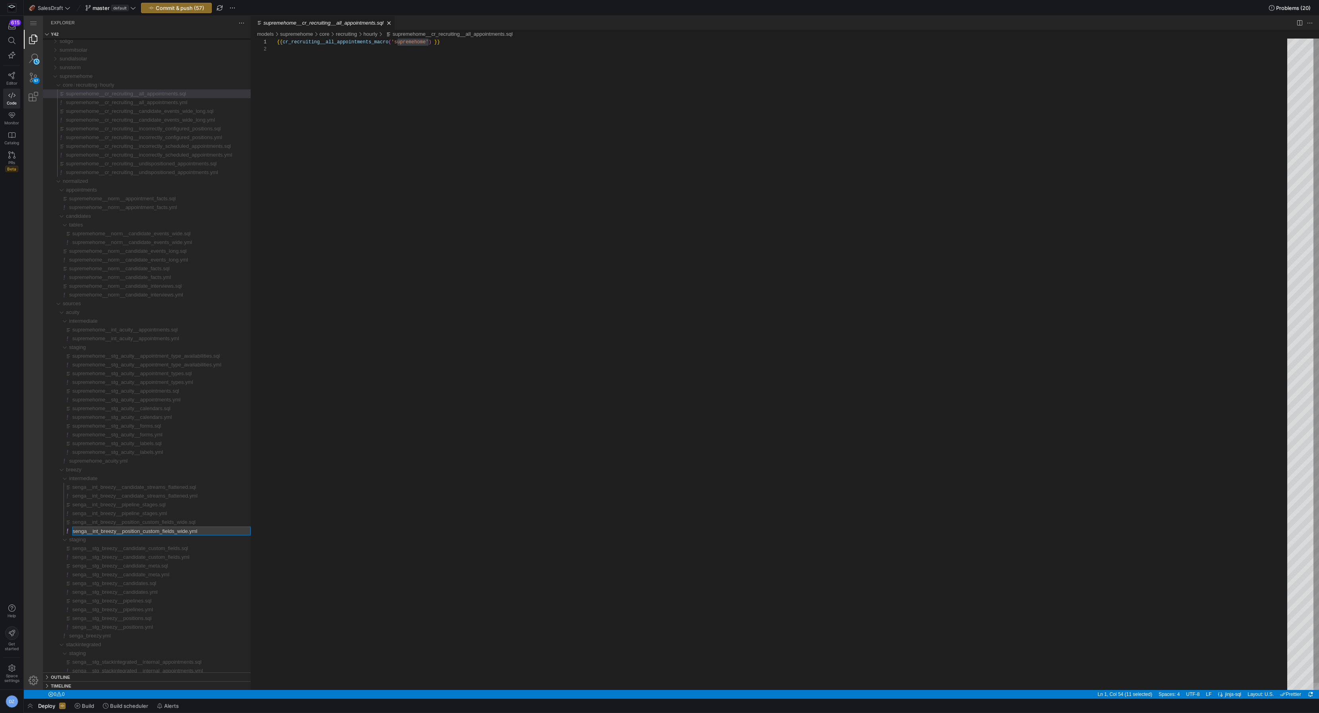
type input "supremehome__int_breezy__position_custom_fields_wide.yml"
type input "supremehome__int_breezy__position_custom_fields_wide.sql"
type input "supremehome__int_breezy__pipeline_stages.yml"
type input "supremehome__int_breezy__pipeline_stages.sql"
type input "supremehome__int_breezy__candidate_streams_flattened.yml"
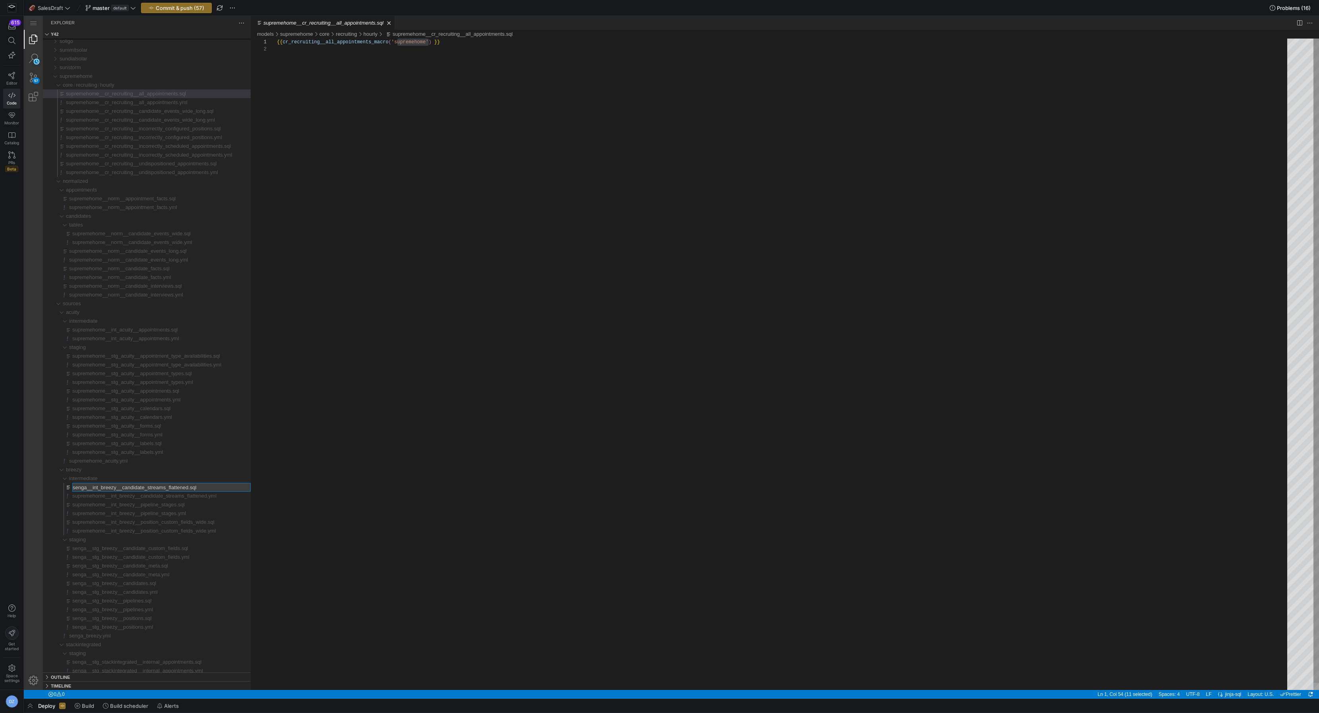
type input "supremehome__int_breezy__candidate_streams_flattened.sql"
type input "supremehome_breezy.yml"
type input "supremehome__stg_breezy__positions.yml"
type input "supremehome__stg_breezy__positions.sql"
type input "supremehome__stg_breezy__pipelines.yml"
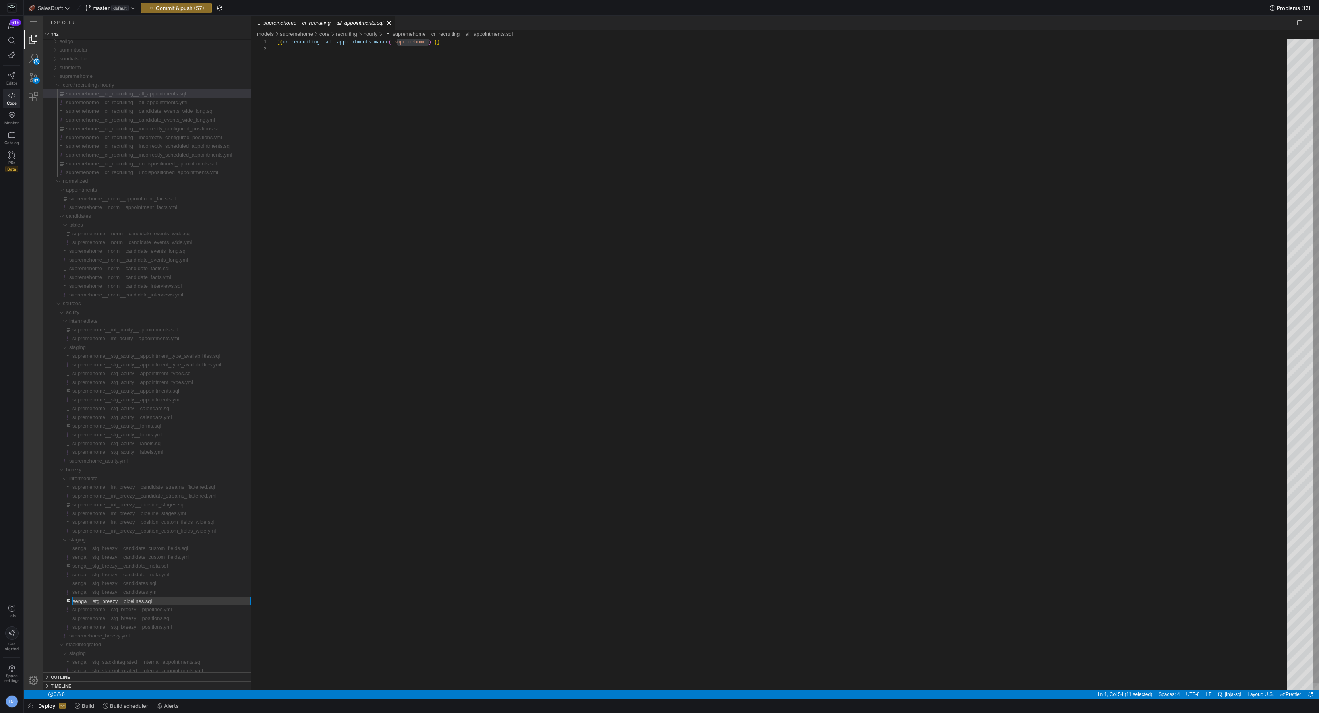
type input "supremehome__stg_breezy__pipelines.sql"
type input "supremehome__stg_breezy__candidates.yml"
type input "supremehome__stg_breezy__candidates.sql"
type input "supremehome__stg_breezy__candidate_meta.yml"
type input "supremehome__stg_breezy__candidate_meta.sql"
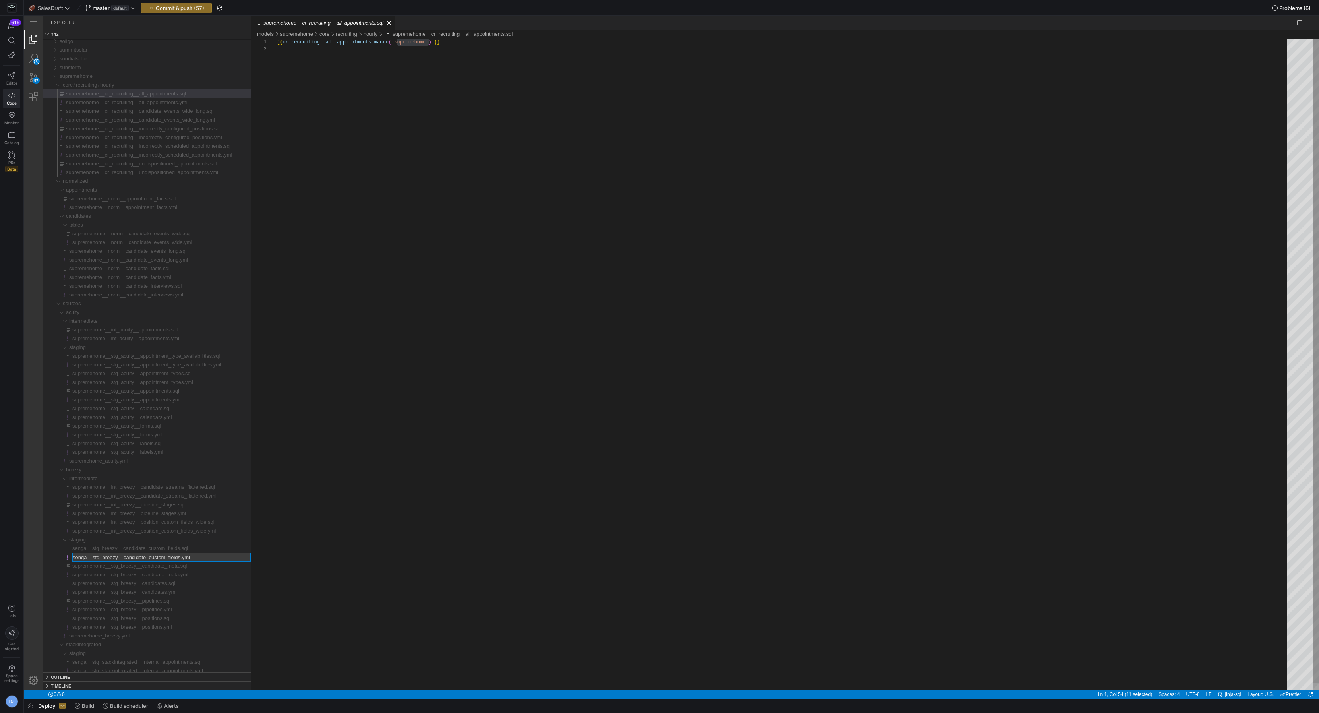
type input "supremehome__stg_breezy__candidate_custom_fields.yml"
type input "supremehome__stg_breezy__candidate_custom_fields.sql"
type input "supremehome_stackintegrated.yml"
type input "supremehome__stg_stackintegrated__internal_candidates.yml"
type input "supremehome__stg_stackintegrated__internal_candidates.sql"
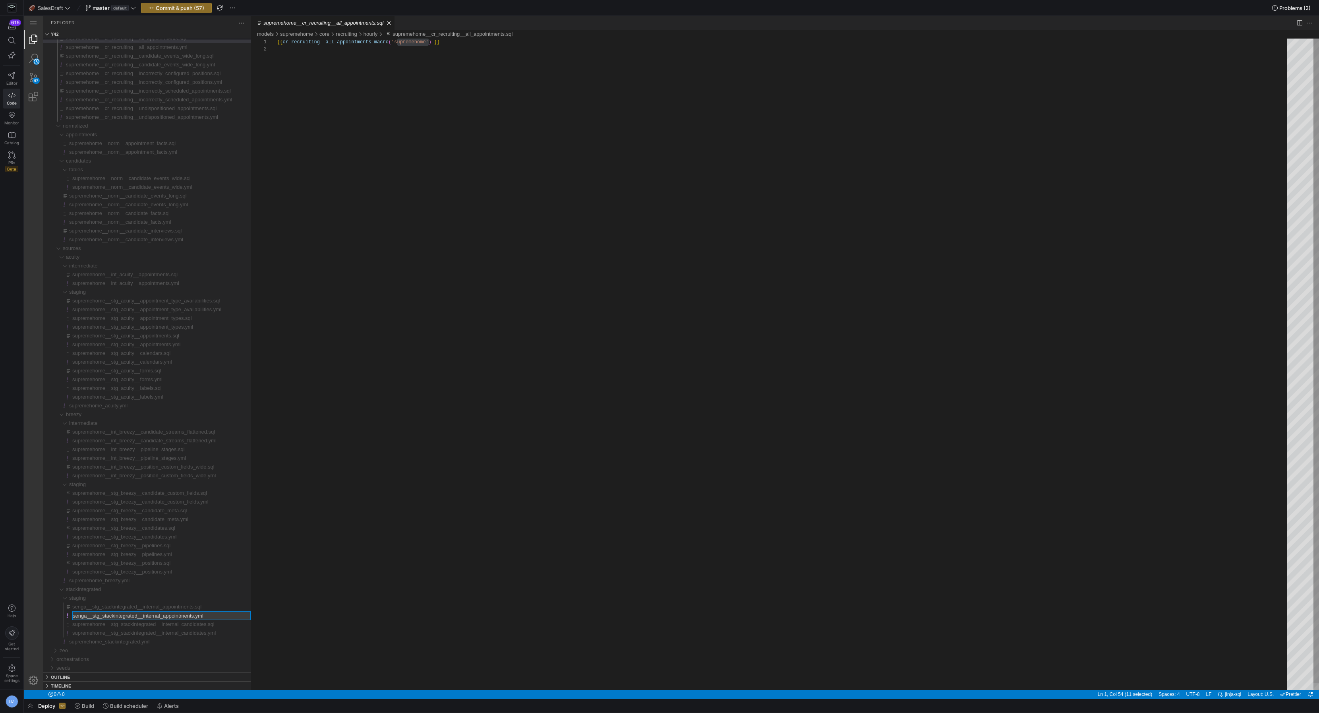
type input "supremehome__stg_stackintegrated__internal_appointments.yml"
type input "supremehome__stg_stackintegrated__internal_appointments.sql"
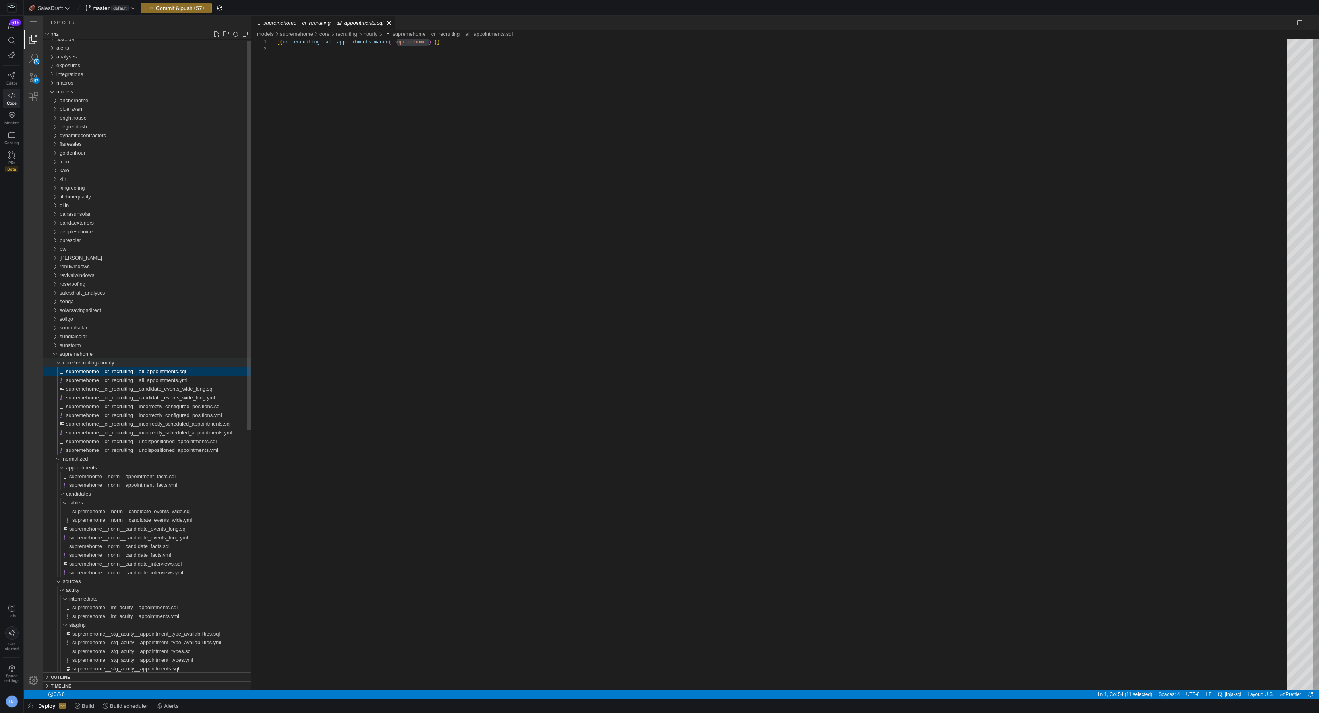
click at [56, 362] on div "hourly" at bounding box center [55, 362] width 18 height 9
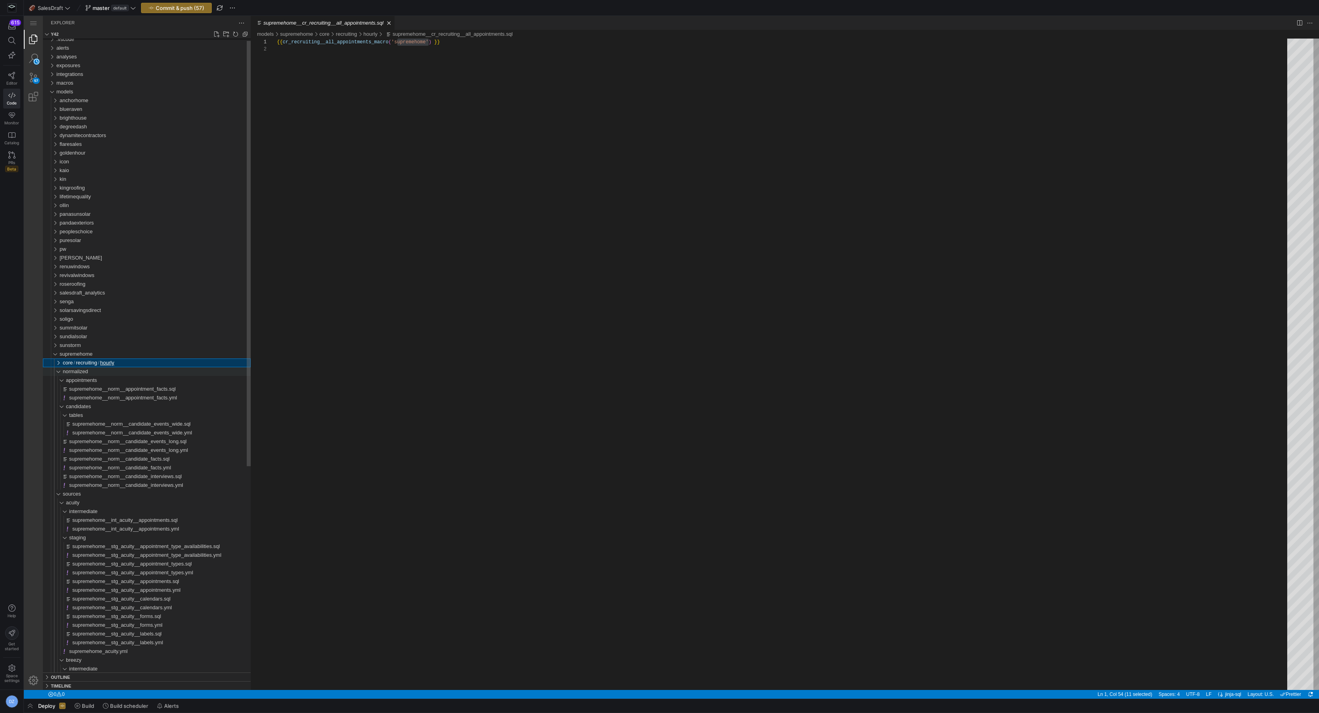
click at [57, 372] on div "normalized" at bounding box center [55, 371] width 18 height 9
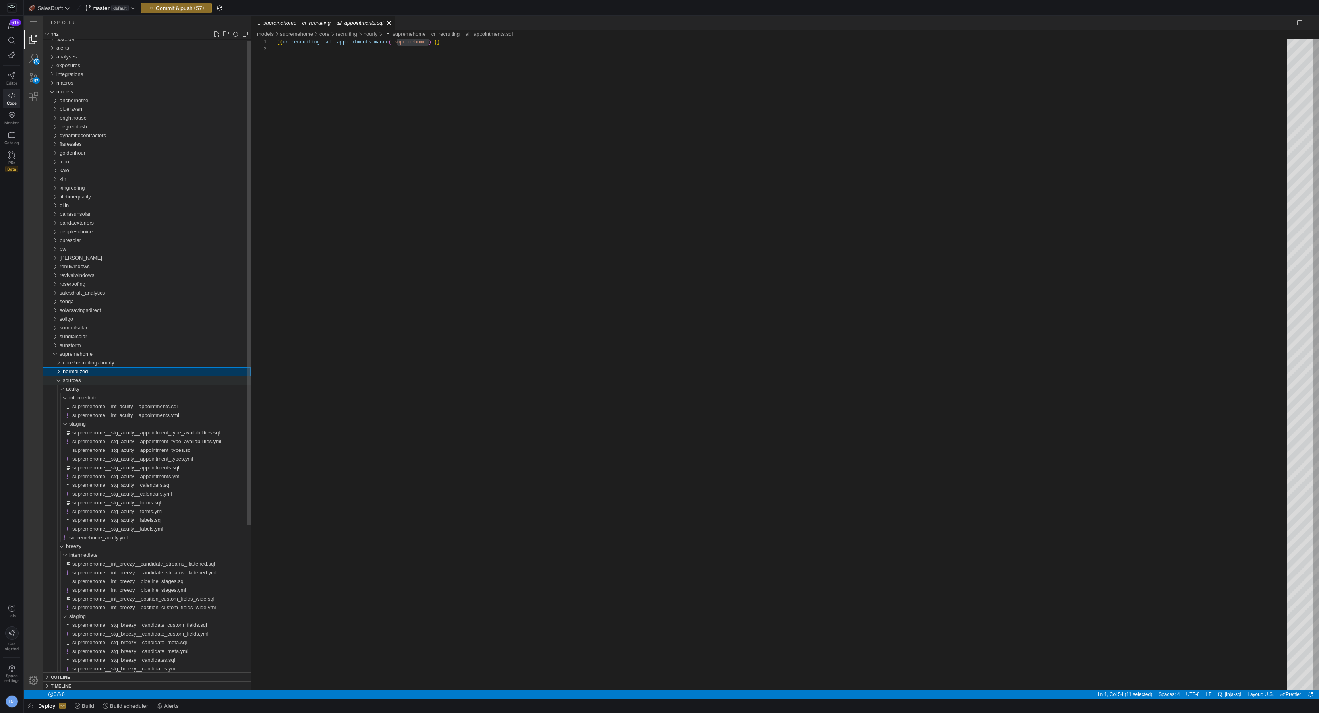
click at [57, 383] on div "sources" at bounding box center [55, 380] width 18 height 9
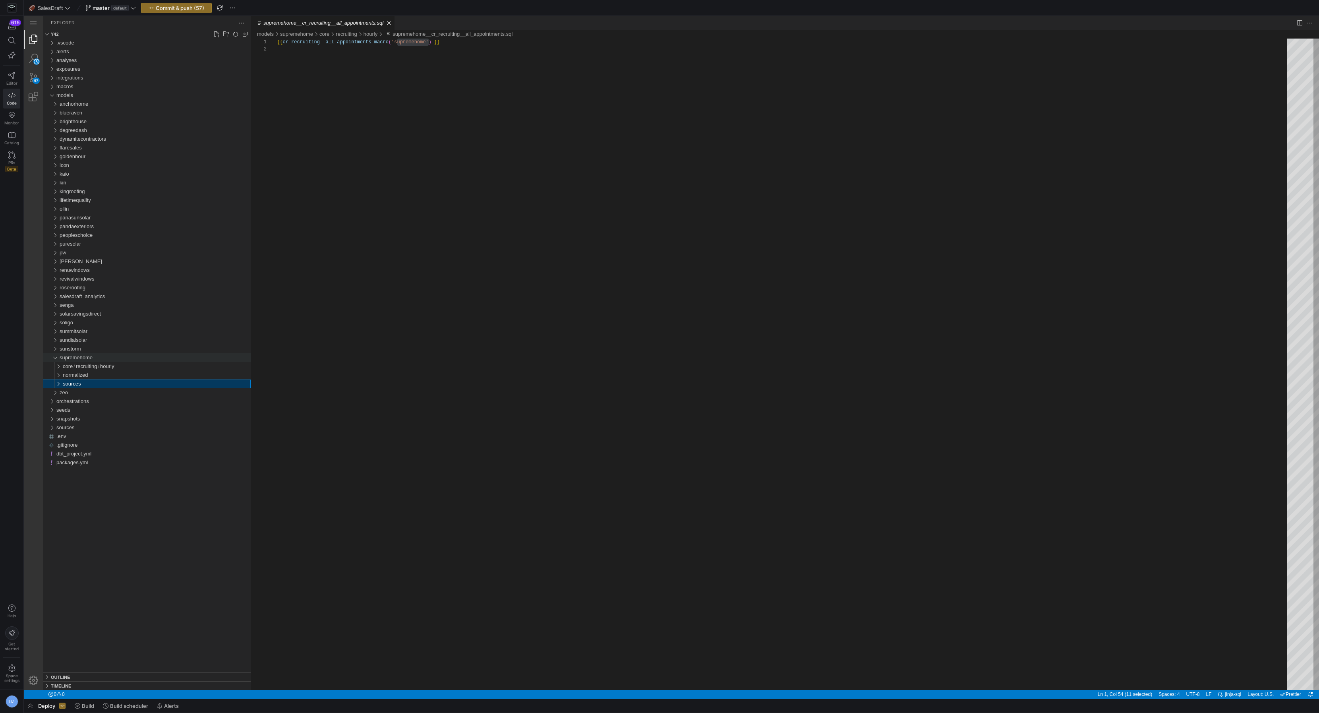
click at [55, 357] on div "supremehome" at bounding box center [53, 357] width 15 height 9
click at [461, 142] on div "{{ cr_recruiting__all_appointments_macro ( 'supremehome' ) }}" at bounding box center [785, 368] width 1016 height 658
click at [194, 4] on span "button" at bounding box center [176, 8] width 70 height 10
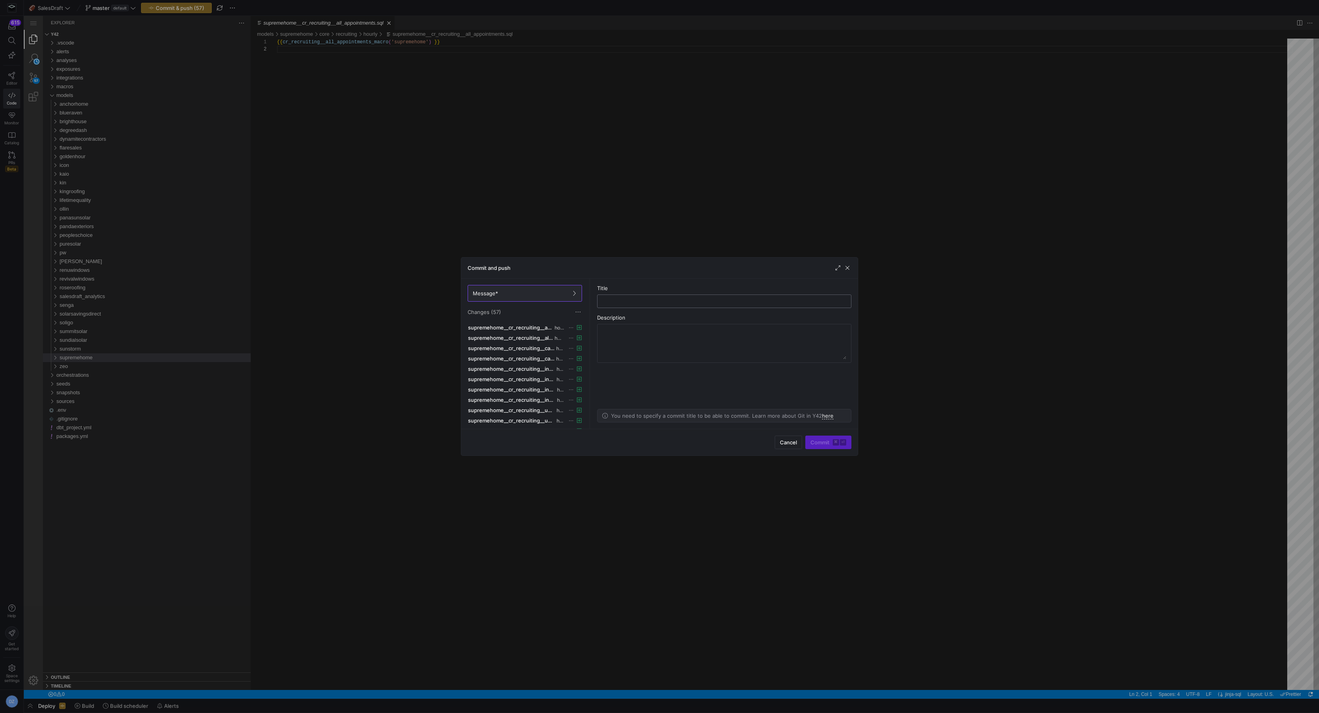
click at [619, 302] on input "text" at bounding box center [724, 301] width 241 height 6
type input "a"
click at [454, 185] on div at bounding box center [659, 356] width 1319 height 713
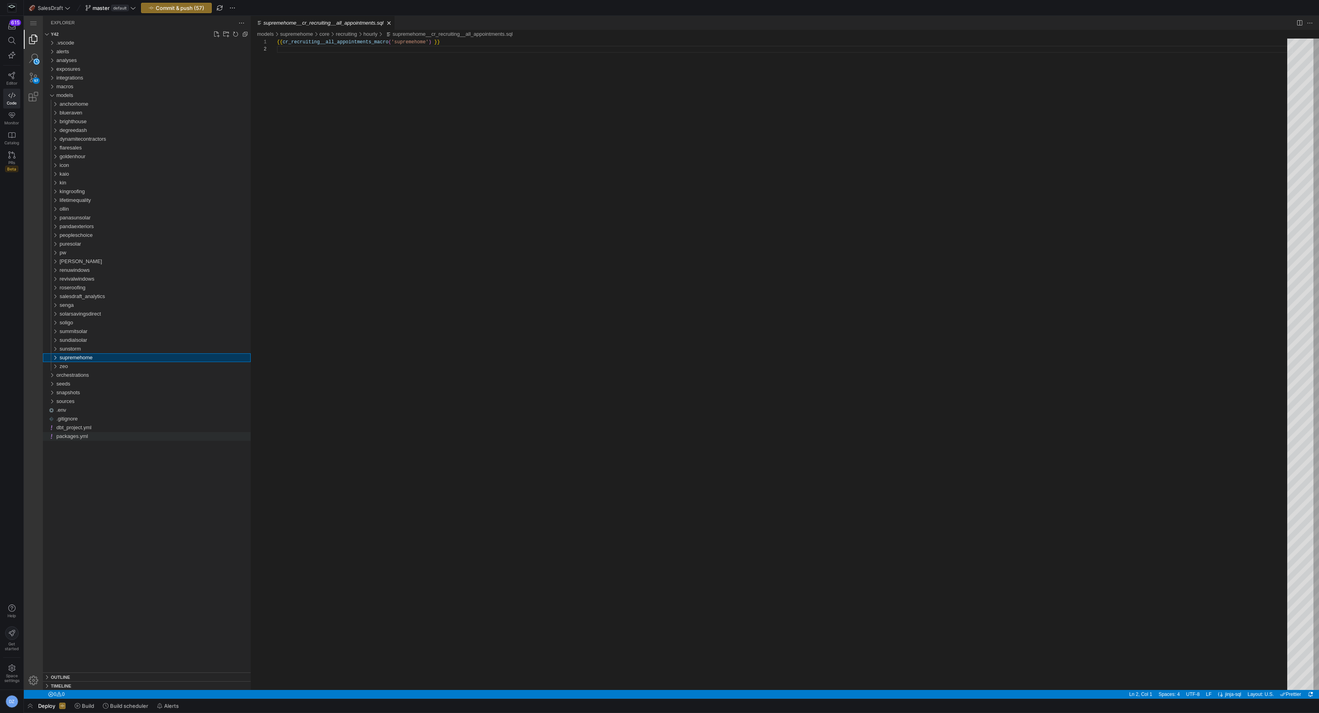
click at [131, 435] on div "packages.yml" at bounding box center [153, 436] width 194 height 9
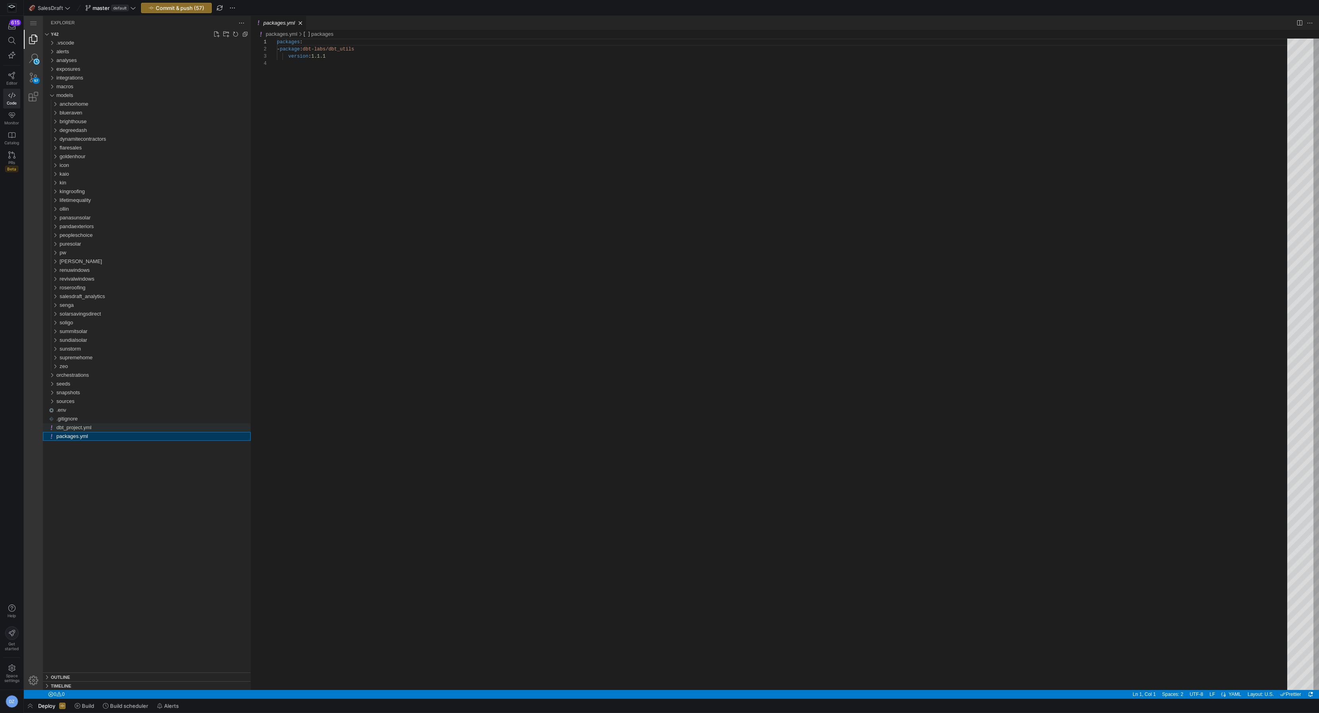
scroll to position [21, 0]
click at [129, 429] on div "dbt_project.yml" at bounding box center [153, 427] width 194 height 9
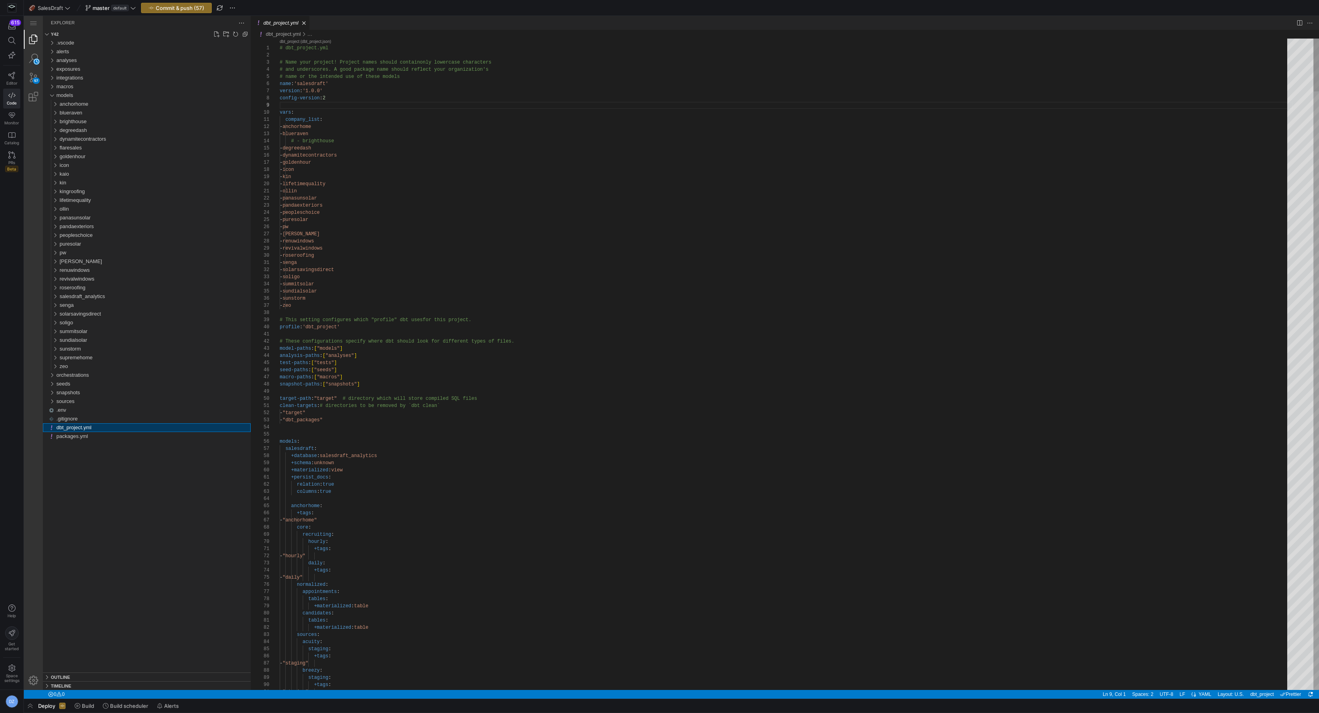
scroll to position [72, 0]
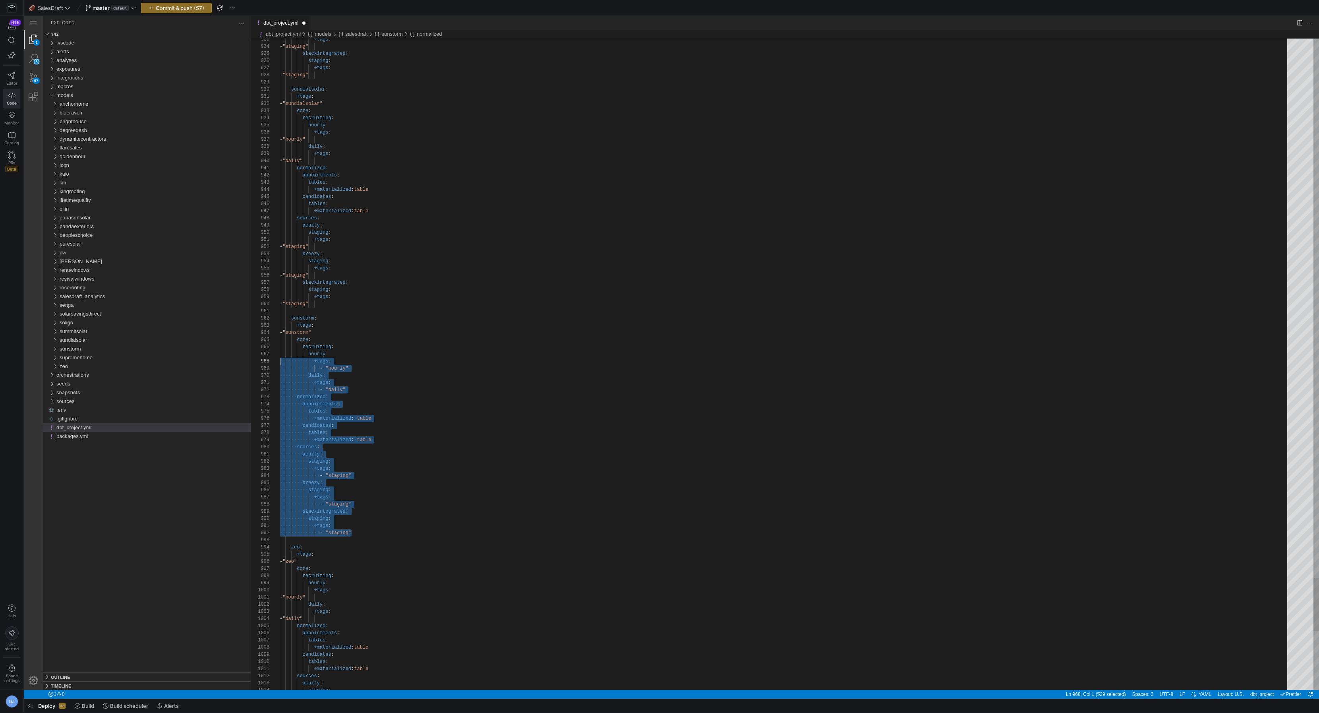
scroll to position [7, 0]
drag, startPoint x: 354, startPoint y: 531, endPoint x: 228, endPoint y: 315, distance: 250.6
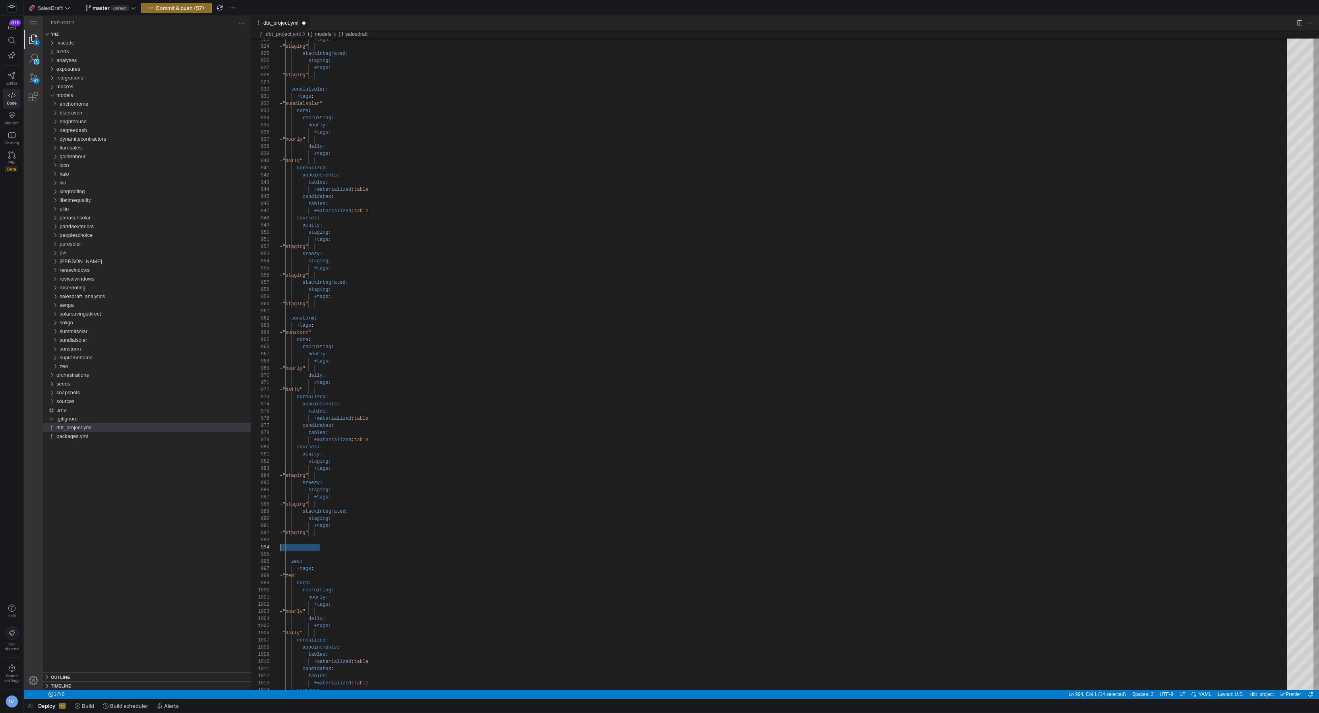
scroll to position [21, 0]
paste textarea "stackintegrated: staging: +tags: - "staging""
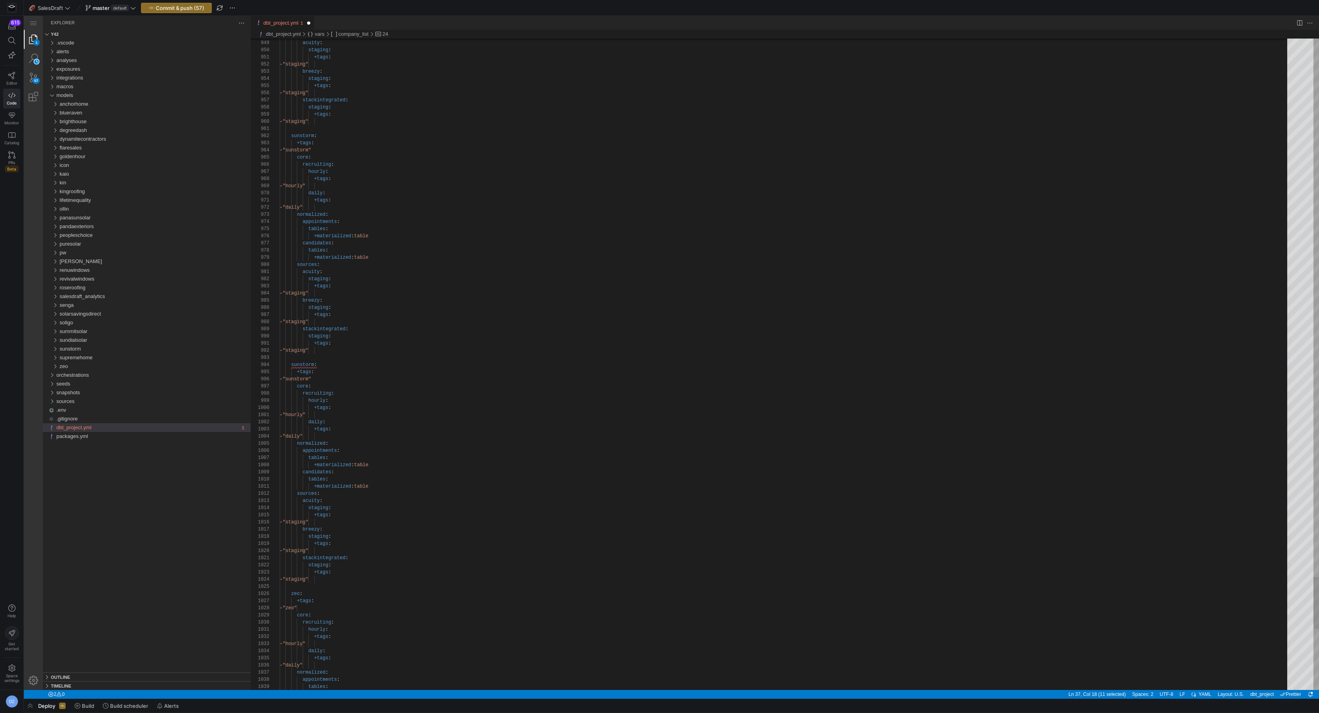
paste textarea "supremehome"
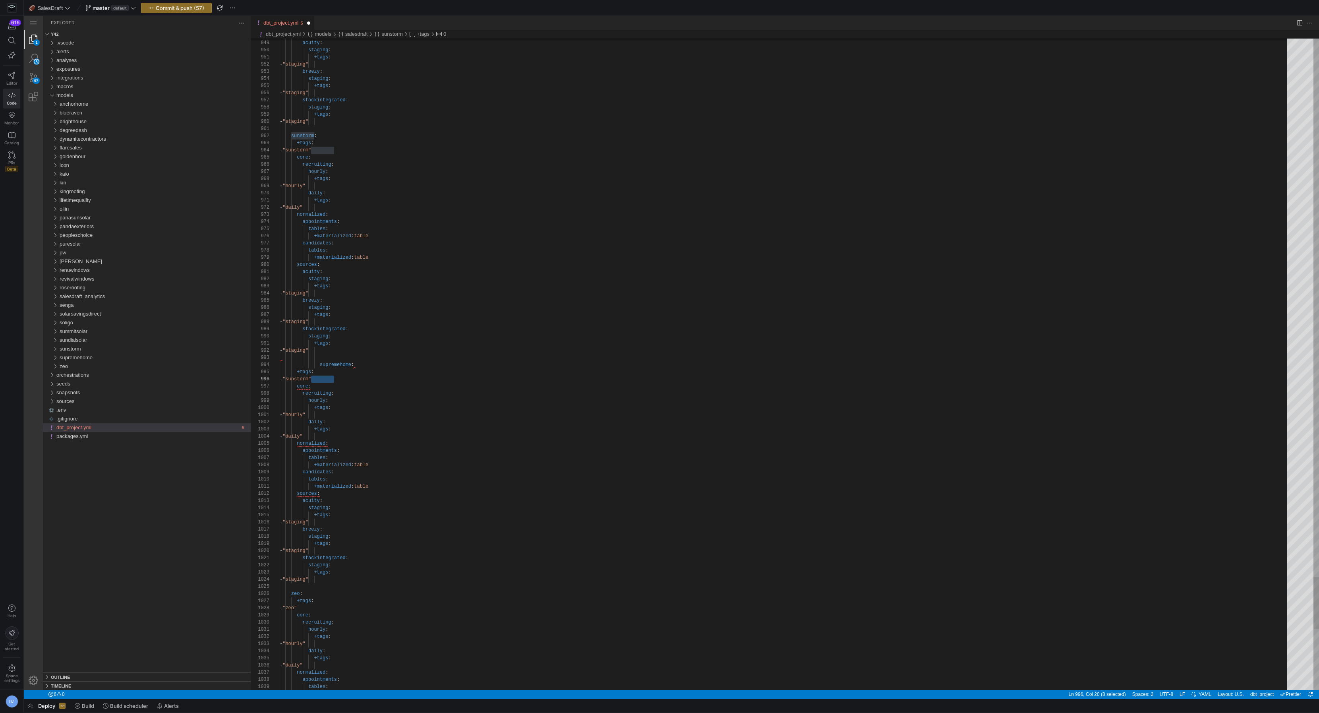
paste textarea "premehome"
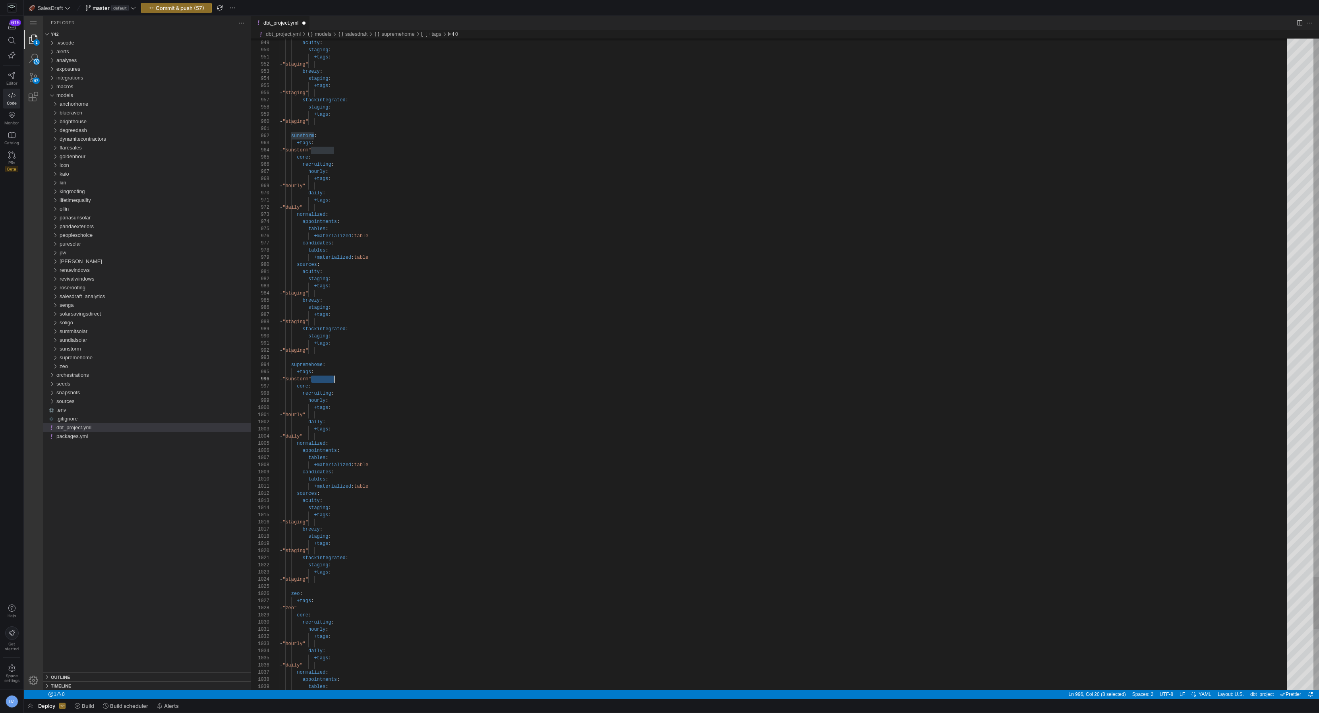
paste textarea "premehome"
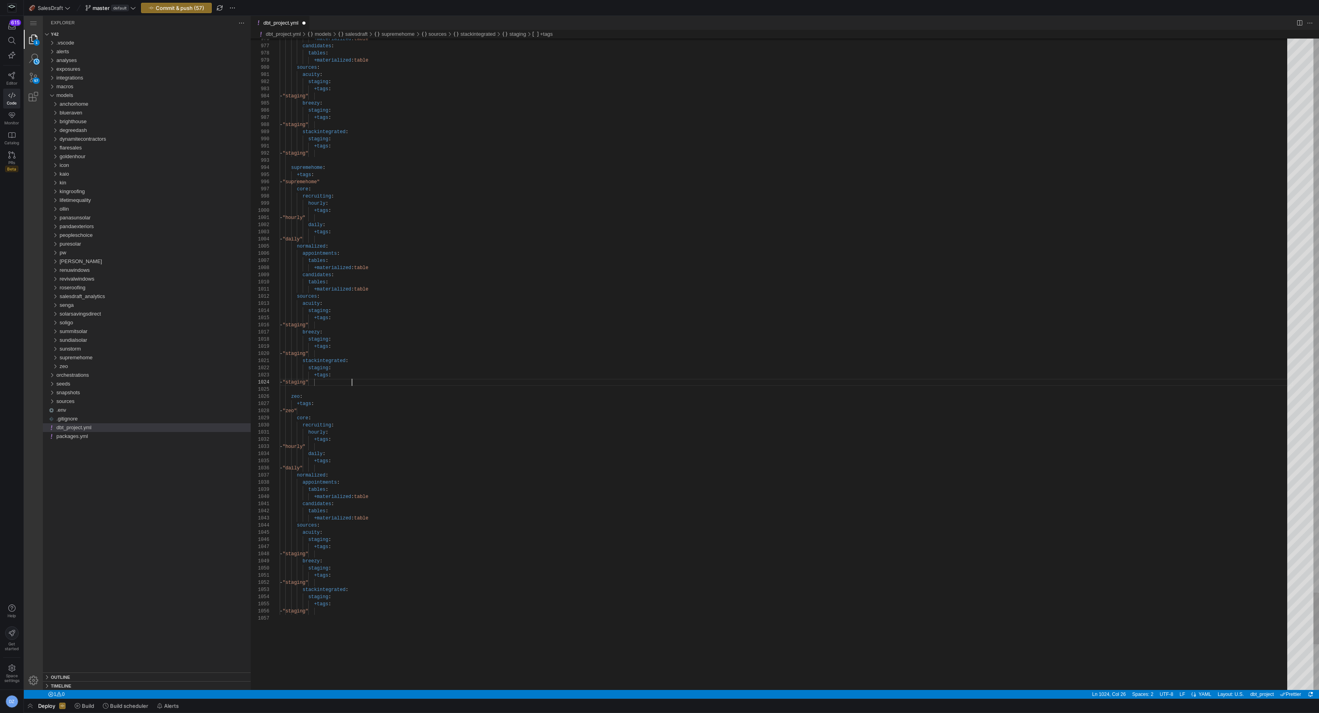
scroll to position [21, 71]
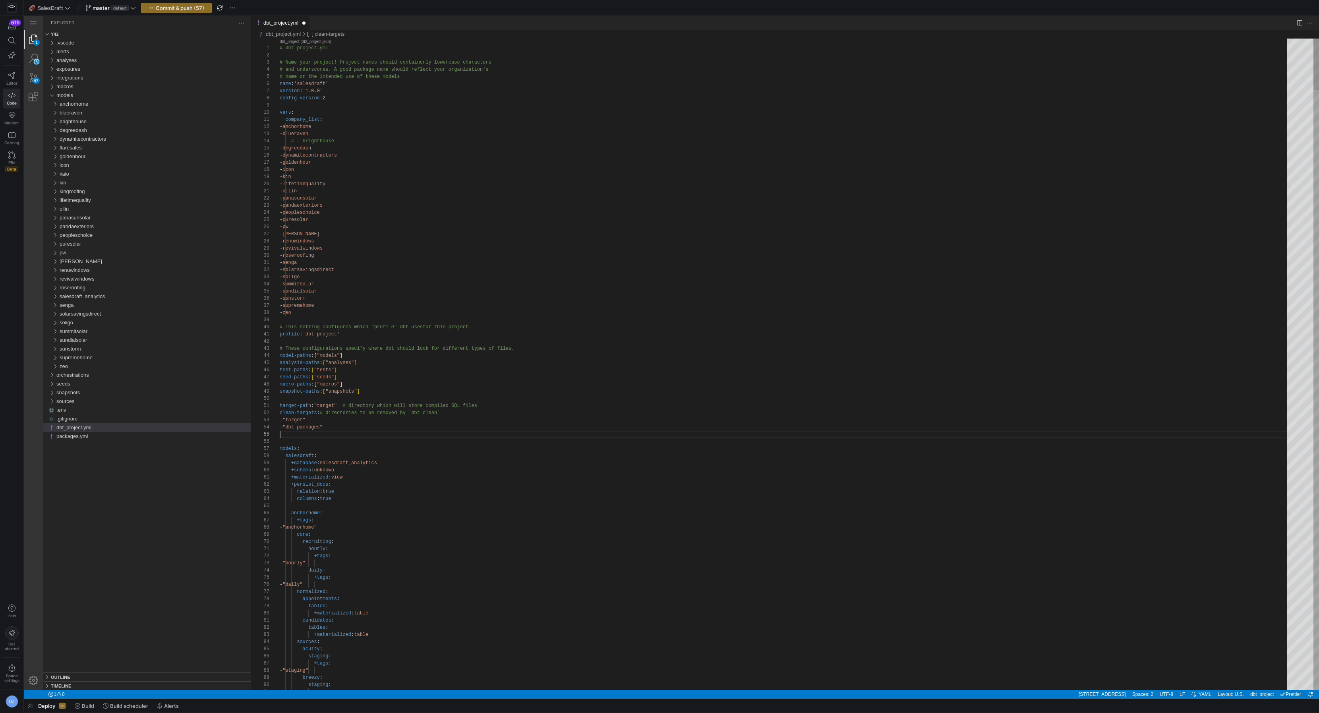
scroll to position [7, 0]
type textarea "- senga - solarsavingsdirect - soligo - summitsolar - sundialsolar - sunstorm -…"
click at [110, 377] on div "orchestrations" at bounding box center [153, 375] width 194 height 9
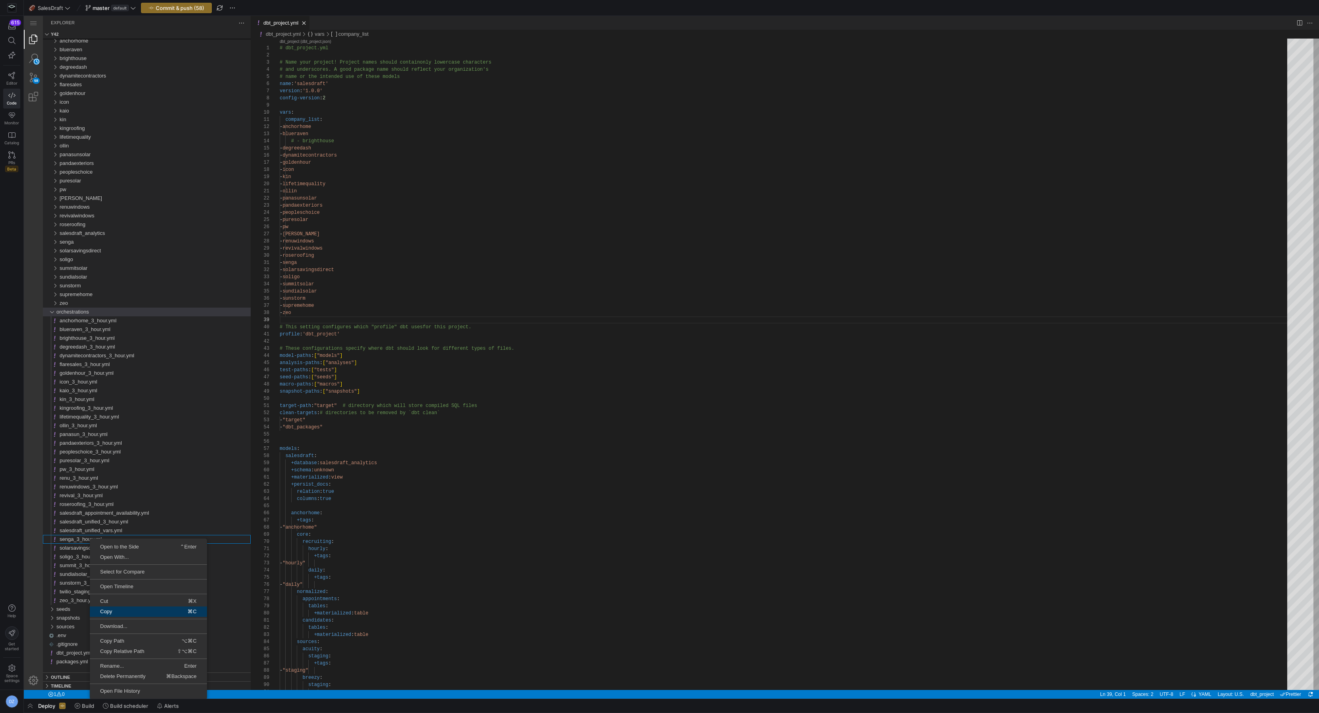
click at [157, 611] on span "⌘C" at bounding box center [174, 611] width 66 height 5
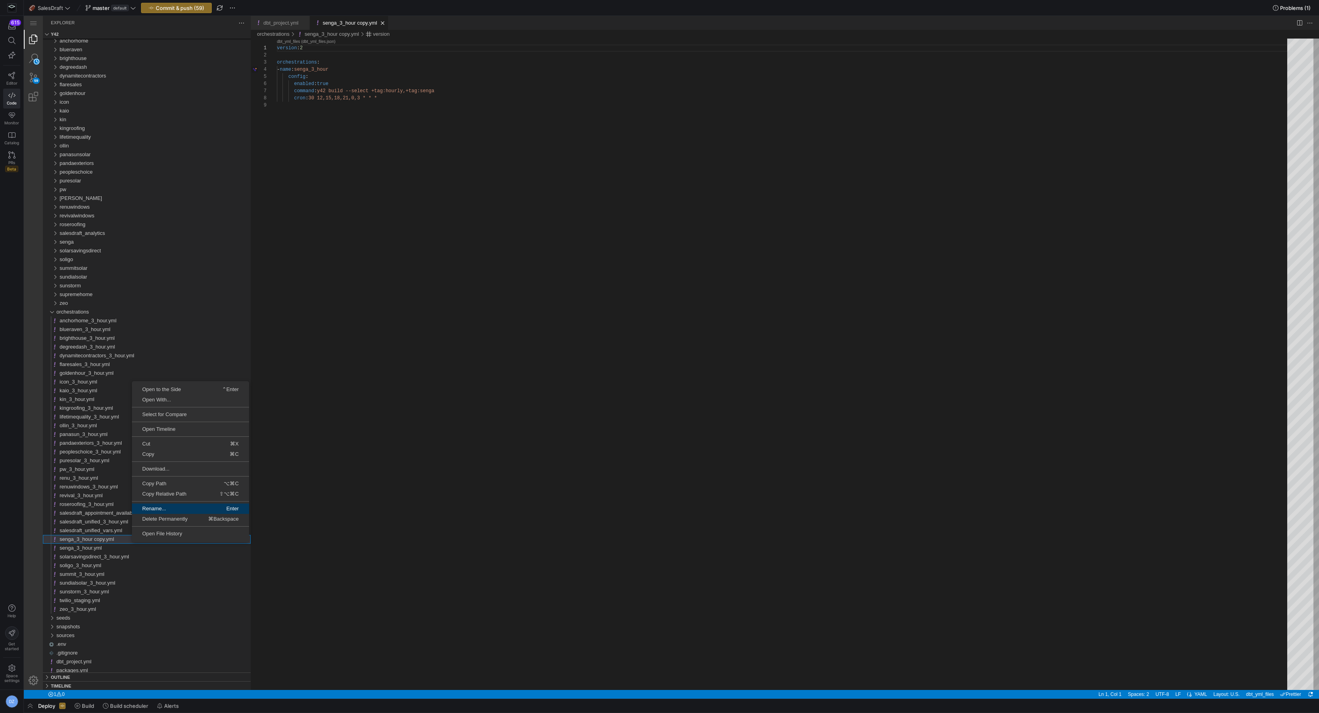
click at [183, 507] on span "Rename..." at bounding box center [161, 508] width 58 height 5
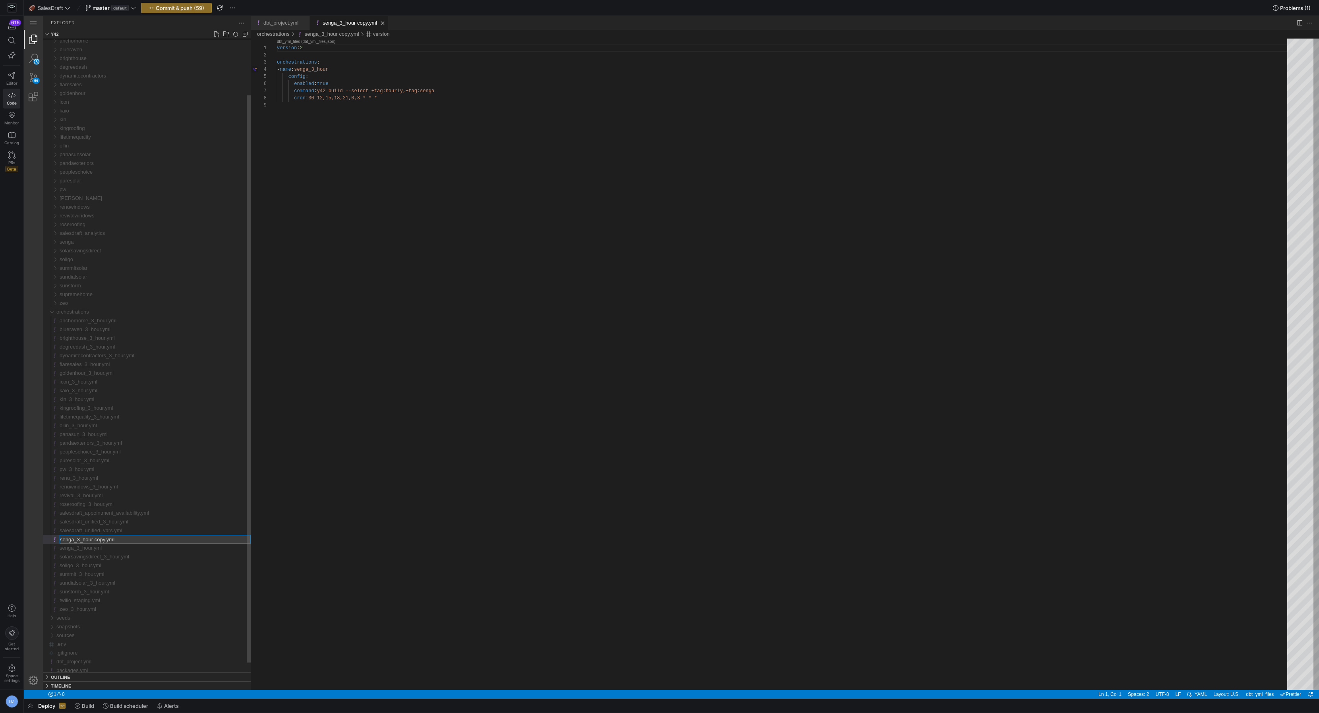
click at [102, 540] on input "senga_3_hour copy.yml" at bounding box center [155, 539] width 190 height 8
type input "supremehome_3_hour.yml"
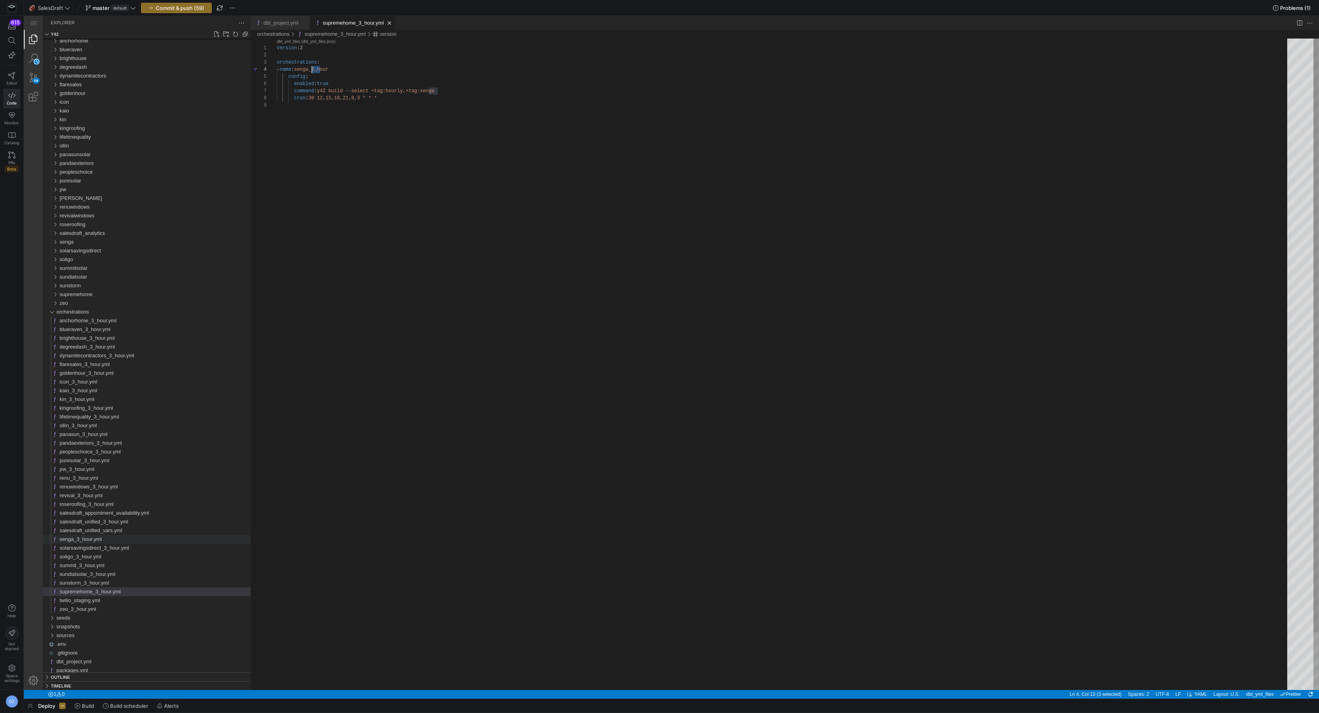
scroll to position [21, 31]
drag, startPoint x: 319, startPoint y: 70, endPoint x: 308, endPoint y: 71, distance: 11.6
click at [435, 93] on div "version : 2 orchestrations : - name : supremehome_3_hour config : enabled : tru…" at bounding box center [785, 396] width 1016 height 714
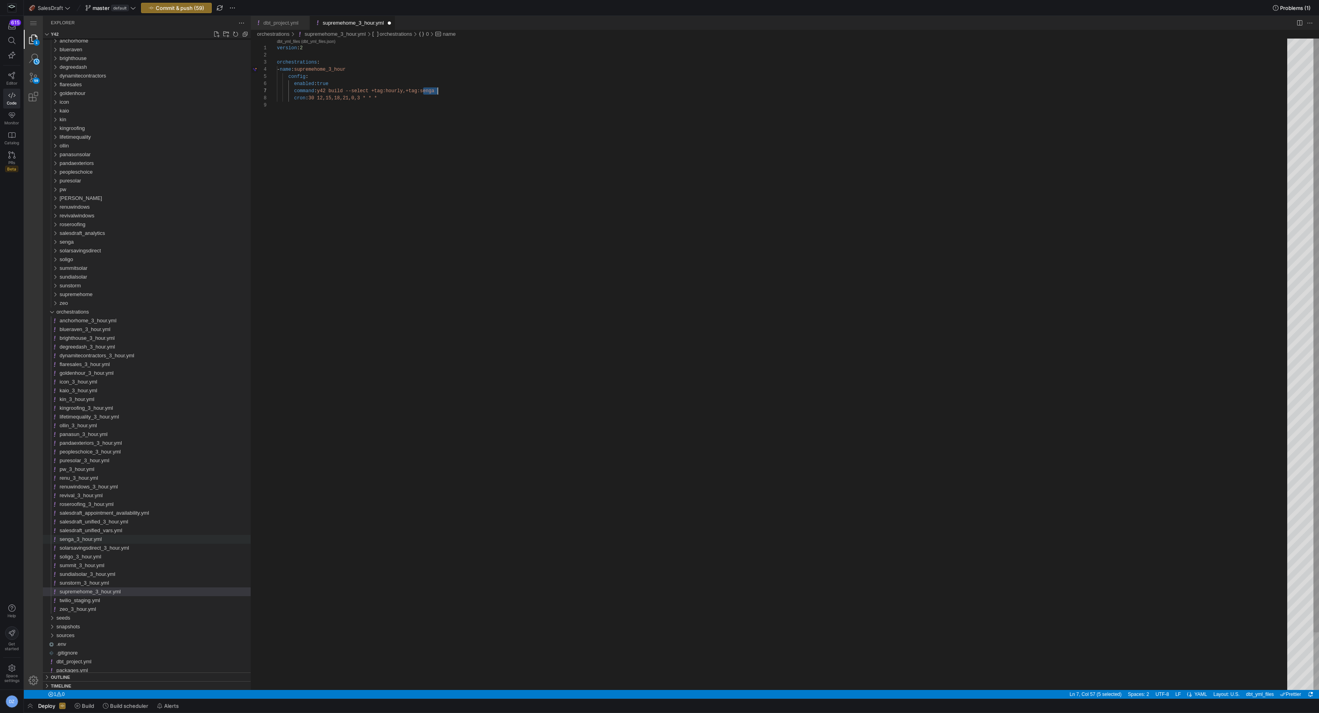
paste textarea "upremehome"
click at [434, 98] on div "version : 2 orchestrations : - name : supremehome_3_hour config : enabled : tru…" at bounding box center [785, 396] width 1016 height 714
click at [423, 101] on div "version : 2 orchestrations : - name : supremehome_3_hour config : enabled : tru…" at bounding box center [785, 396] width 1016 height 714
type textarea "version: 2 orchestrations: - name: supremehome_3_hour config: enabled: true com…"
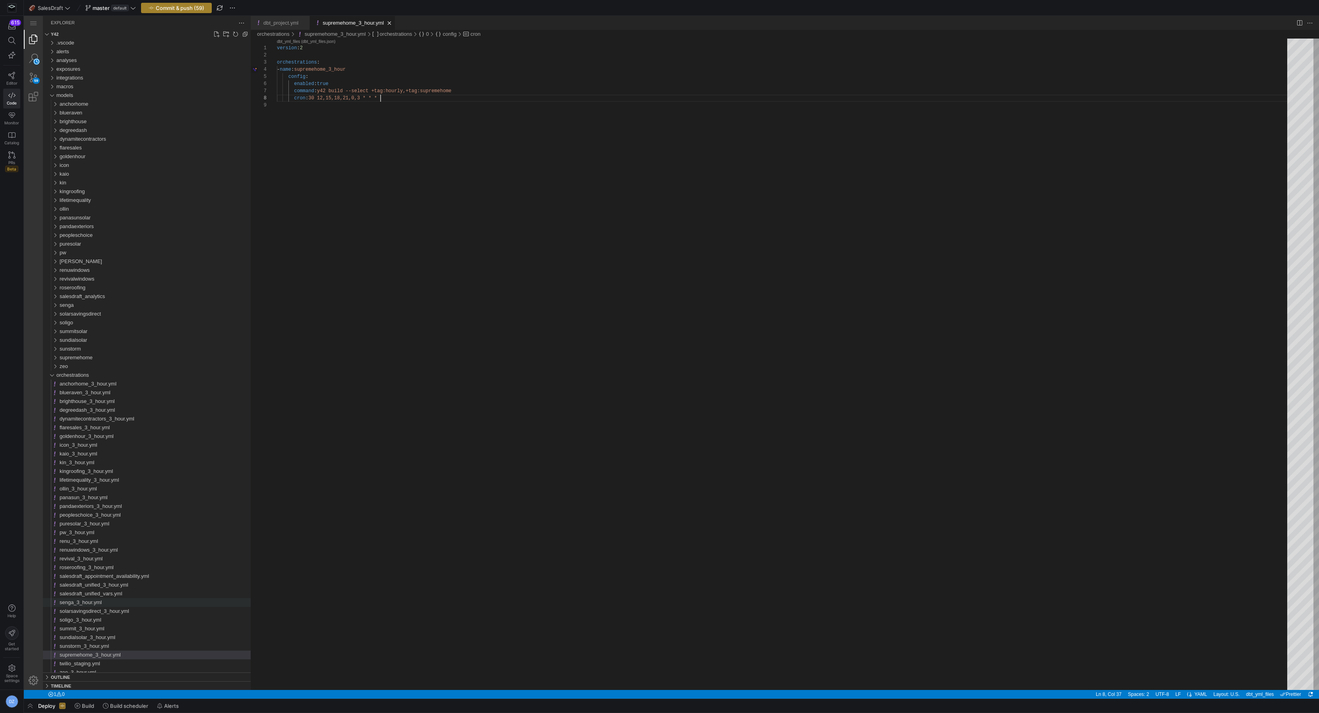
click at [187, 9] on span "Commit & push (59)" at bounding box center [180, 8] width 48 height 6
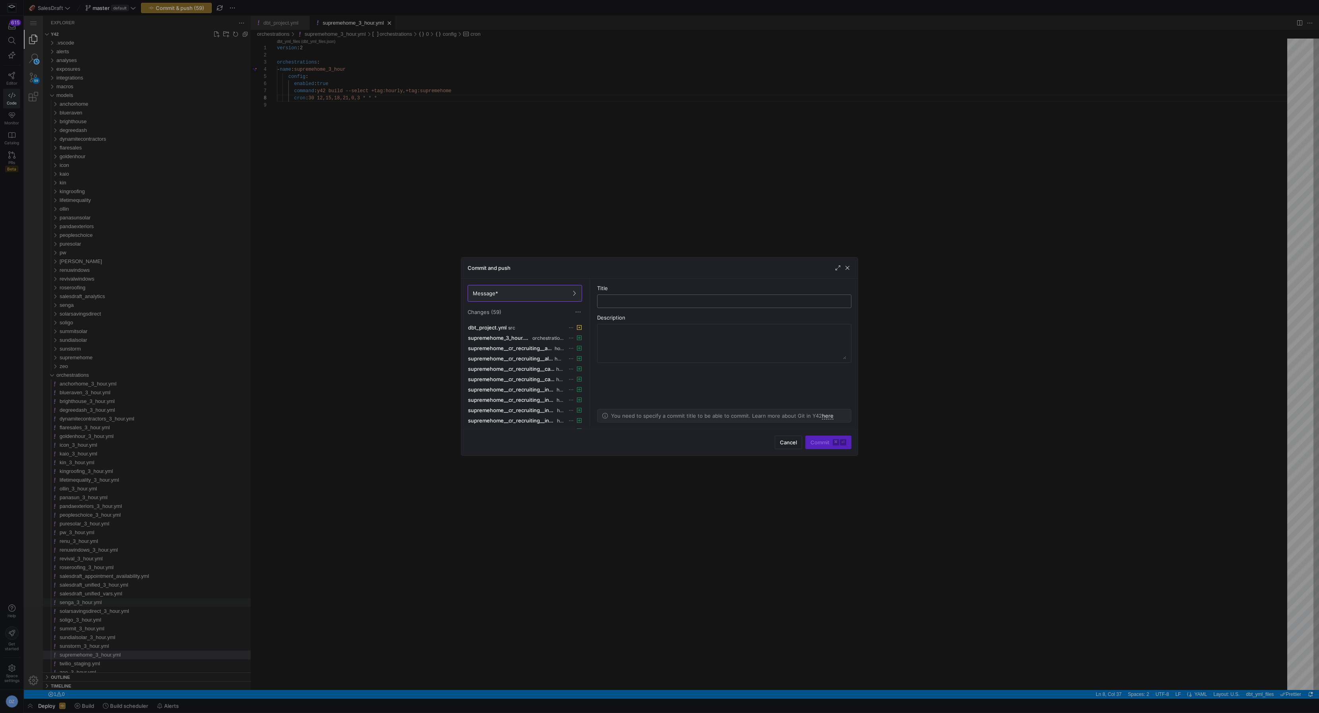
click at [663, 300] on input "text" at bounding box center [724, 301] width 241 height 6
type input "added supremehome"
click at [830, 445] on span "Commit ⌘ ⏎" at bounding box center [829, 442] width 36 height 6
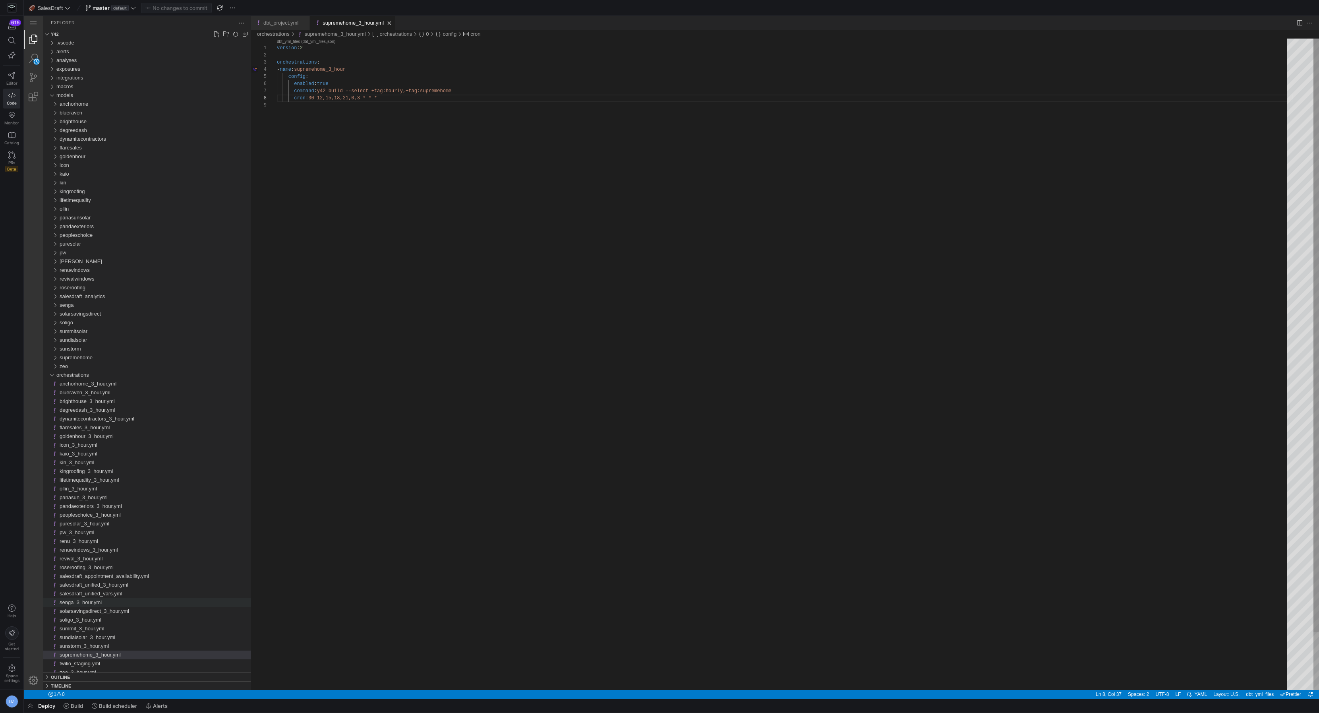
click at [377, 131] on div "version : 2 orchestrations : - name : supremehome_3_hour config : enabled : tru…" at bounding box center [785, 396] width 1016 height 714
click at [393, 26] on link "Close (⌘W)" at bounding box center [389, 23] width 8 height 8
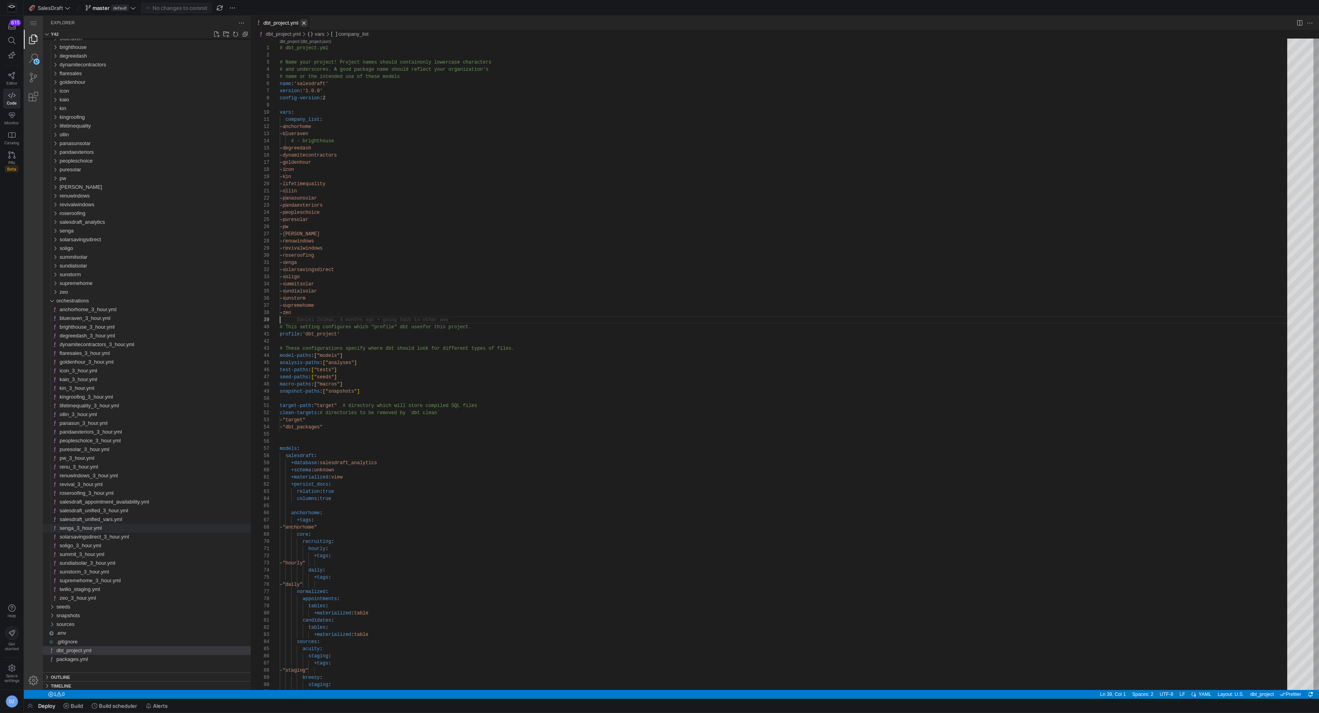
click at [306, 23] on link "Close (⌘W)" at bounding box center [304, 23] width 8 height 8
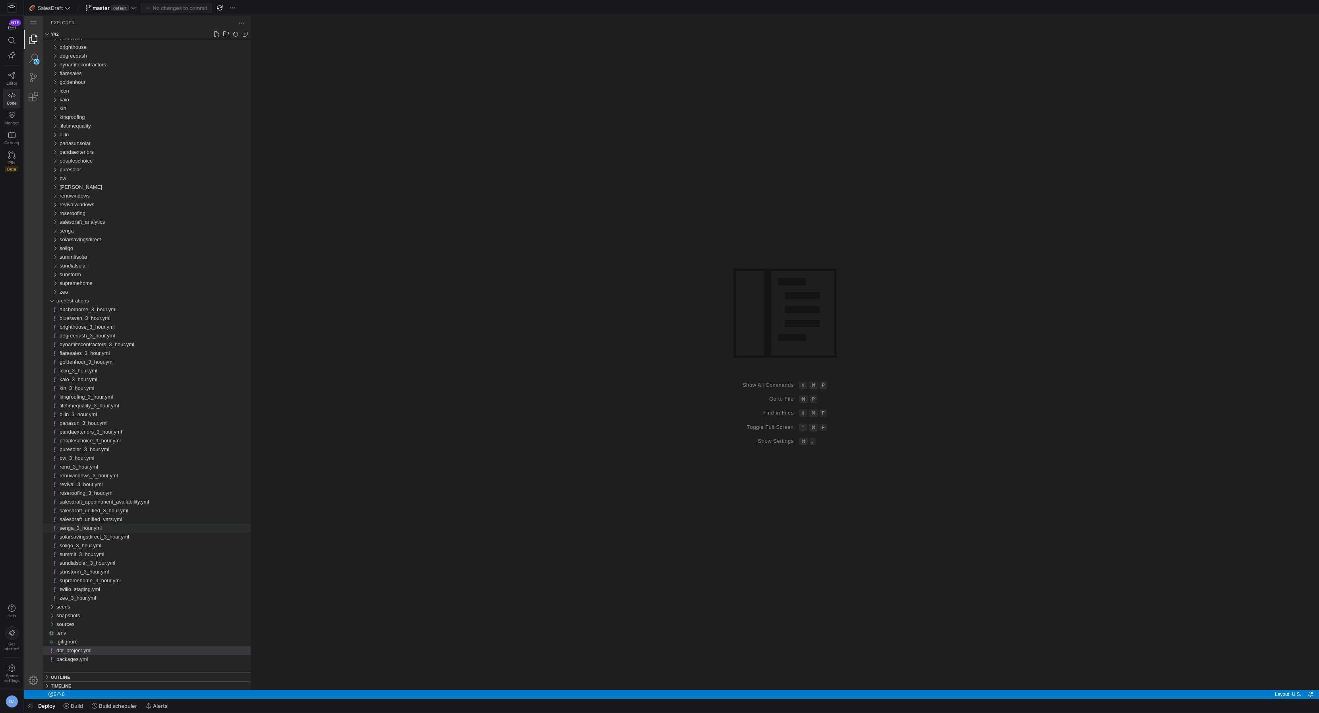
click at [419, 228] on div "Group 1 (empty)" at bounding box center [785, 353] width 1068 height 674
click at [93, 298] on div "orchestrations" at bounding box center [153, 300] width 194 height 9
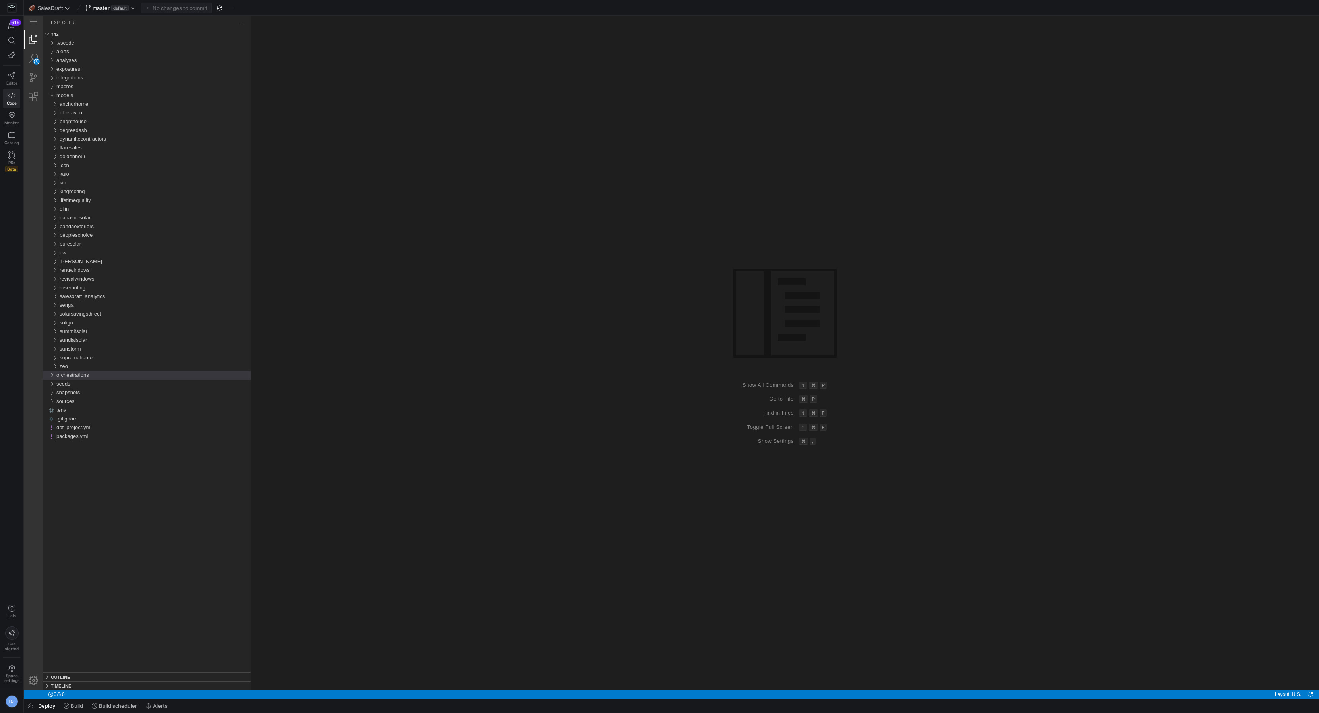
click at [428, 285] on div "Group 1 (empty)" at bounding box center [785, 353] width 1068 height 674
click at [432, 116] on div "Group 1 (empty)" at bounding box center [785, 353] width 1068 height 674
click at [93, 704] on icon at bounding box center [95, 706] width 6 height 6
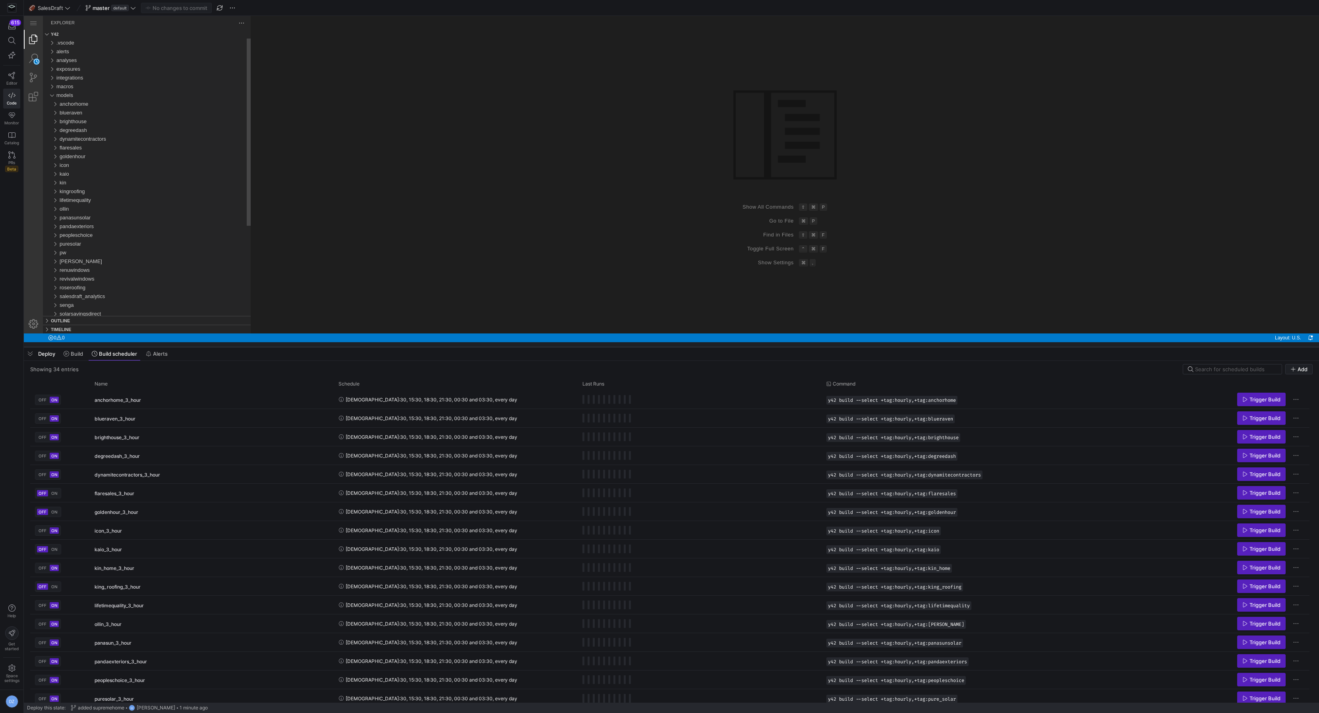
drag, startPoint x: 199, startPoint y: 567, endPoint x: 231, endPoint y: 341, distance: 227.5
click at [231, 345] on div at bounding box center [671, 346] width 1295 height 3
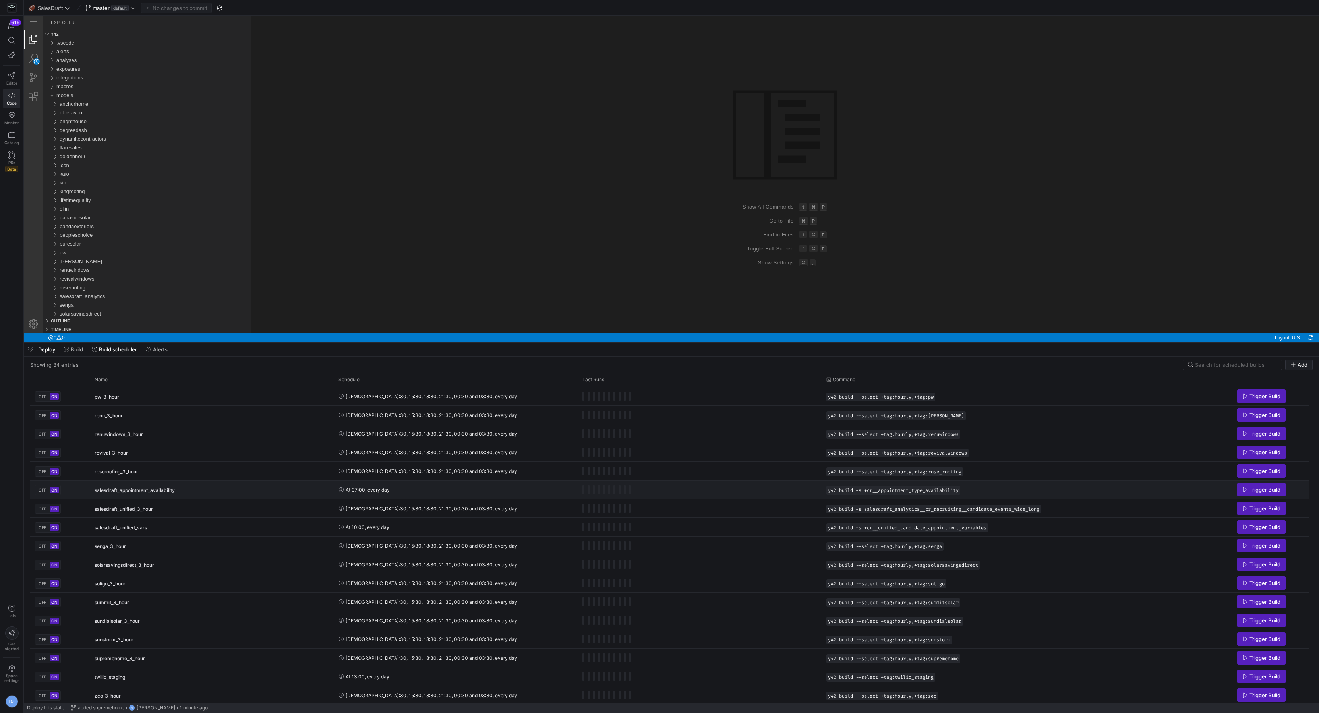
scroll to position [318, 0]
click at [958, 656] on span "Press SPACE to select this row." at bounding box center [955, 657] width 8 height 8
click at [81, 348] on span "Build" at bounding box center [77, 349] width 12 height 6
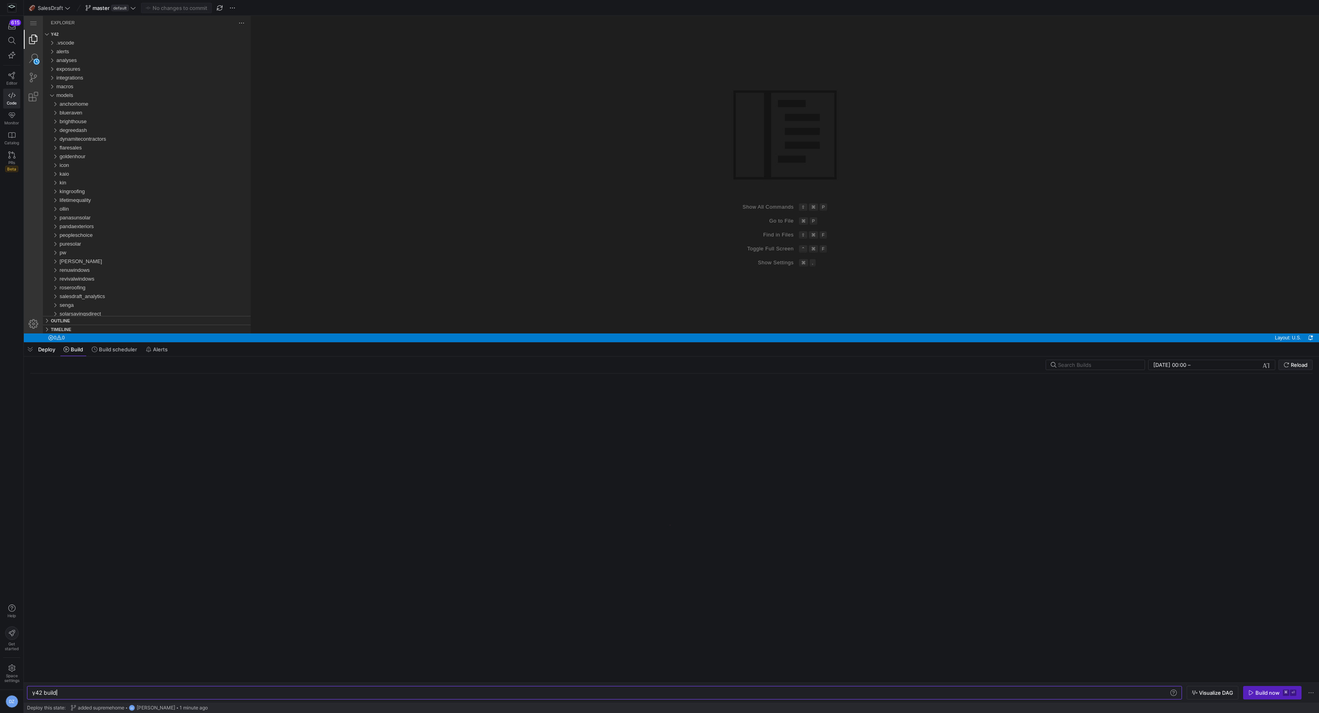
scroll to position [0, 24]
click at [61, 692] on div "y42 build" at bounding box center [601, 692] width 1138 height 6
type textarea "y42 build --select +tag:hourly,+tag:supremehome"
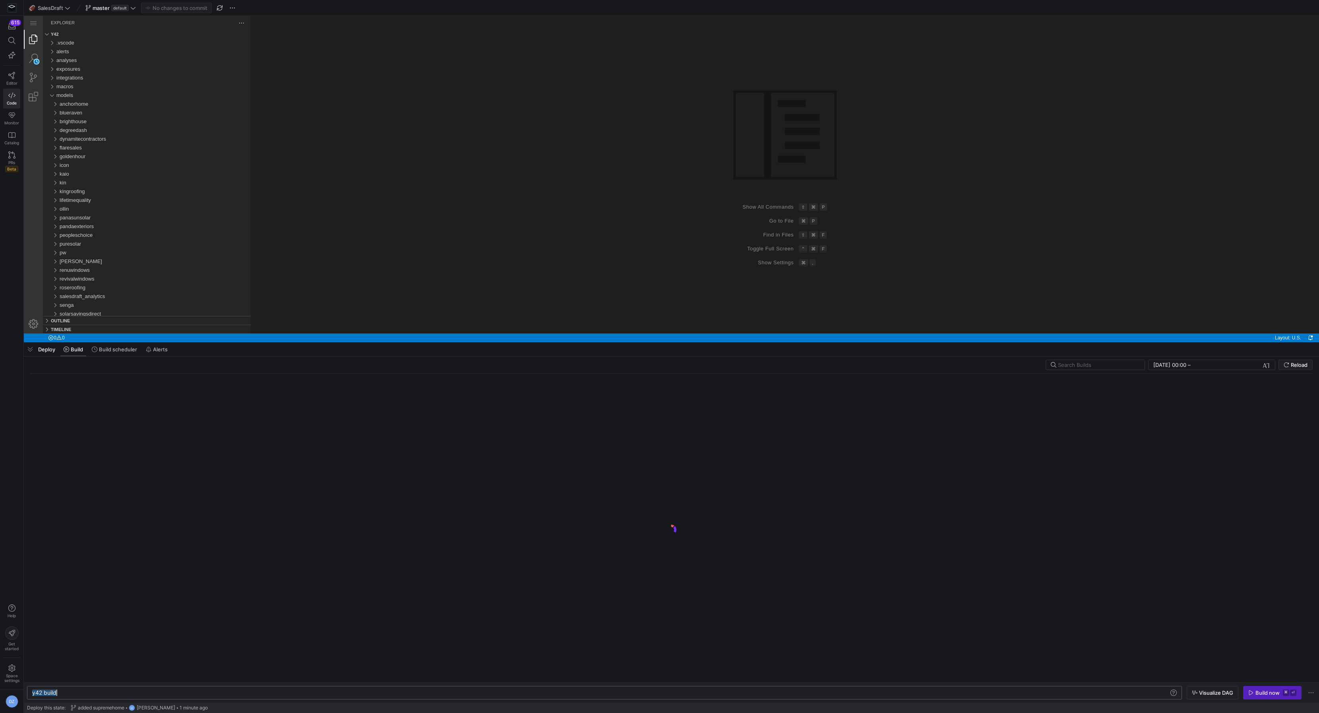
scroll to position [0, 130]
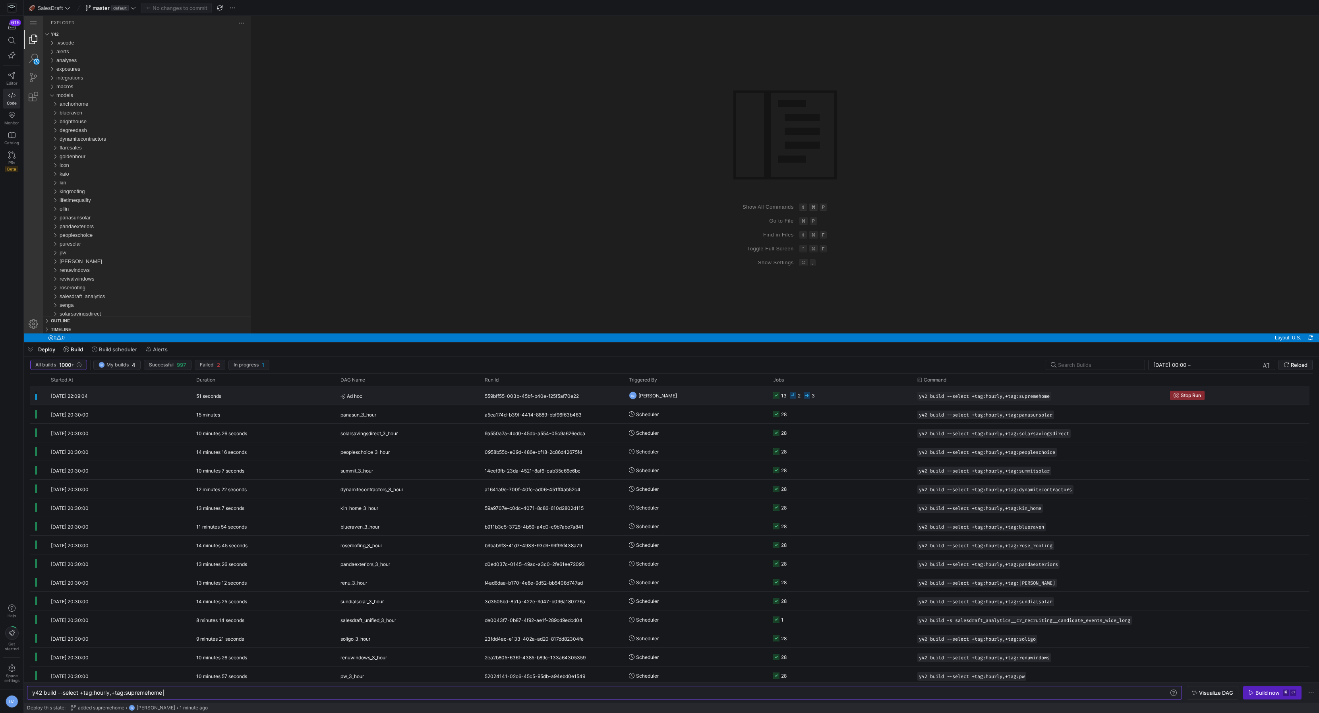
click at [708, 402] on y42-orchestration-triggered-by "DZ [PERSON_NAME]" at bounding box center [696, 395] width 135 height 17
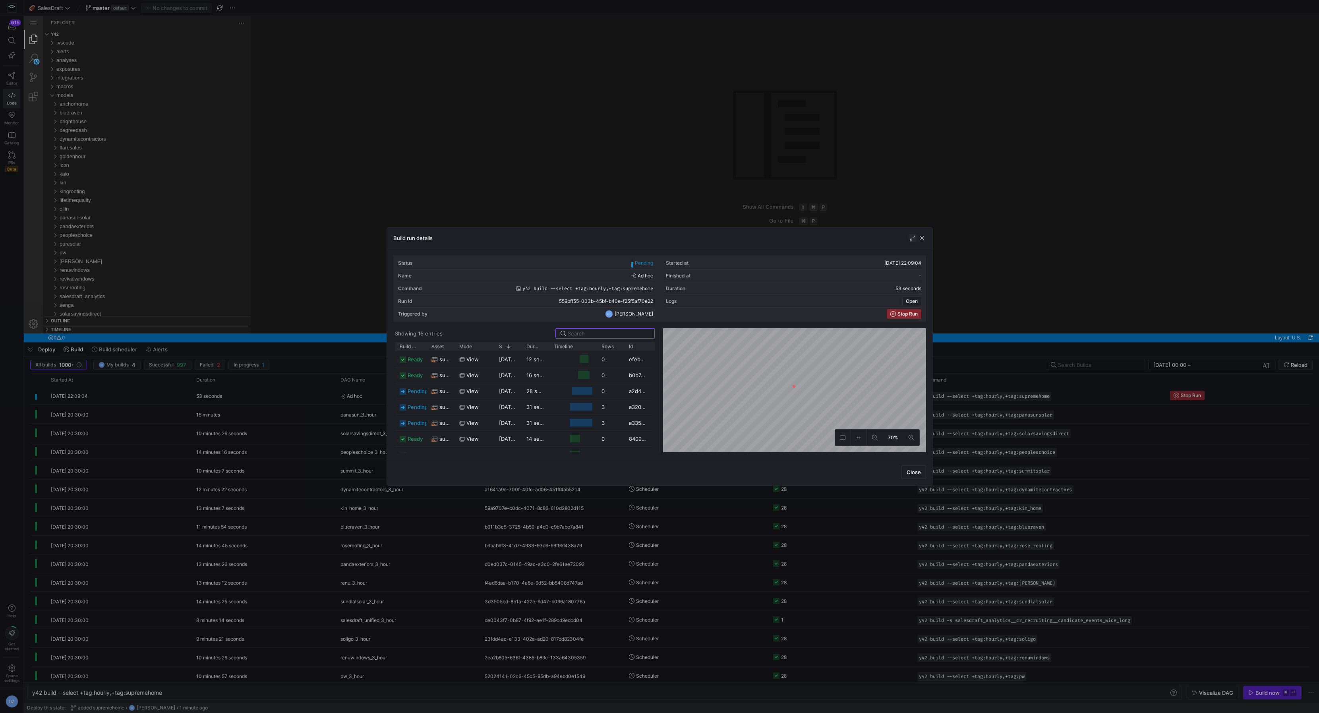
click at [910, 239] on span "button" at bounding box center [913, 238] width 8 height 8
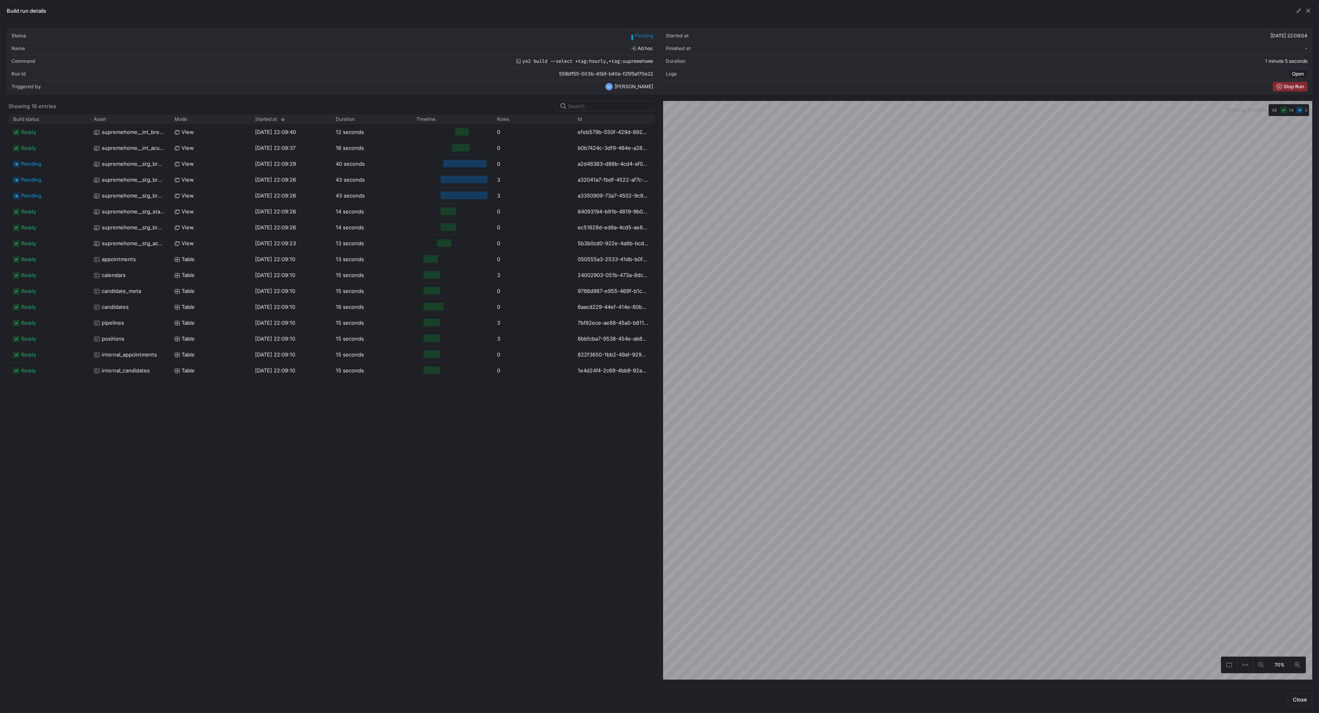
click at [662, 375] on div "Showing 28 nodes All 14 3 70%" at bounding box center [986, 390] width 653 height 579
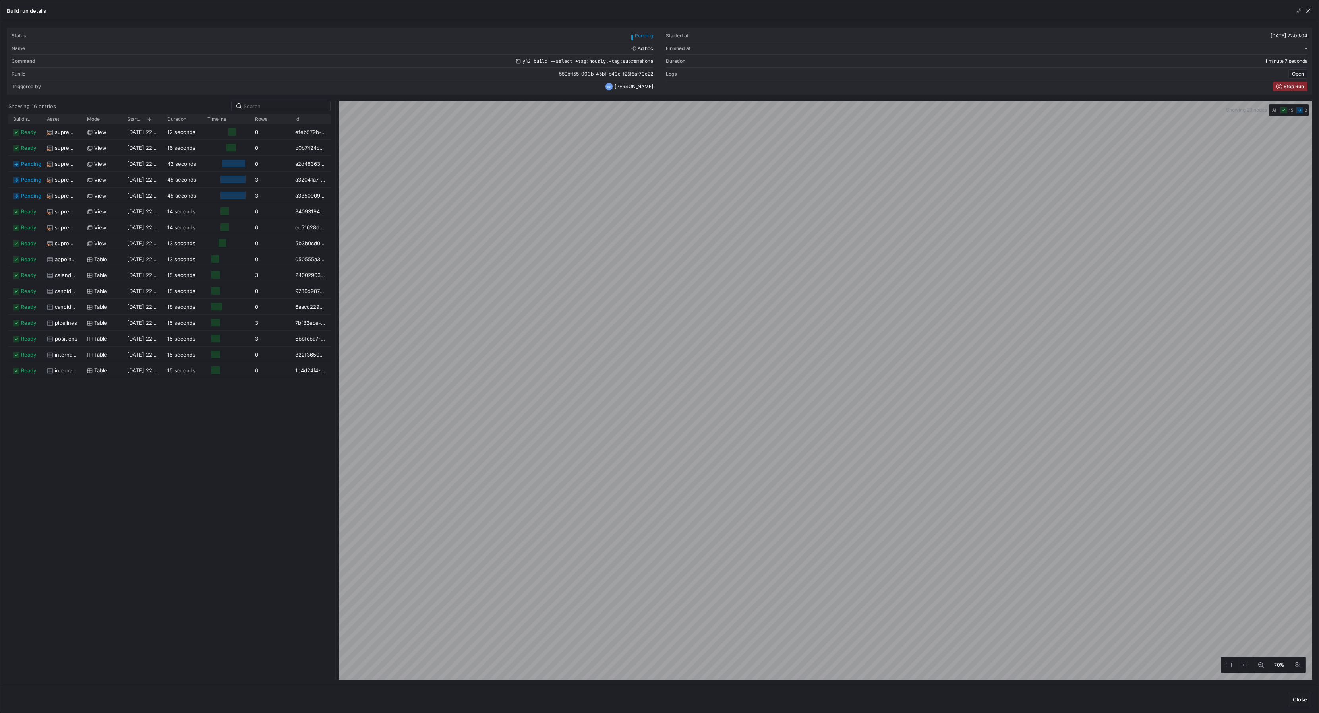
drag, startPoint x: 660, startPoint y: 375, endPoint x: 336, endPoint y: 372, distance: 324.2
click at [336, 372] on div at bounding box center [335, 390] width 3 height 579
click at [214, 449] on div "ready supremehome__int_breezy__candidate_streams_flattened view [DATE] 22:09:40…" at bounding box center [169, 401] width 322 height 555
